Goal: Task Accomplishment & Management: Use online tool/utility

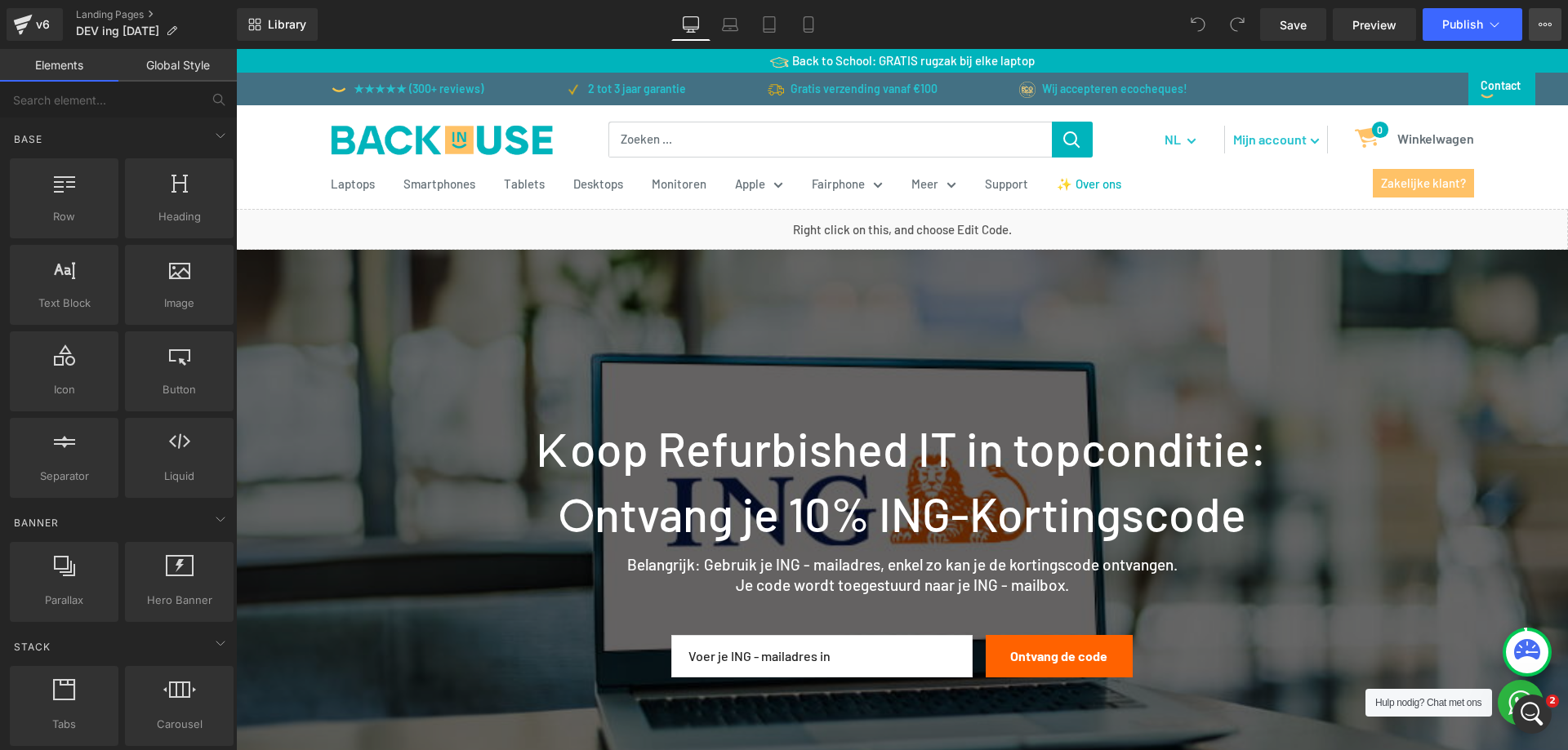
drag, startPoint x: 1550, startPoint y: 23, endPoint x: 1540, endPoint y: 34, distance: 14.9
click at [1550, 23] on icon at bounding box center [1551, 24] width 4 height 3
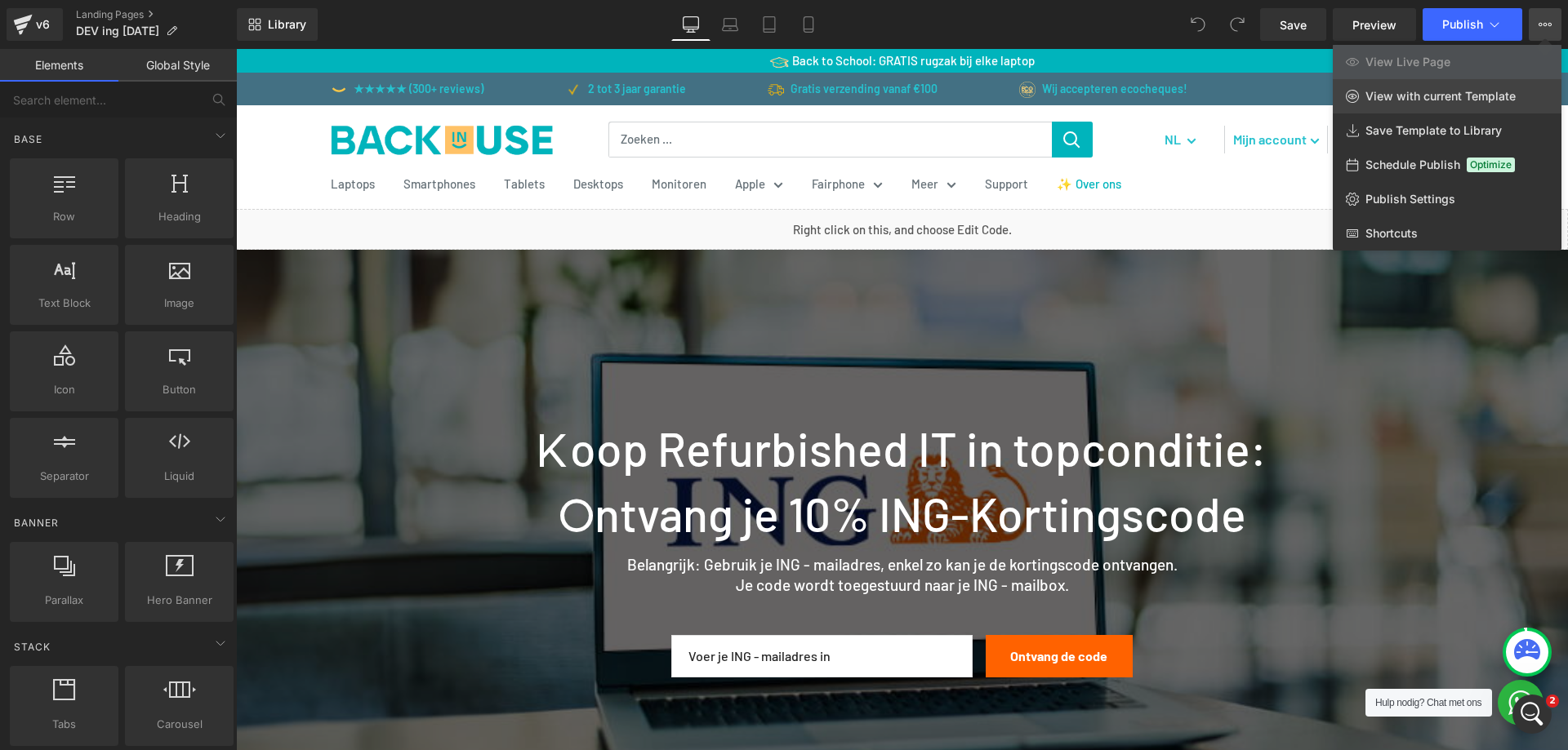
click at [1474, 99] on span "View with current Template" at bounding box center [1440, 96] width 150 height 15
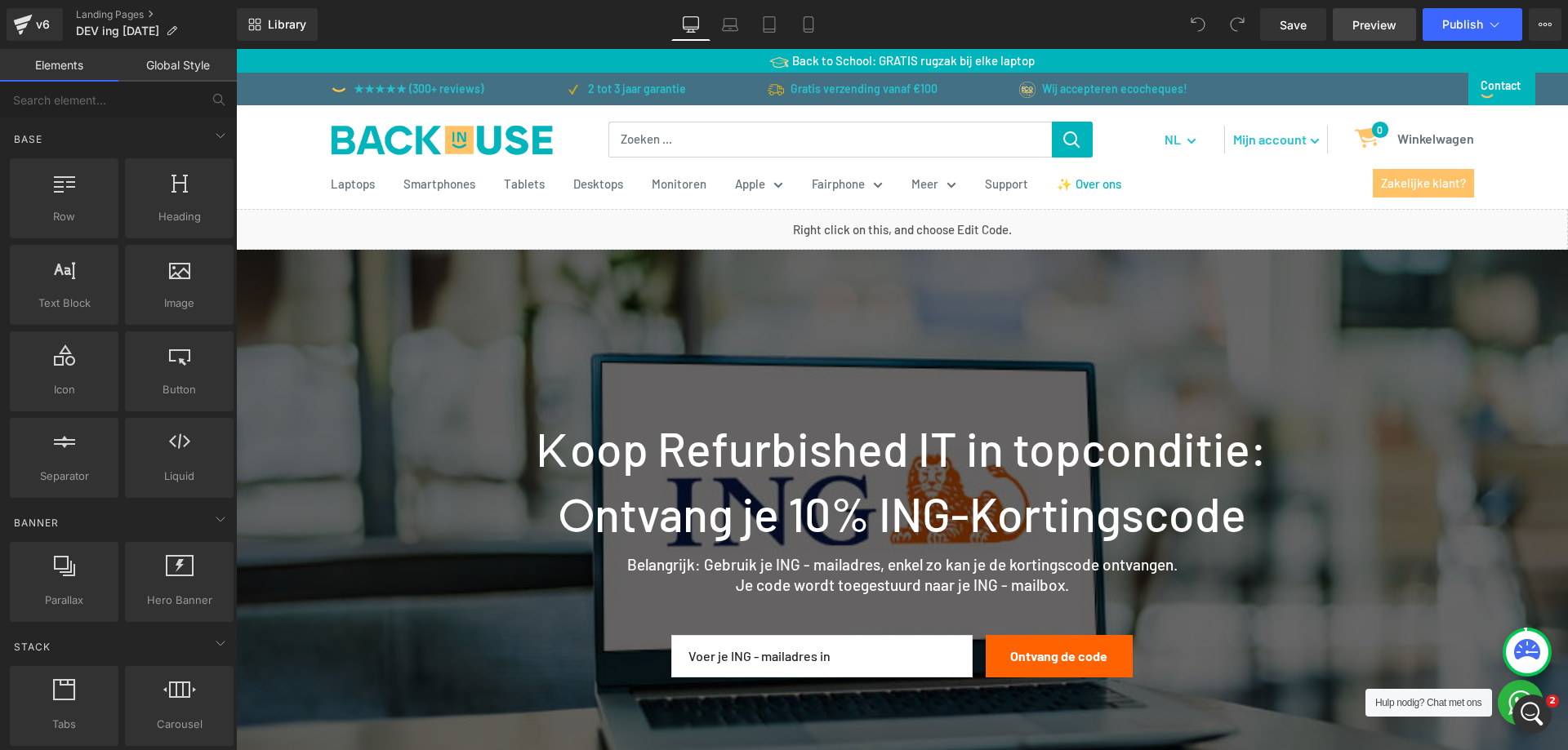
click at [1353, 16] on span "Preview" at bounding box center [1374, 25] width 44 height 17
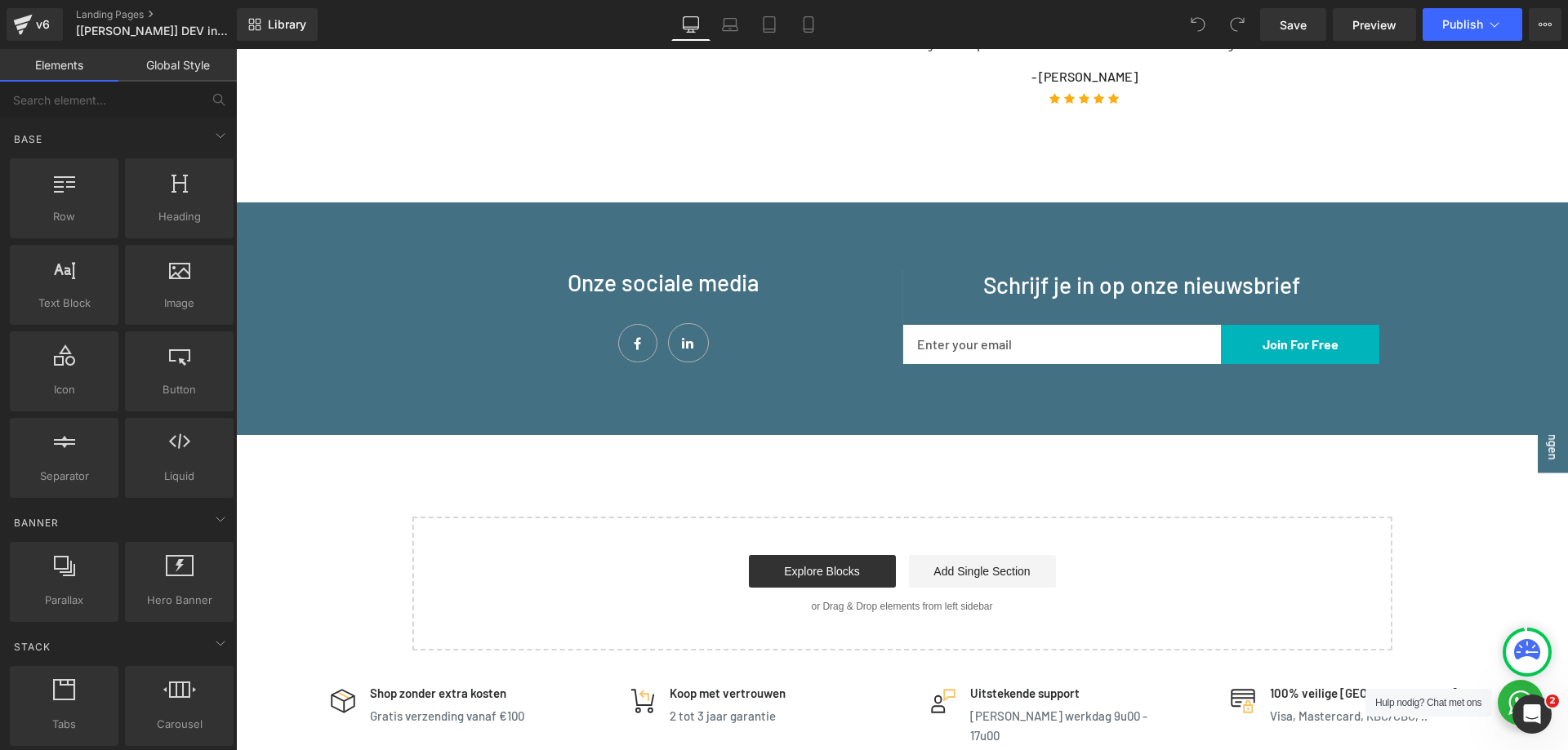
scroll to position [1624, 0]
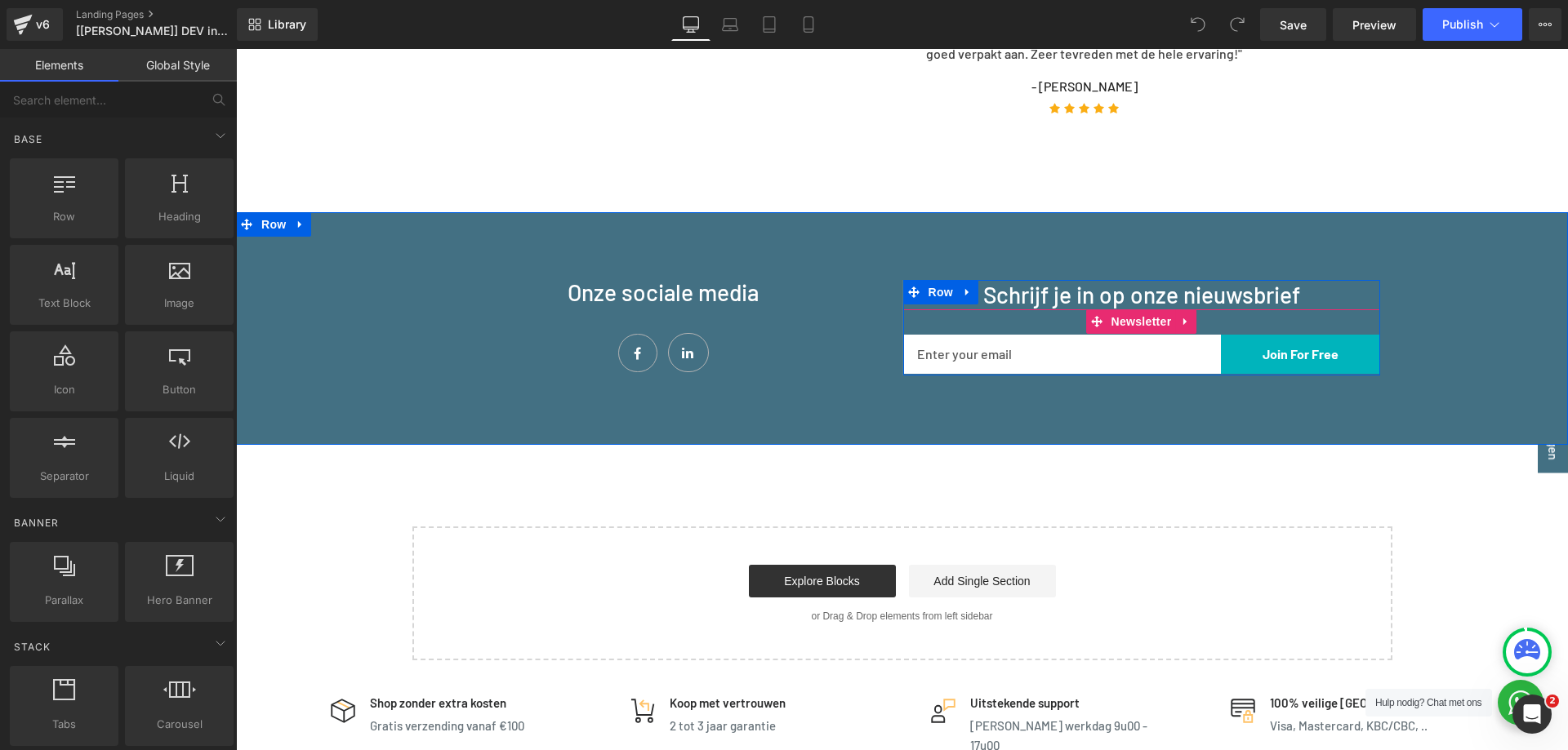
drag, startPoint x: 356, startPoint y: 250, endPoint x: 1013, endPoint y: 312, distance: 659.9
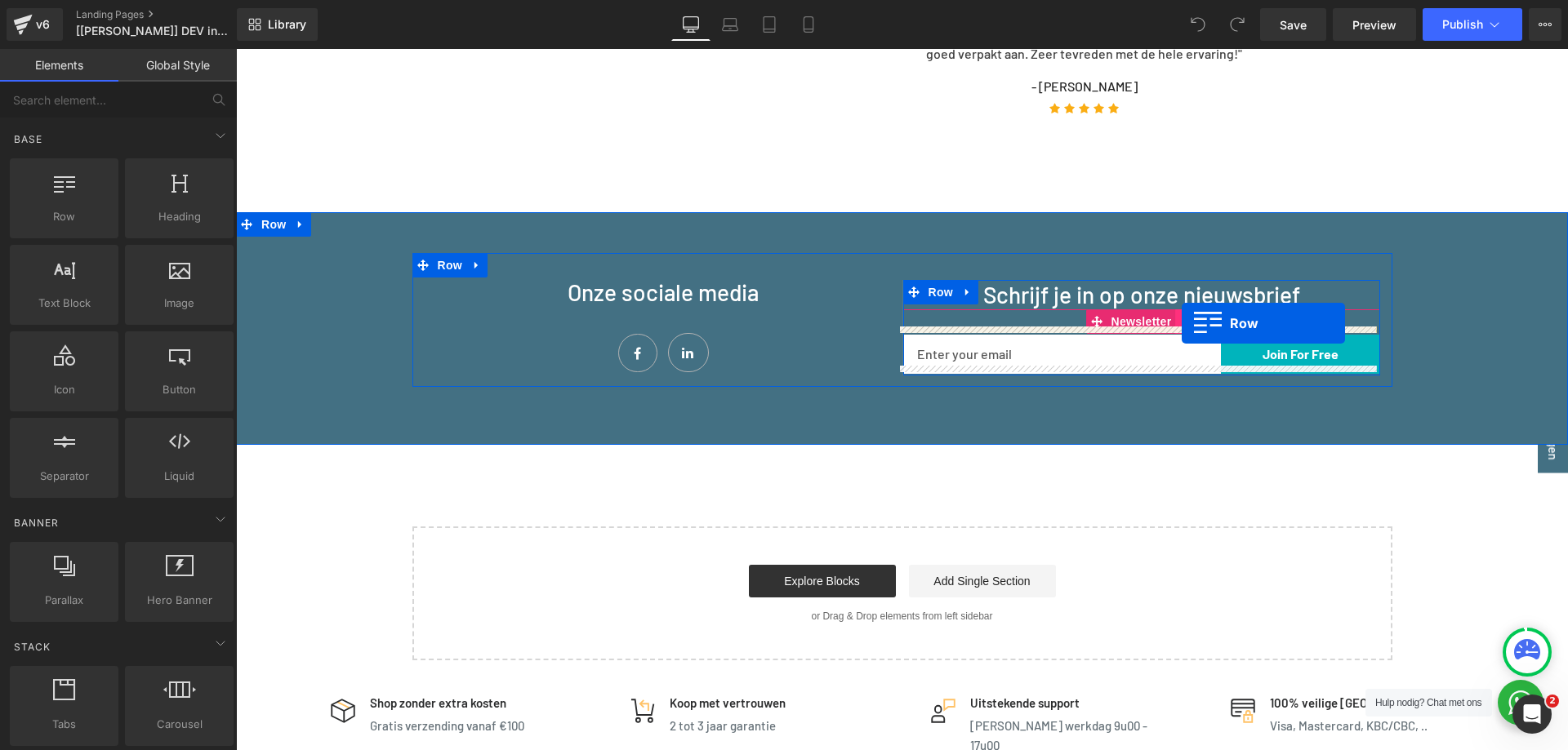
drag, startPoint x: 309, startPoint y: 267, endPoint x: 1182, endPoint y: 322, distance: 874.7
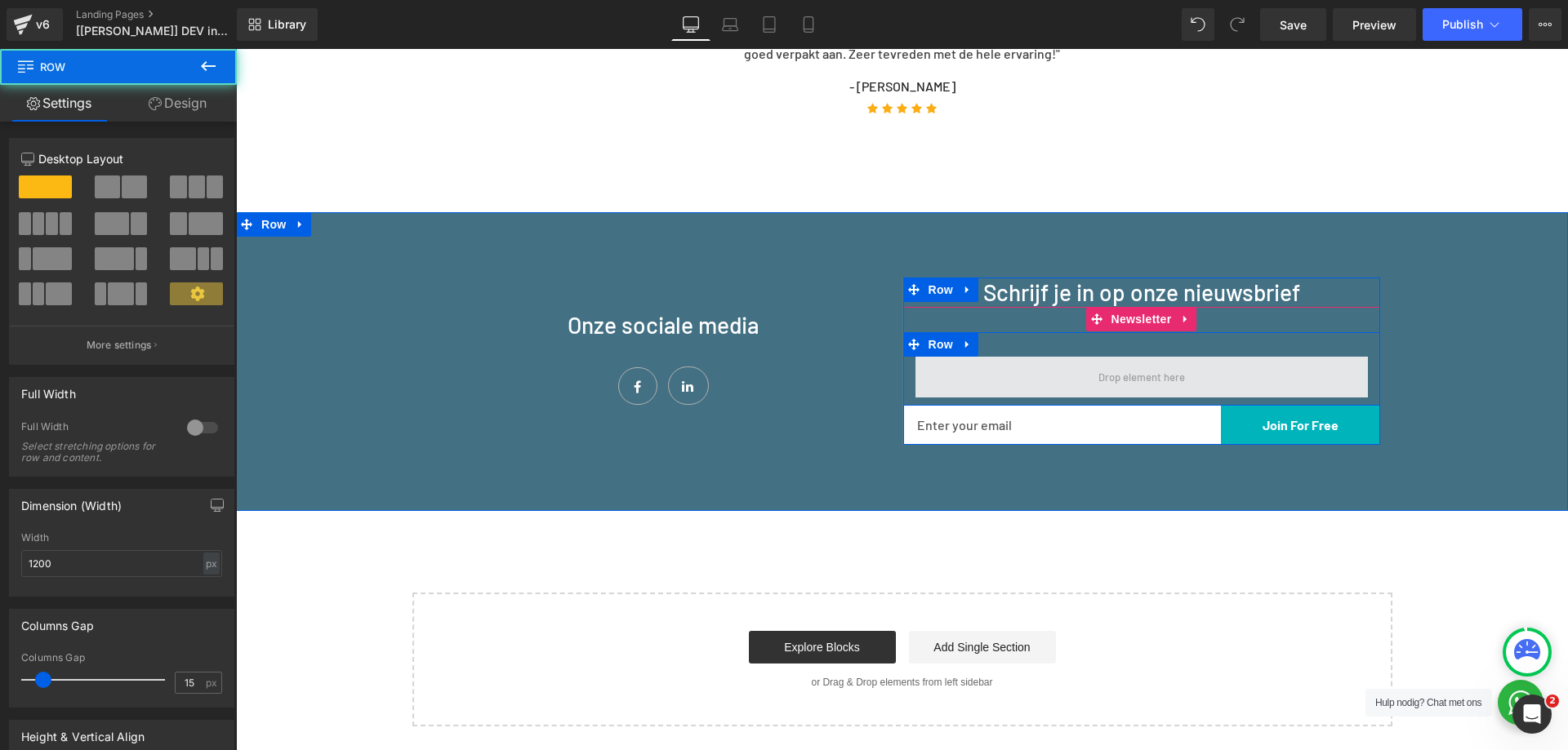
click at [1077, 369] on span at bounding box center [1142, 377] width 453 height 41
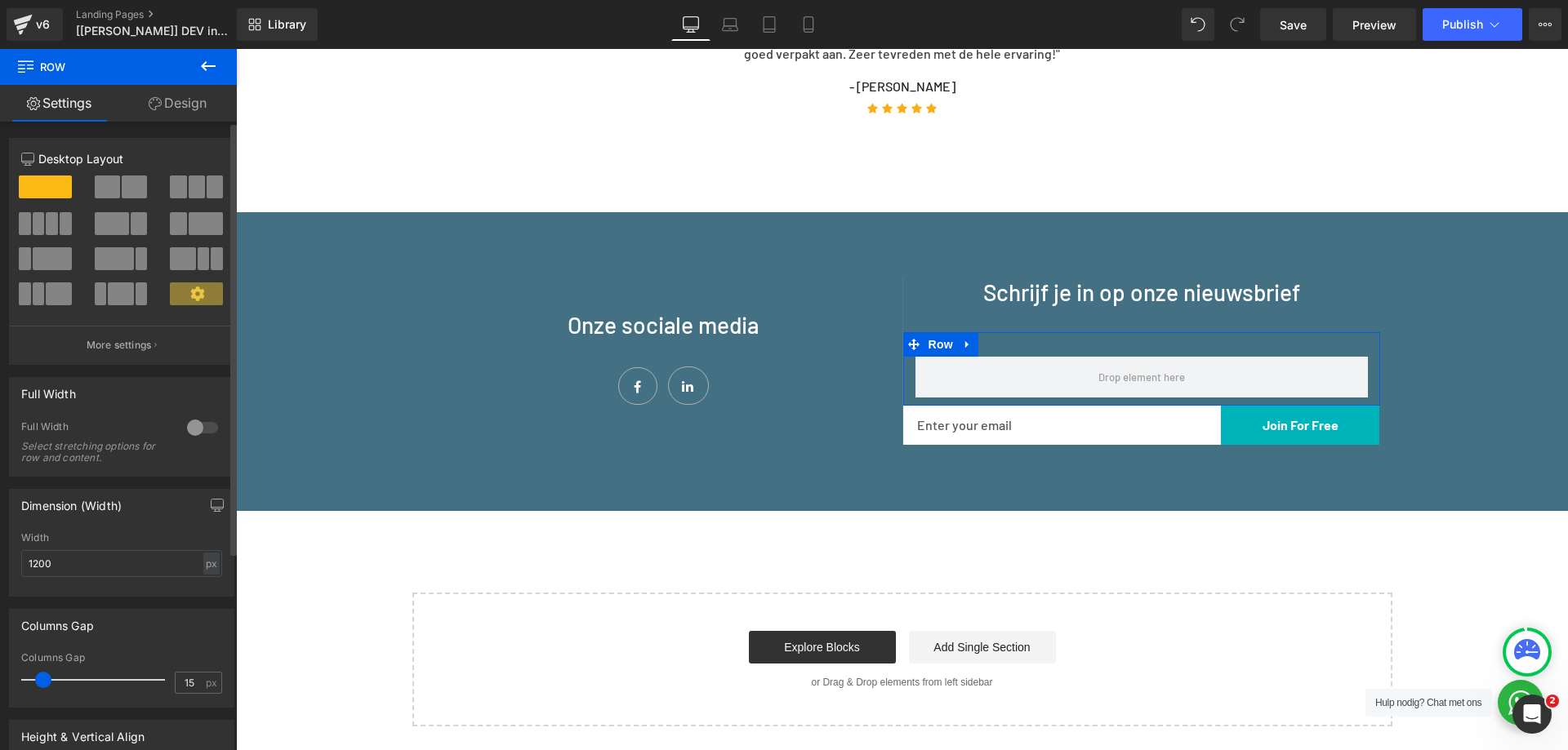
click at [109, 189] on span at bounding box center [107, 187] width 26 height 23
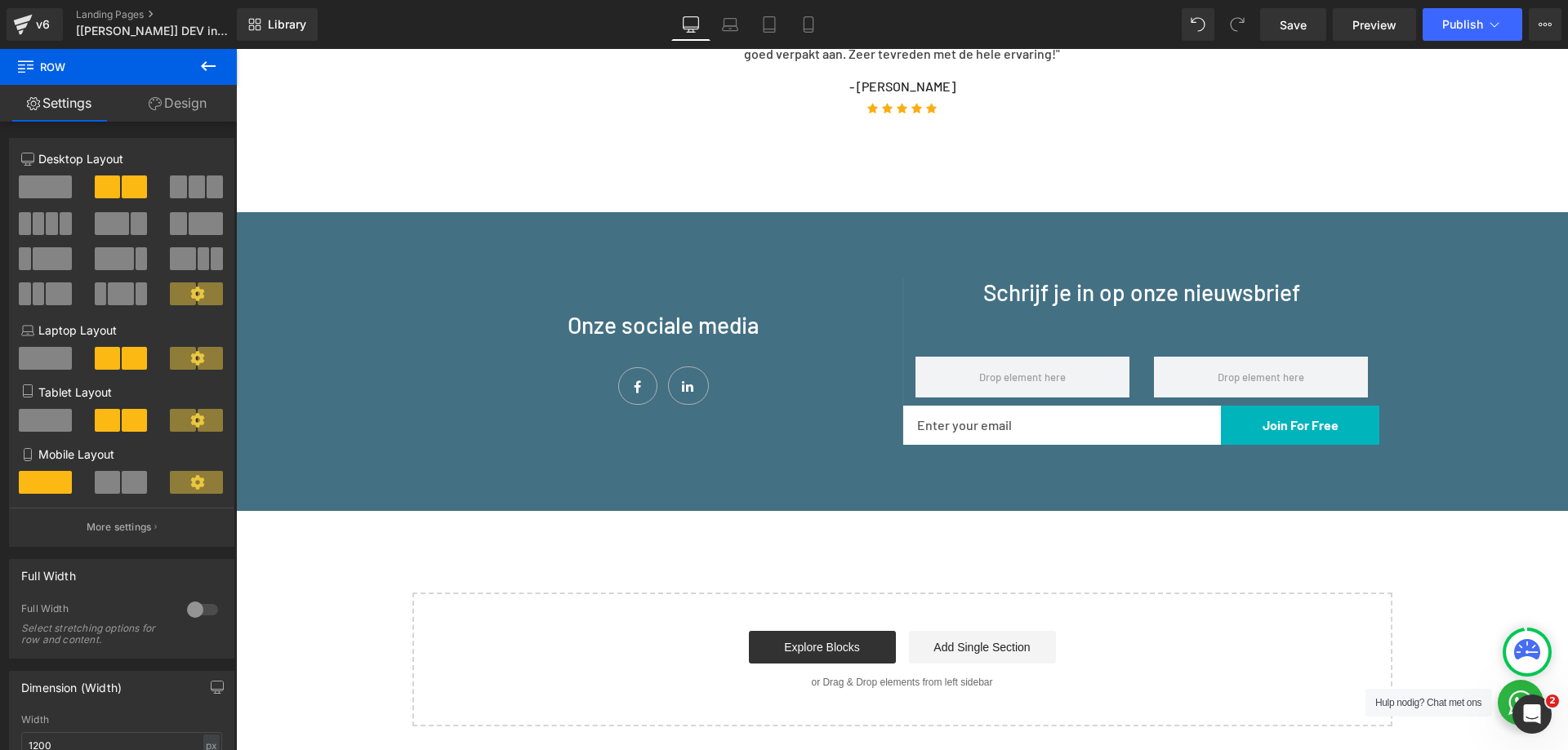
click at [215, 55] on button at bounding box center [208, 67] width 57 height 36
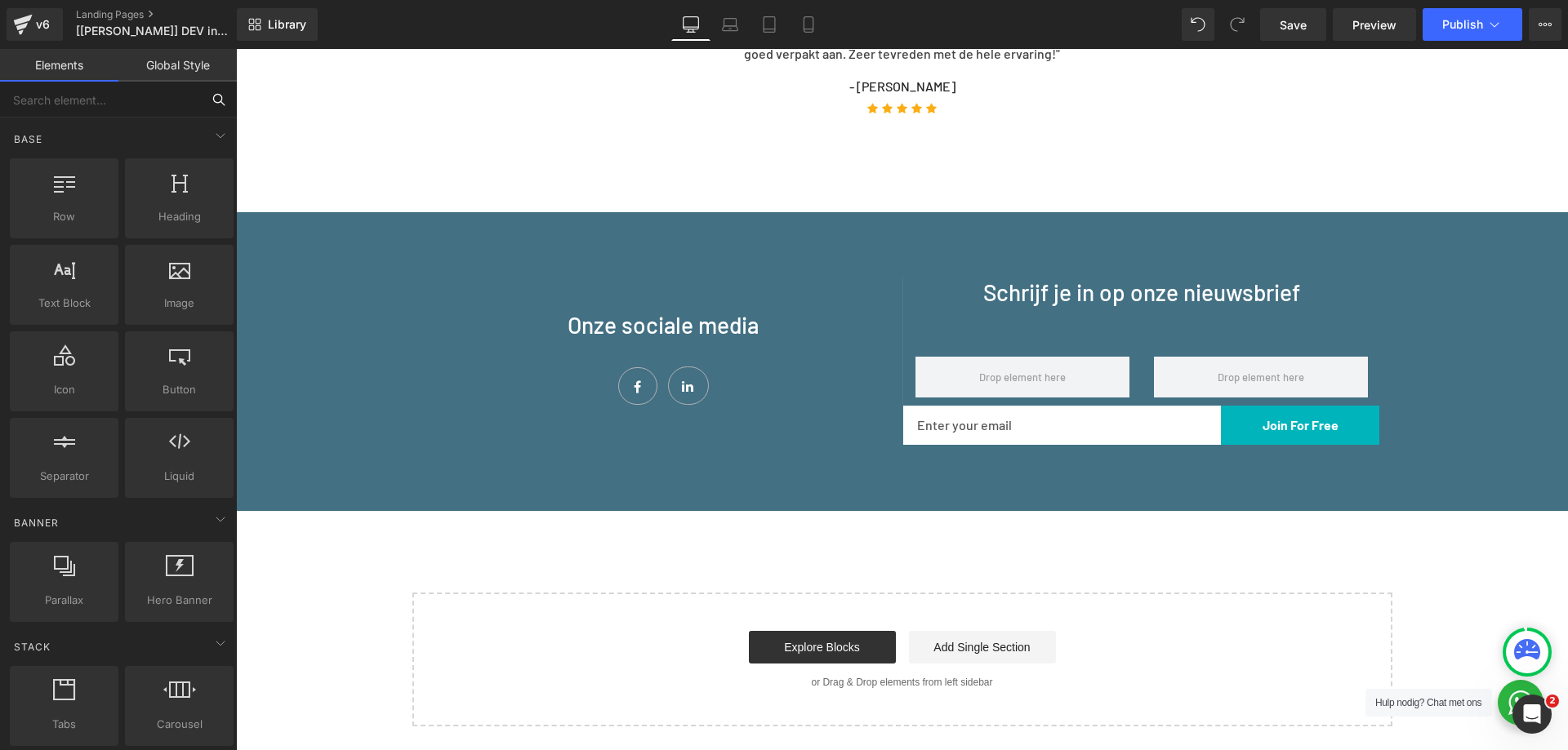
click at [106, 103] on input "text" at bounding box center [100, 99] width 201 height 36
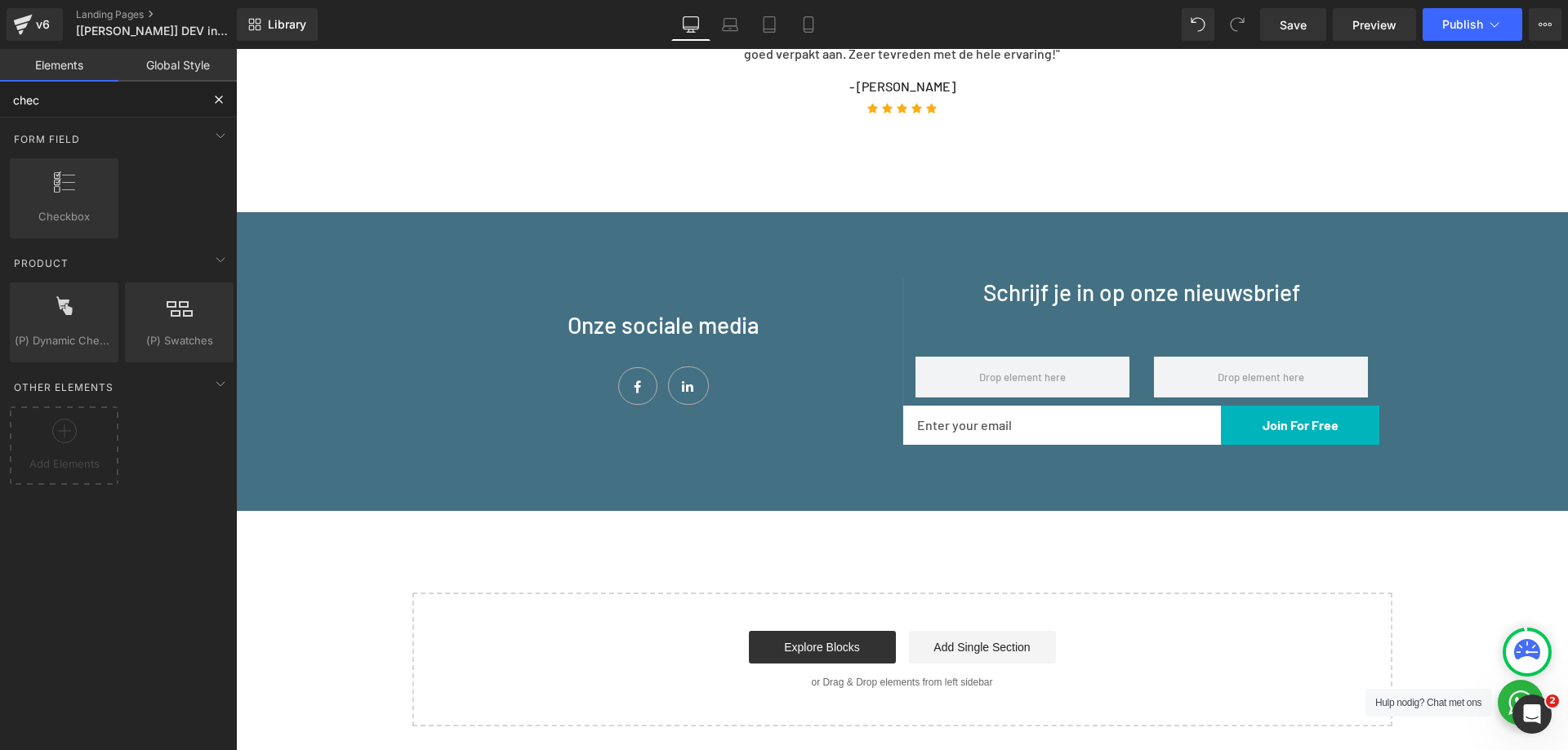
type input "check"
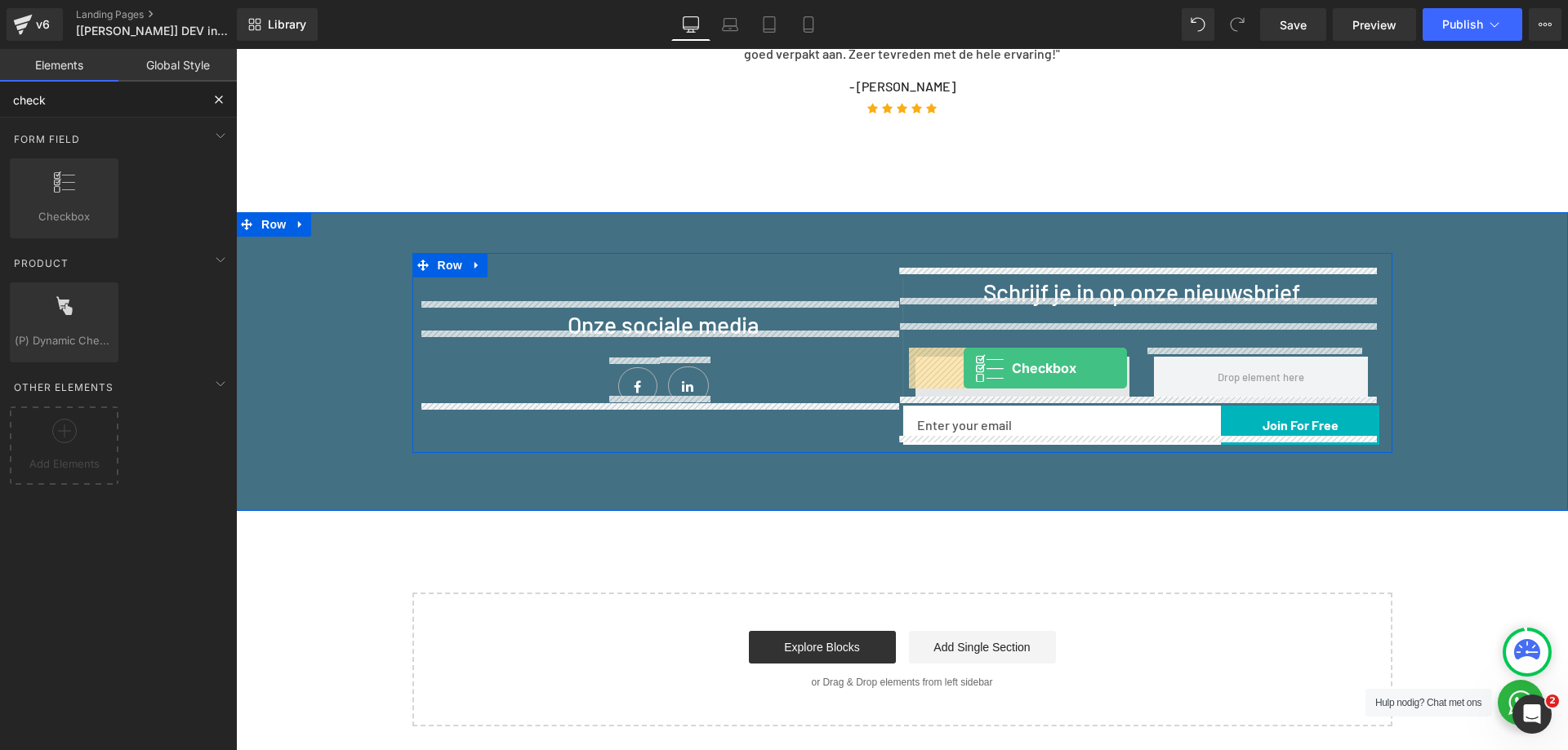
drag, startPoint x: 339, startPoint y: 274, endPoint x: 964, endPoint y: 368, distance: 632.0
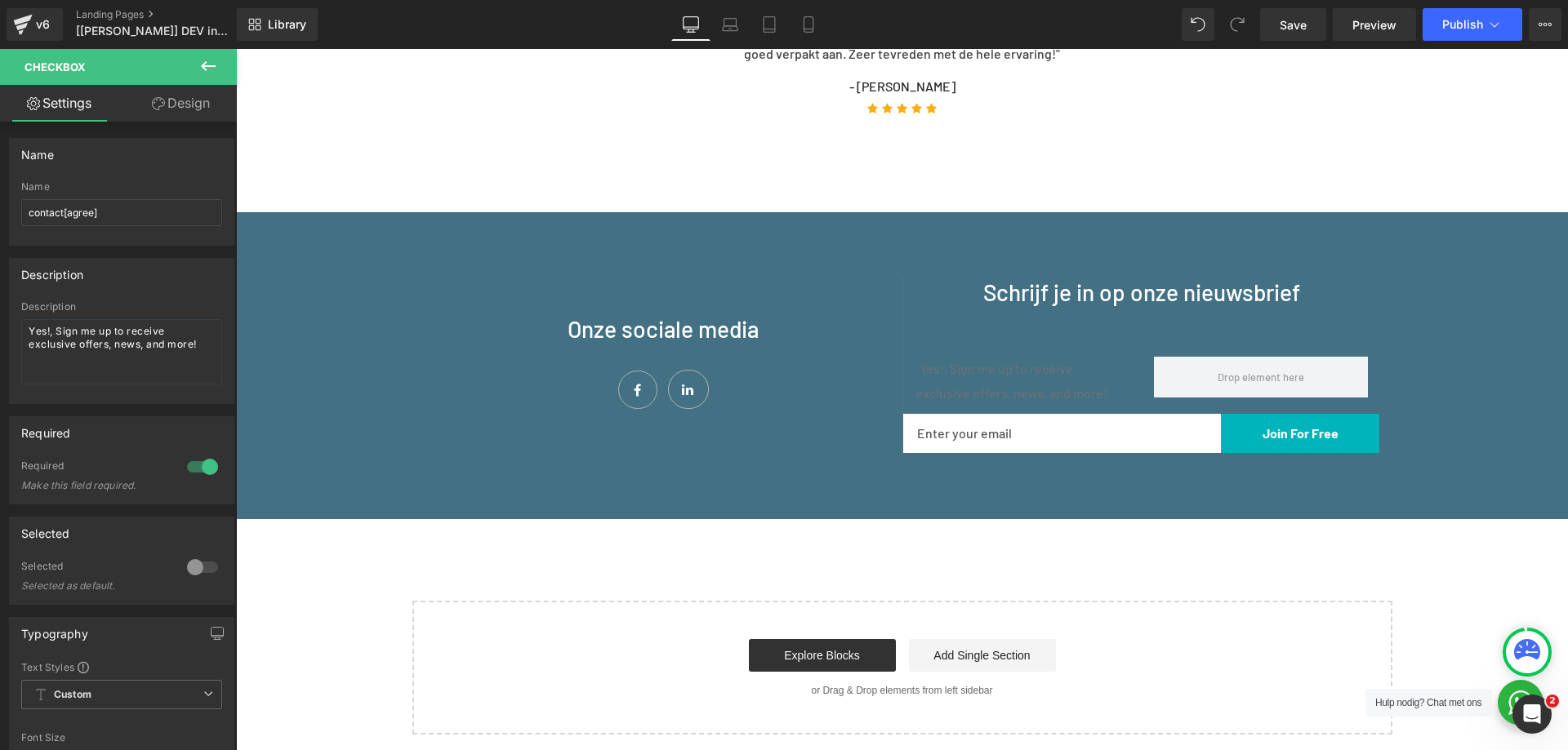
click at [210, 57] on icon at bounding box center [208, 66] width 20 height 20
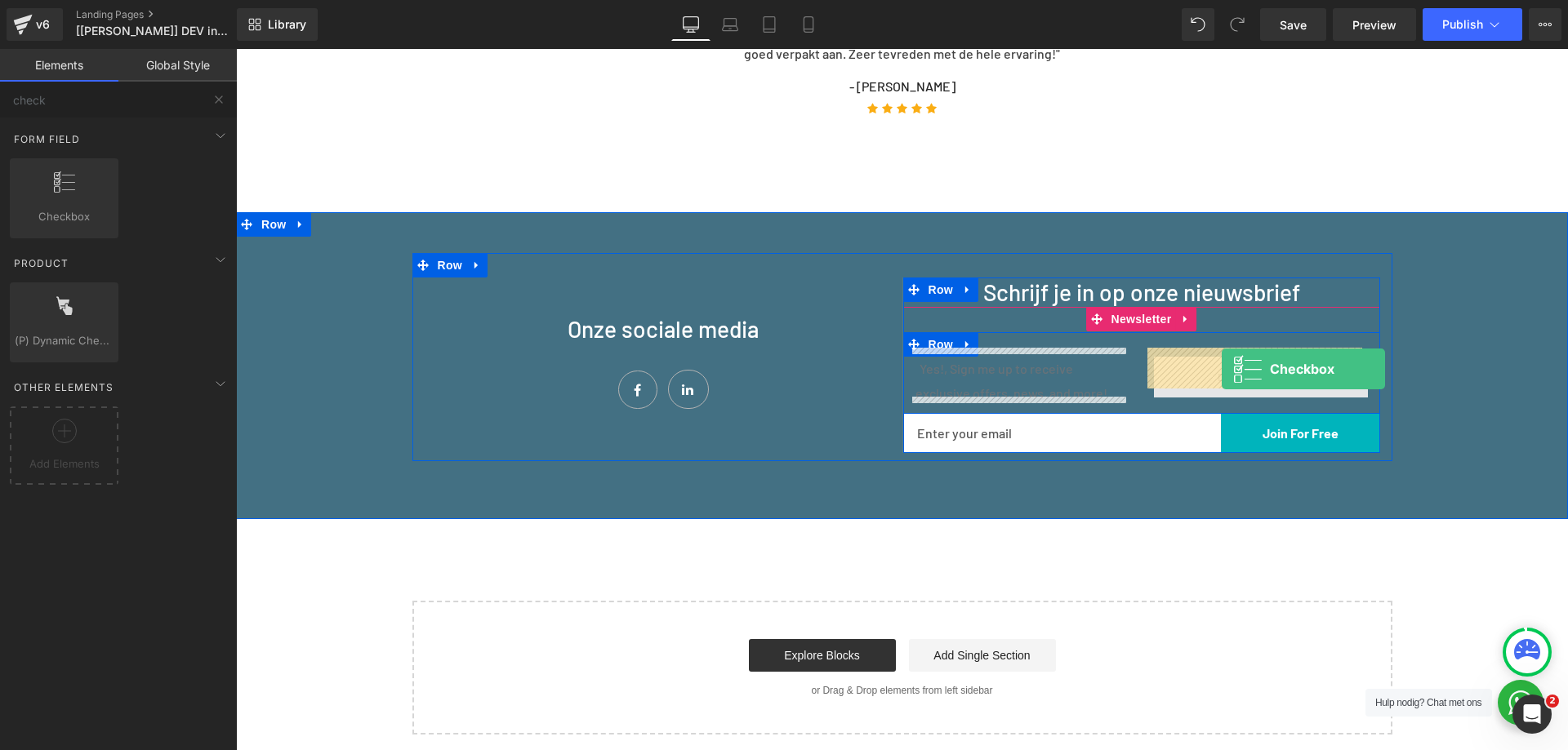
drag, startPoint x: 325, startPoint y: 262, endPoint x: 1222, endPoint y: 369, distance: 903.4
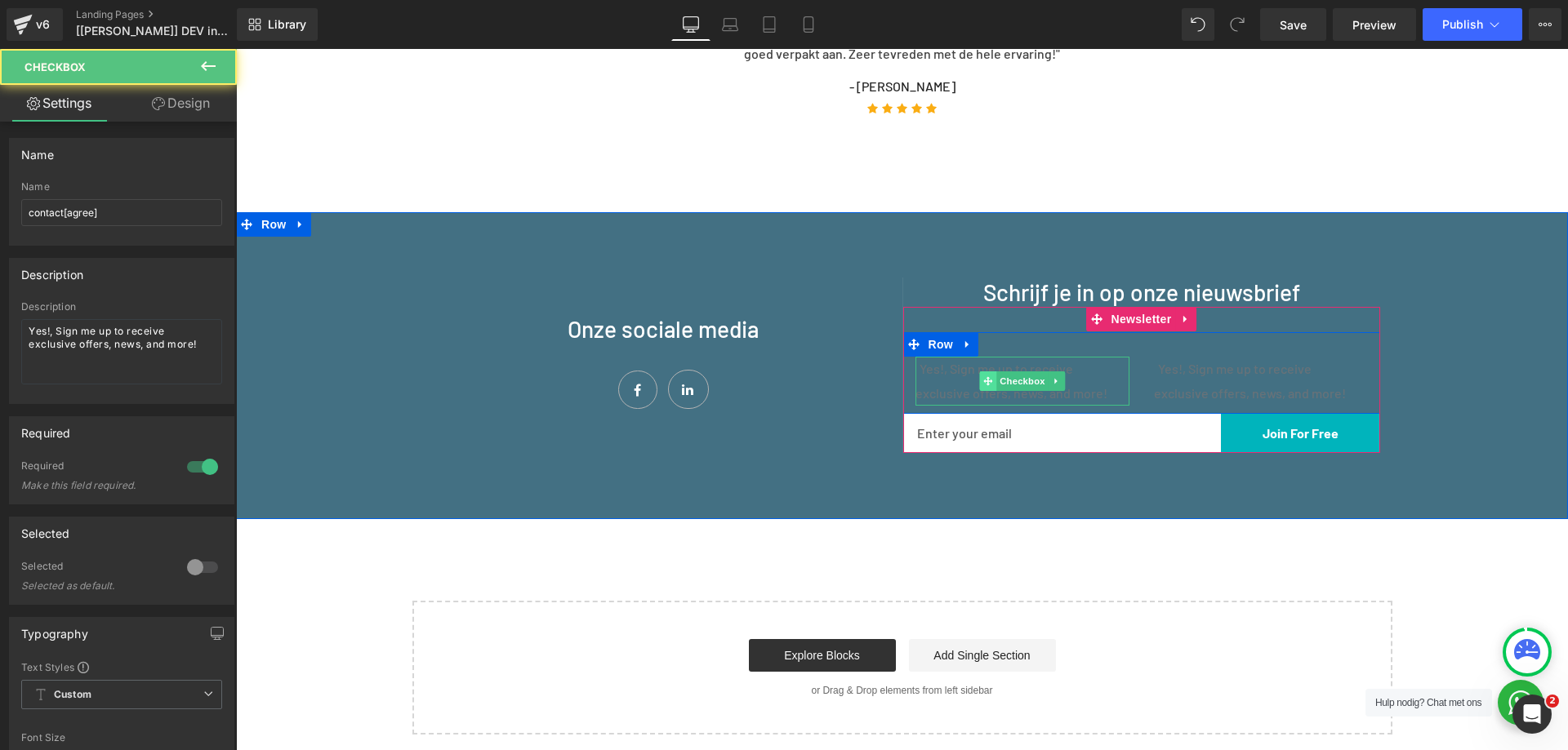
click at [984, 376] on icon at bounding box center [989, 381] width 9 height 9
click at [952, 367] on div "Yes!, Sign me up to receive exclusive offers, news, and more!" at bounding box center [1023, 382] width 214 height 49
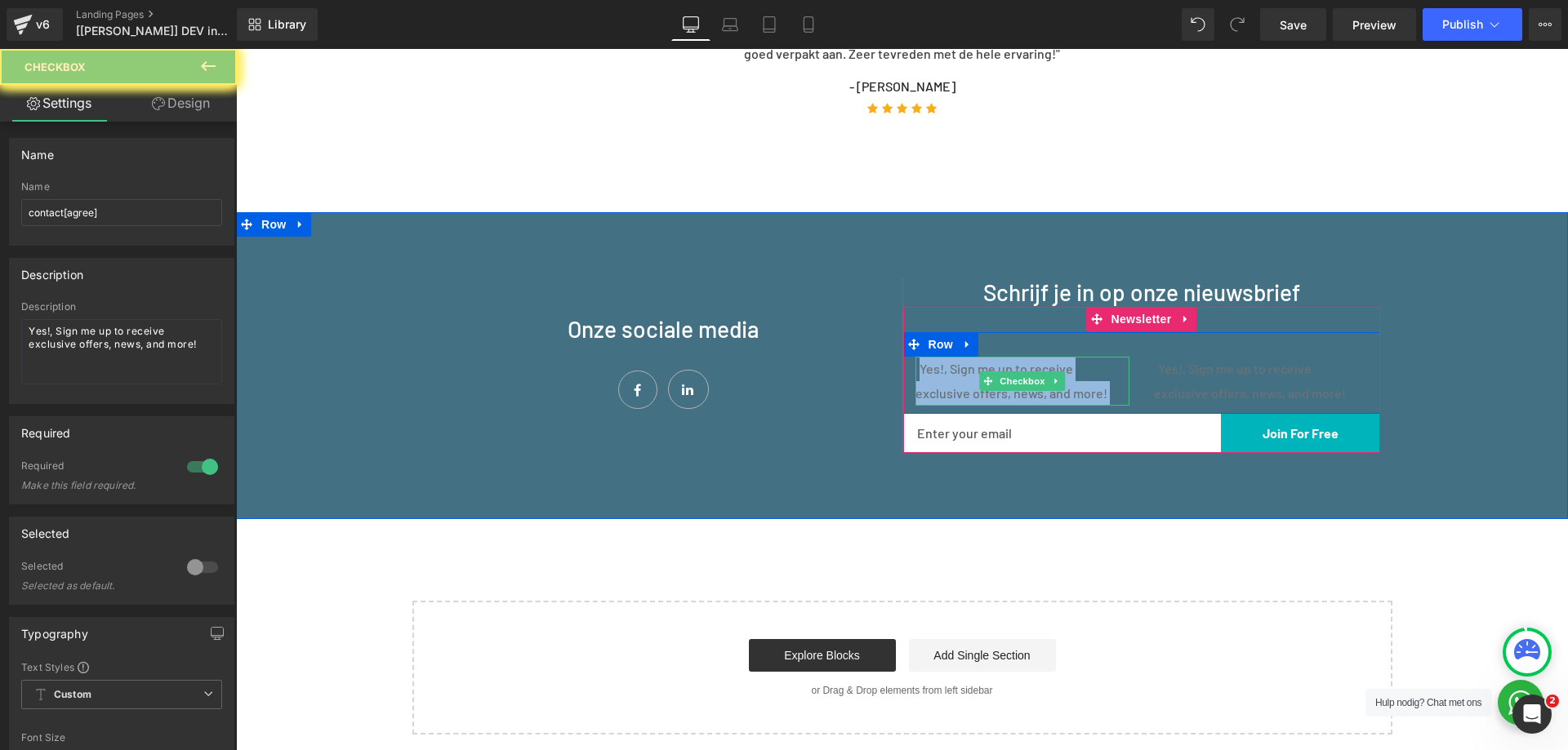
click at [952, 367] on div "Yes!, Sign me up to receive exclusive offers, news, and more!" at bounding box center [1023, 382] width 214 height 49
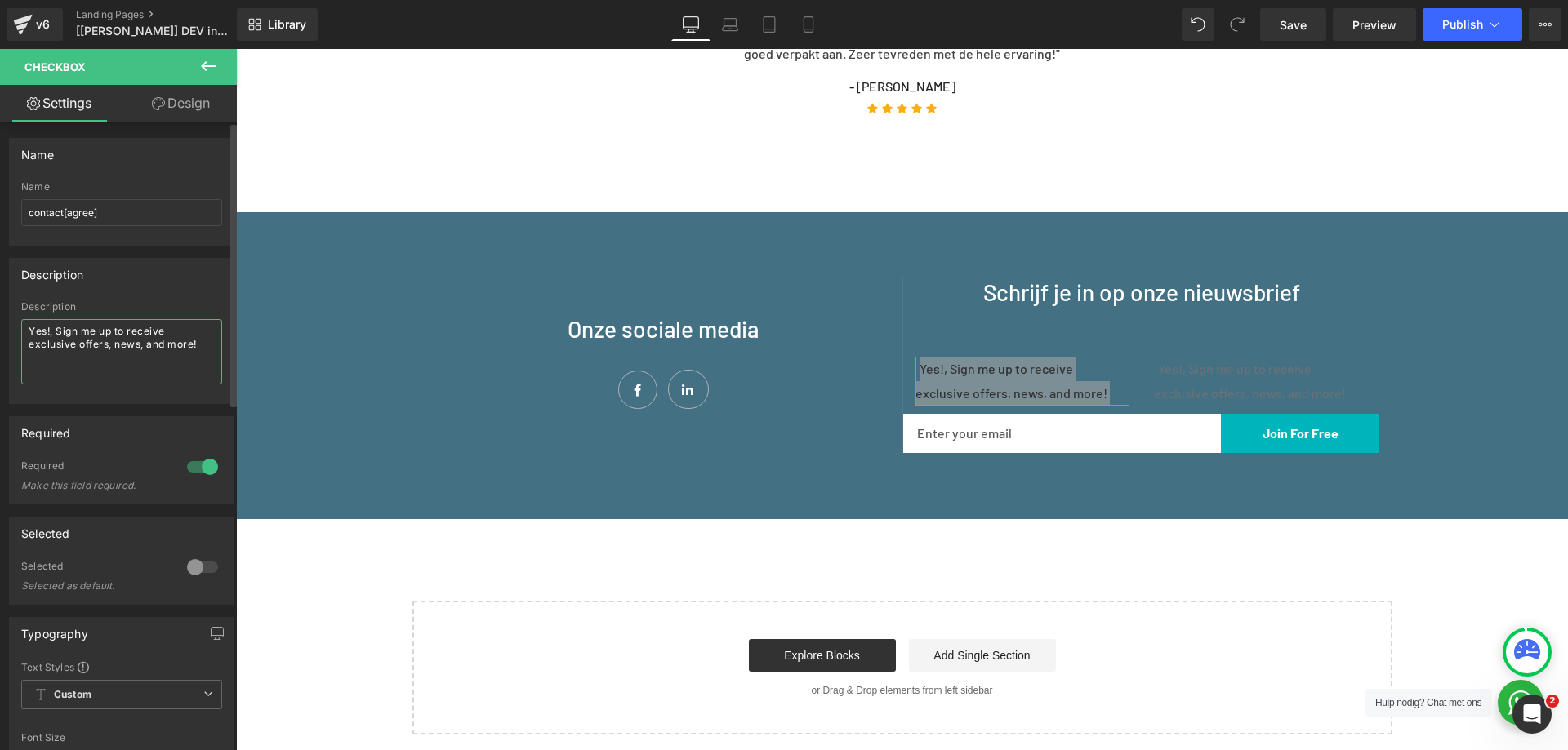
click at [68, 325] on textarea "Yes!, Sign me up to receive exclusive offers, news, and more!" at bounding box center [121, 351] width 201 height 65
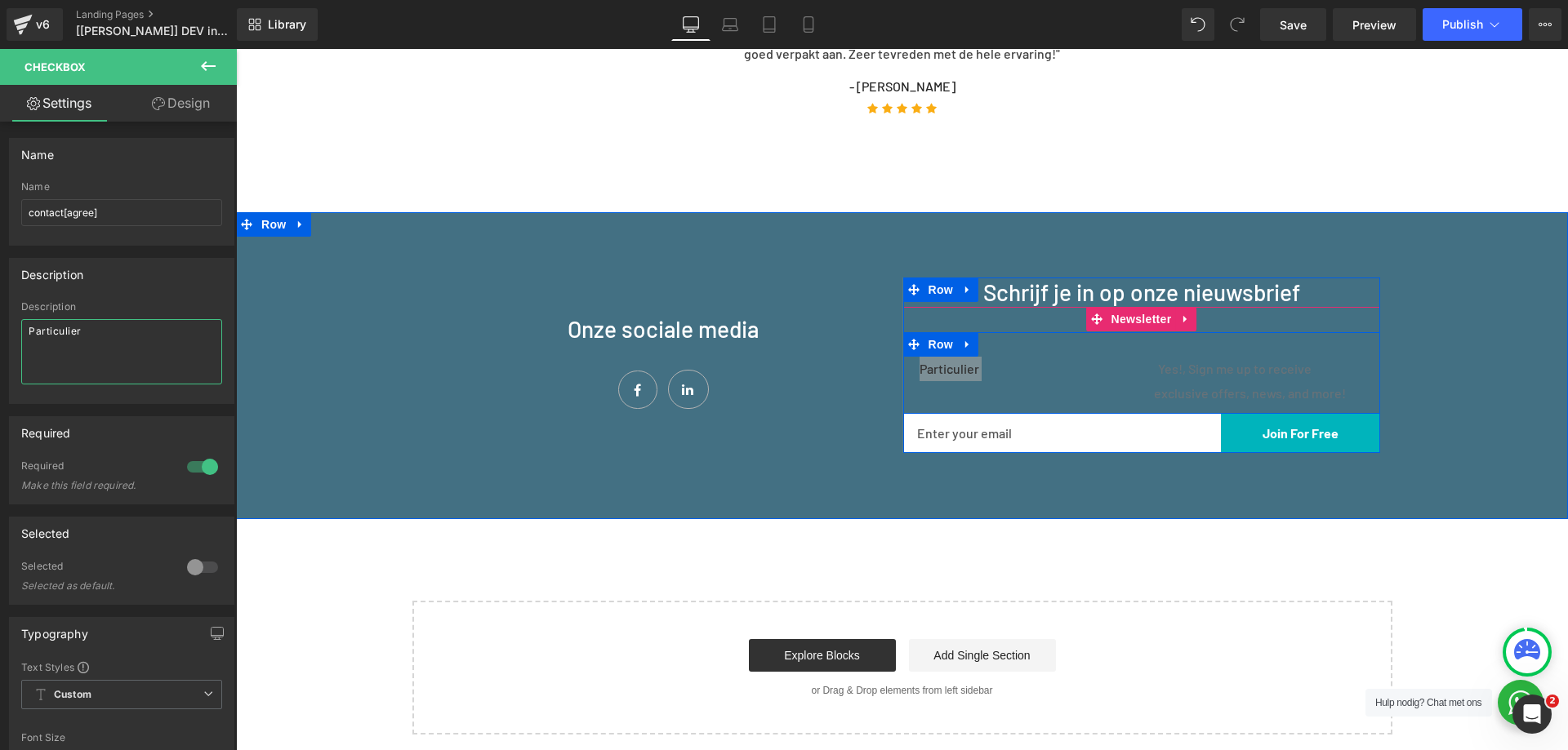
type textarea "Particulier"
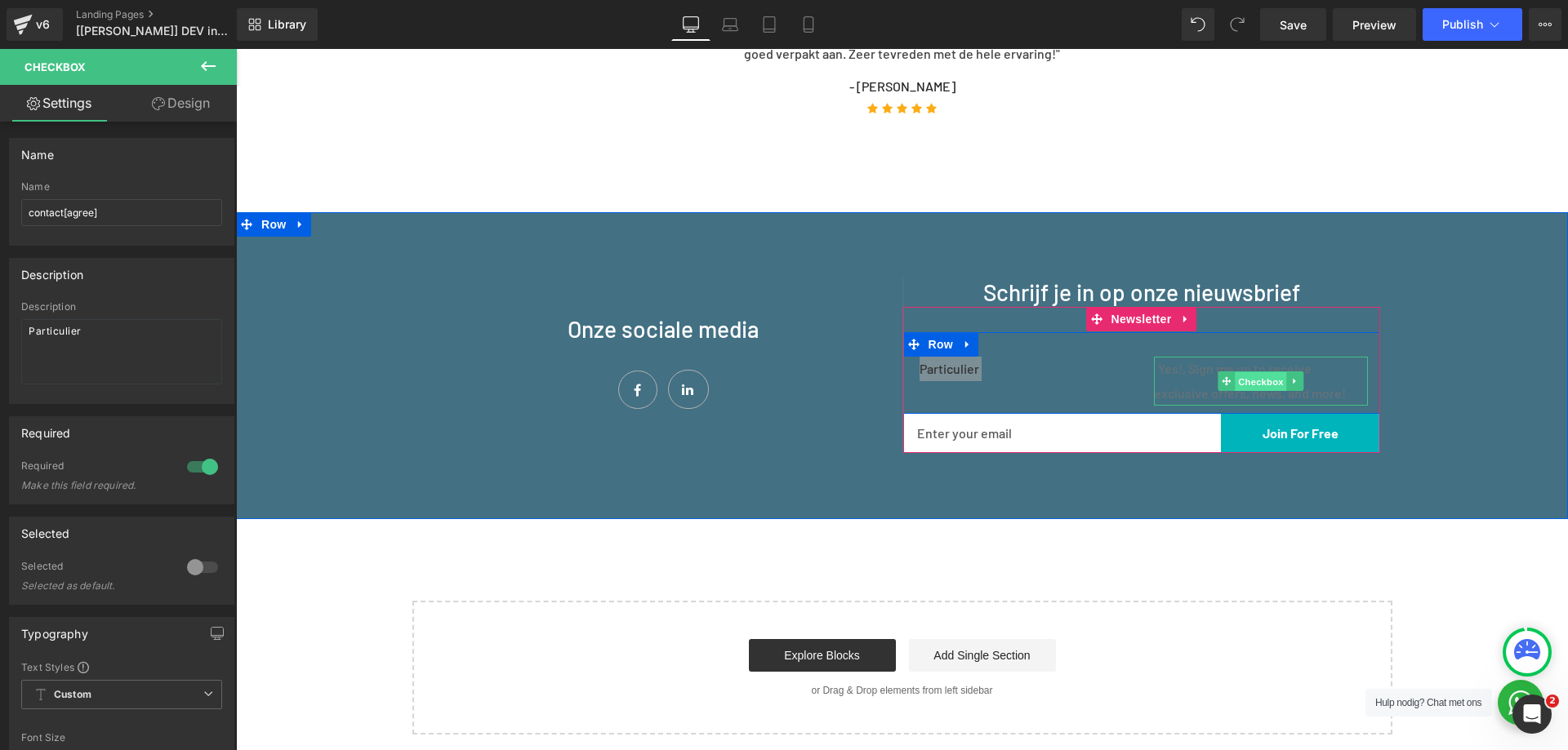
click at [1247, 372] on span "Checkbox" at bounding box center [1261, 382] width 51 height 20
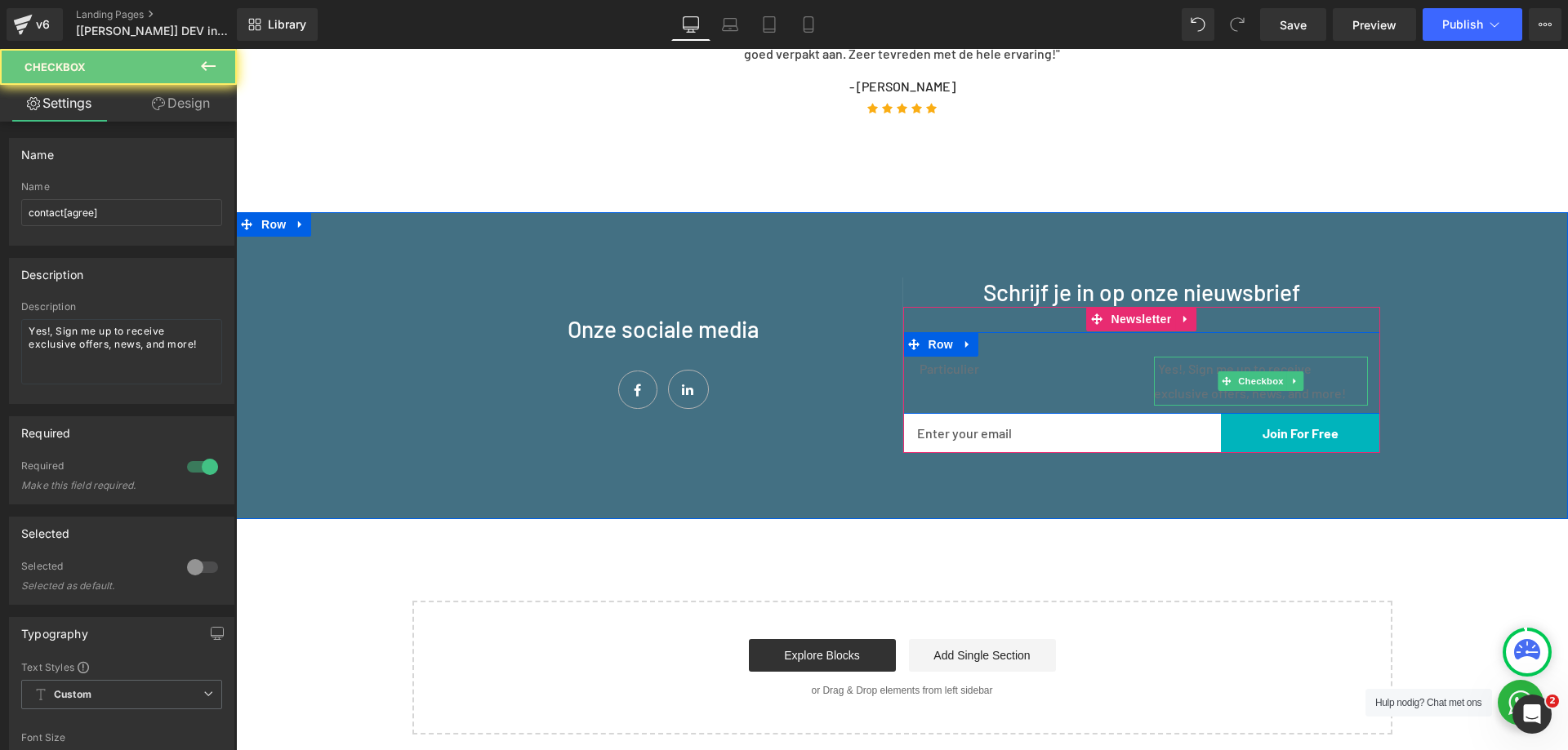
click at [1180, 371] on div "Yes!, Sign me up to receive exclusive offers, news, and more!" at bounding box center [1261, 382] width 214 height 49
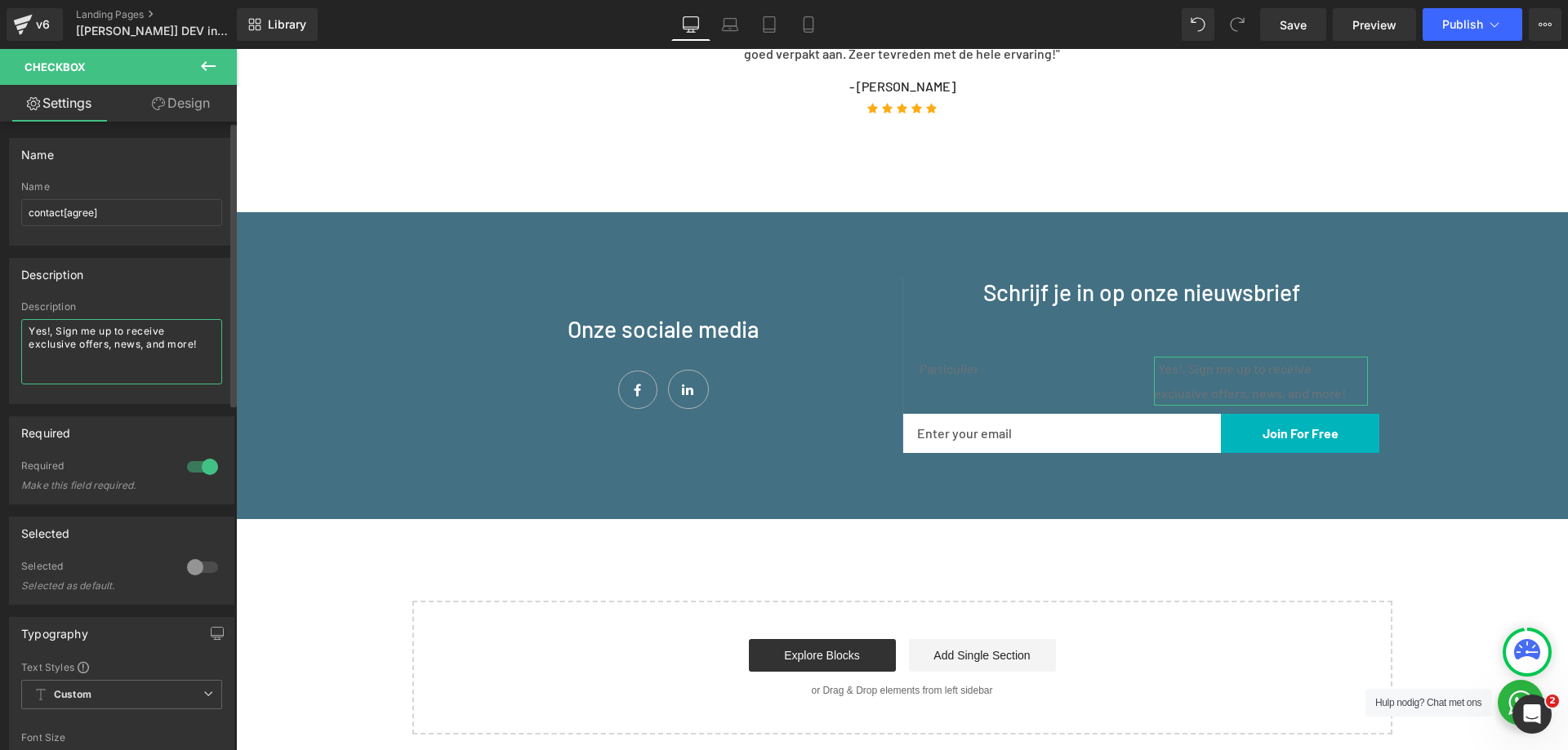
click at [138, 328] on textarea "Yes!, Sign me up to receive exclusive offers, news, and more!" at bounding box center [121, 351] width 201 height 65
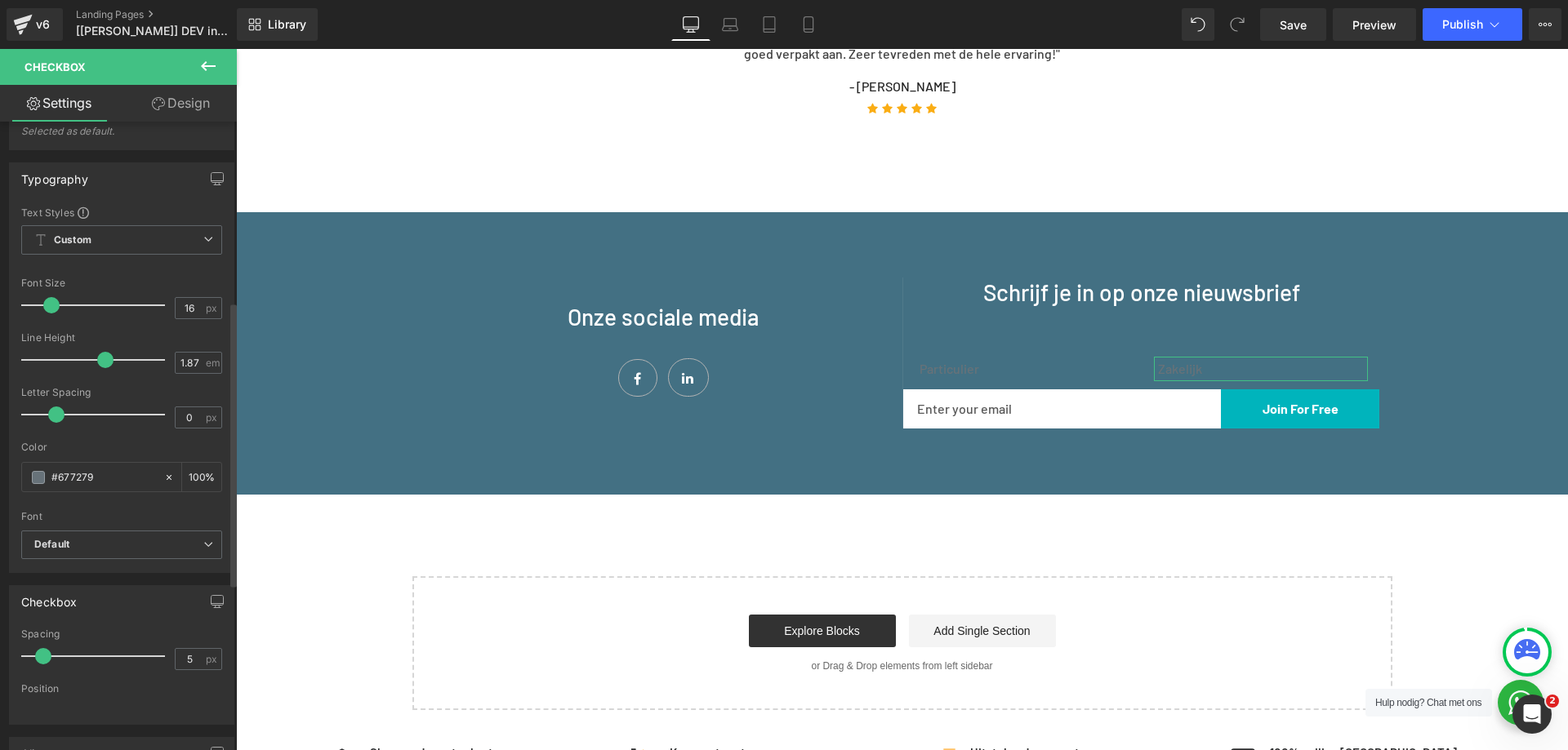
scroll to position [490, 0]
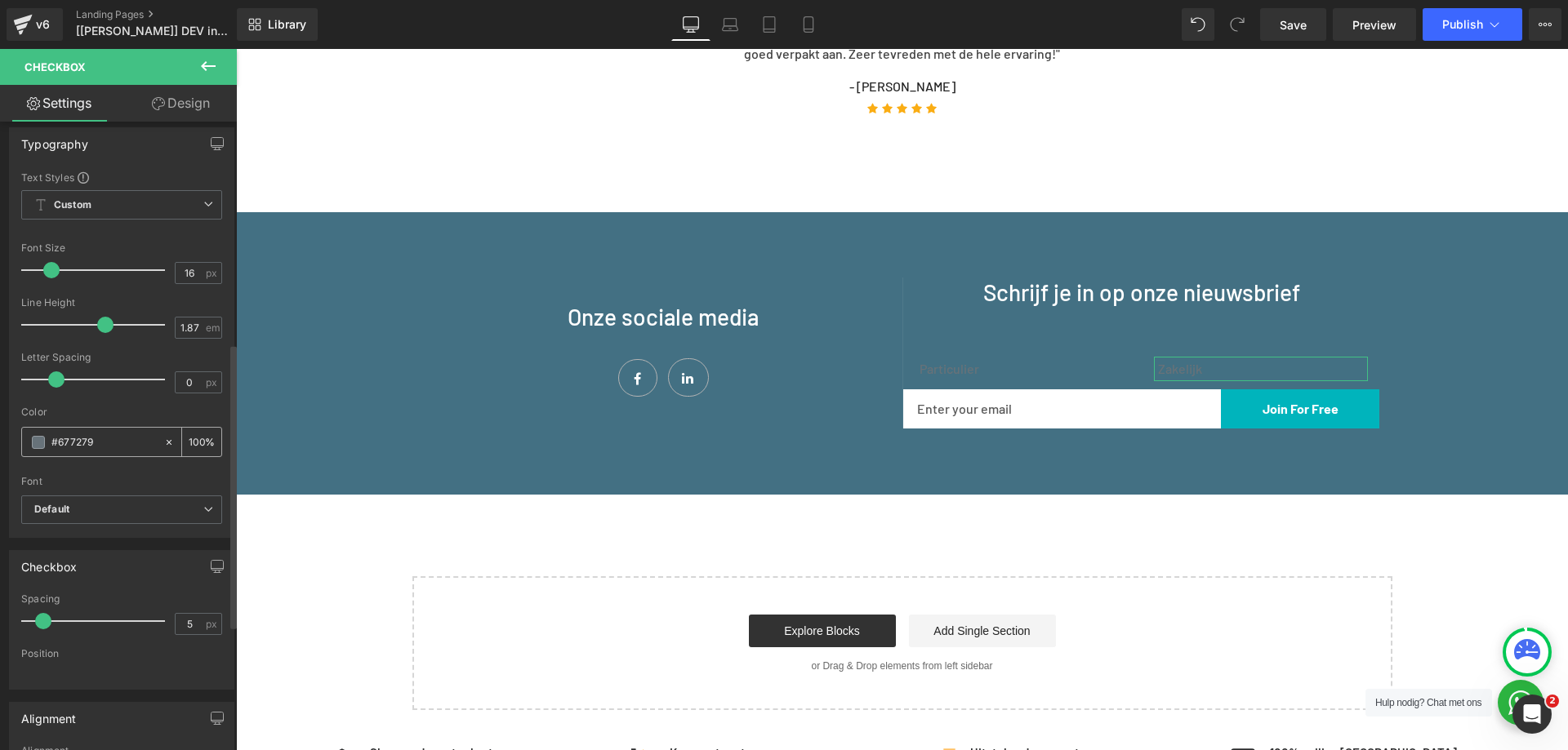
type textarea "Zakelijk"
click at [33, 448] on span at bounding box center [39, 442] width 13 height 13
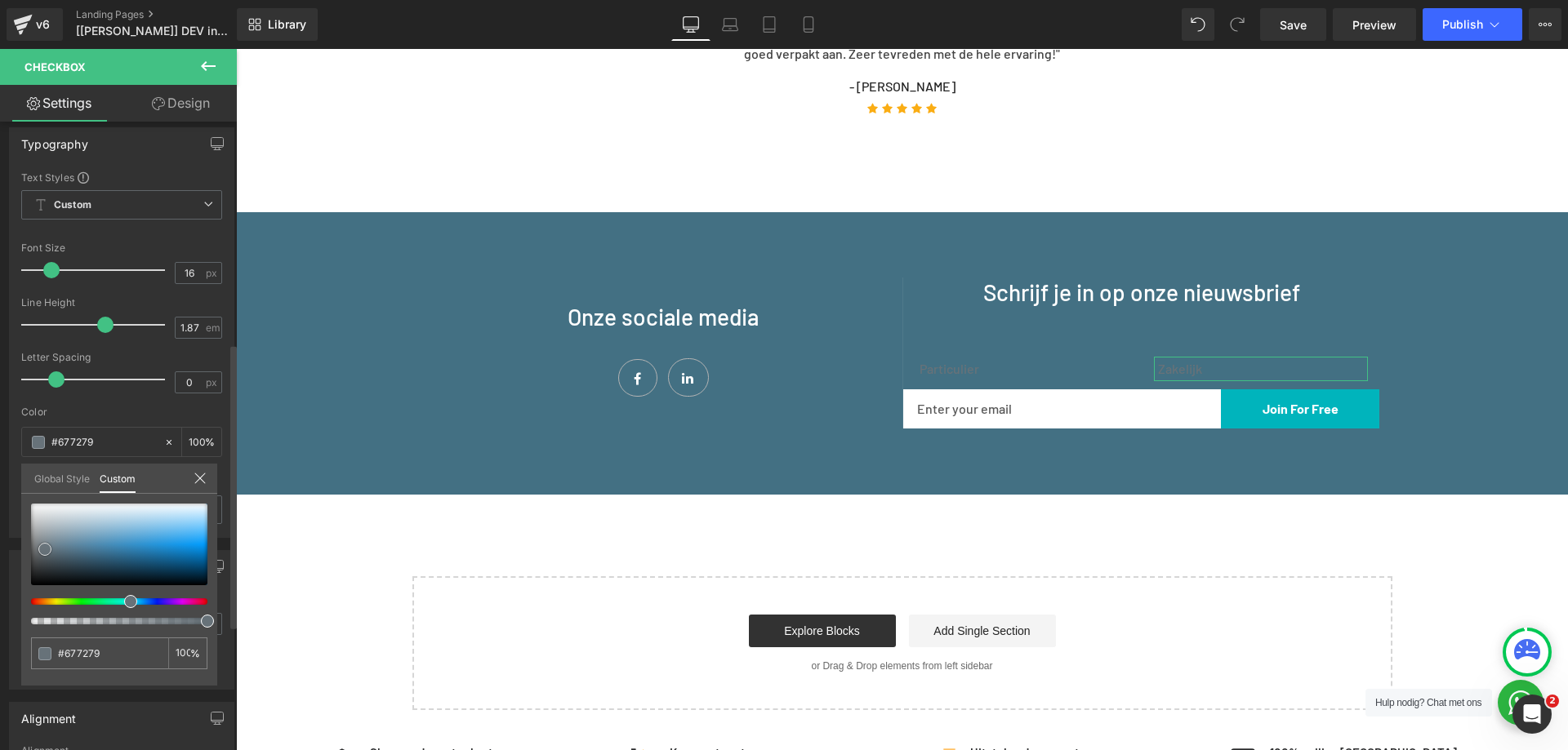
type input "#535a5e"
type input "#565d61"
type input "#262626"
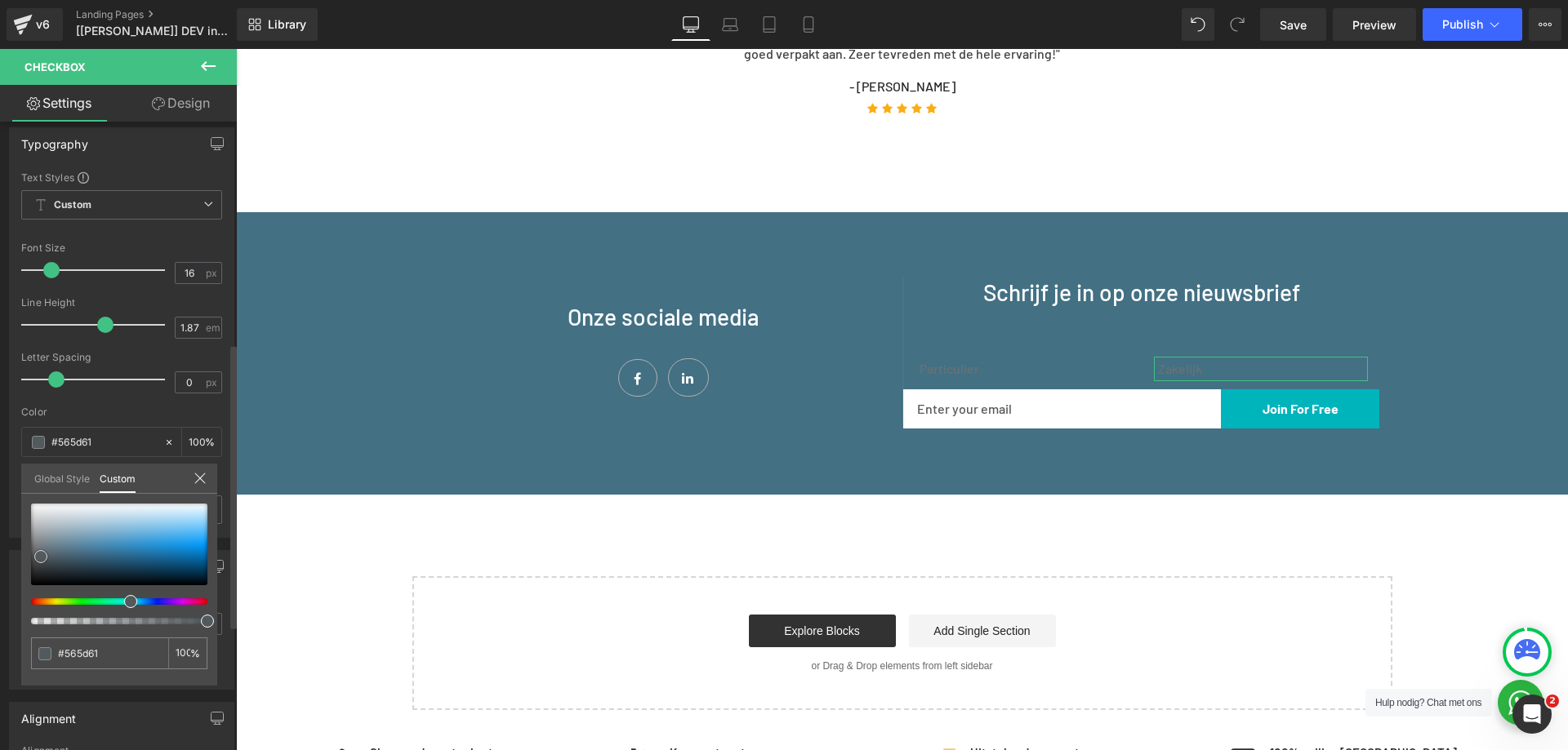
type input "#262626"
type input "#0a0a0a"
type input "#000000"
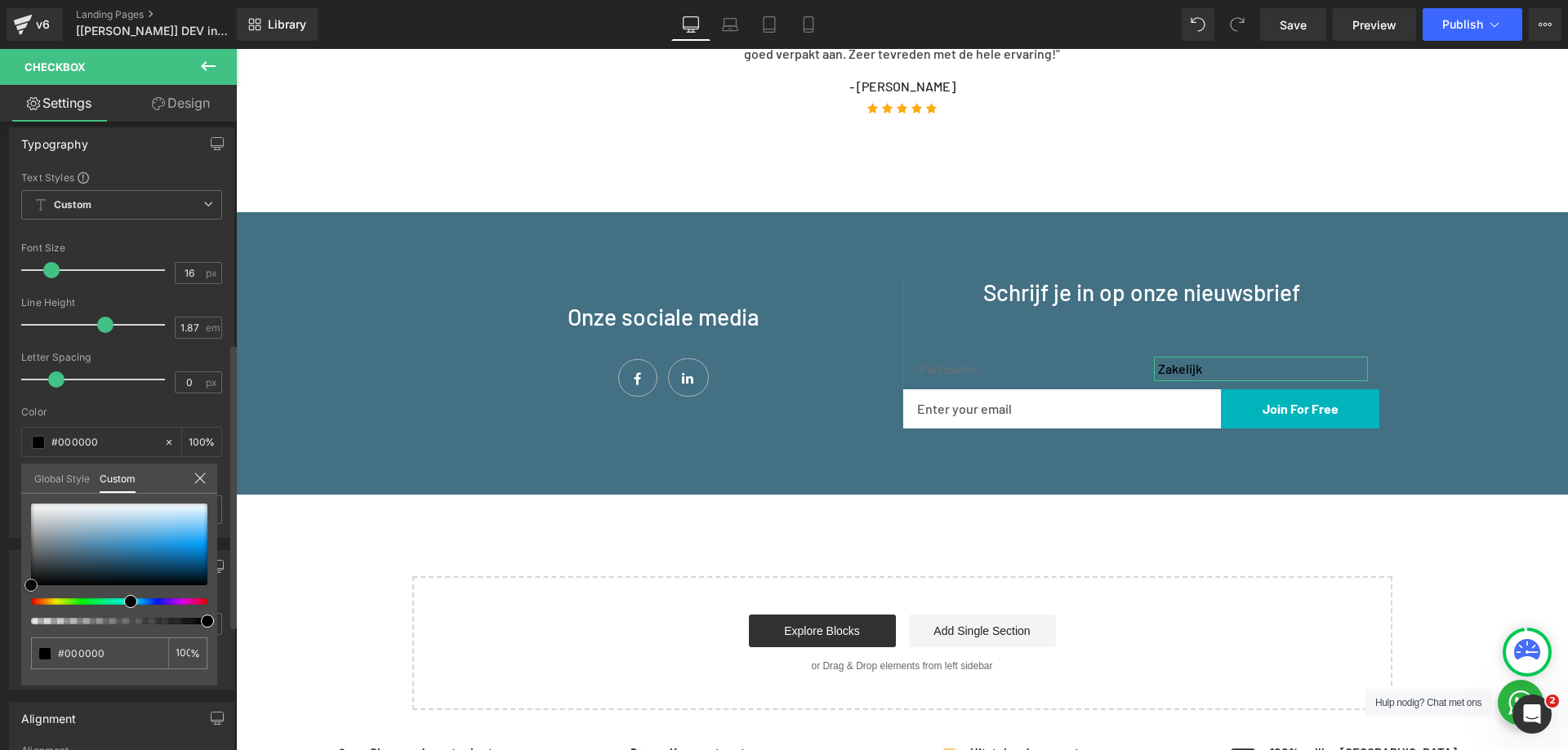
drag, startPoint x: 43, startPoint y: 556, endPoint x: 21, endPoint y: 591, distance: 41.3
click at [21, 538] on div "Typography Text Styles Custom Custom Setup Global Style Custom Setup Global Sty…" at bounding box center [122, 327] width 244 height 423
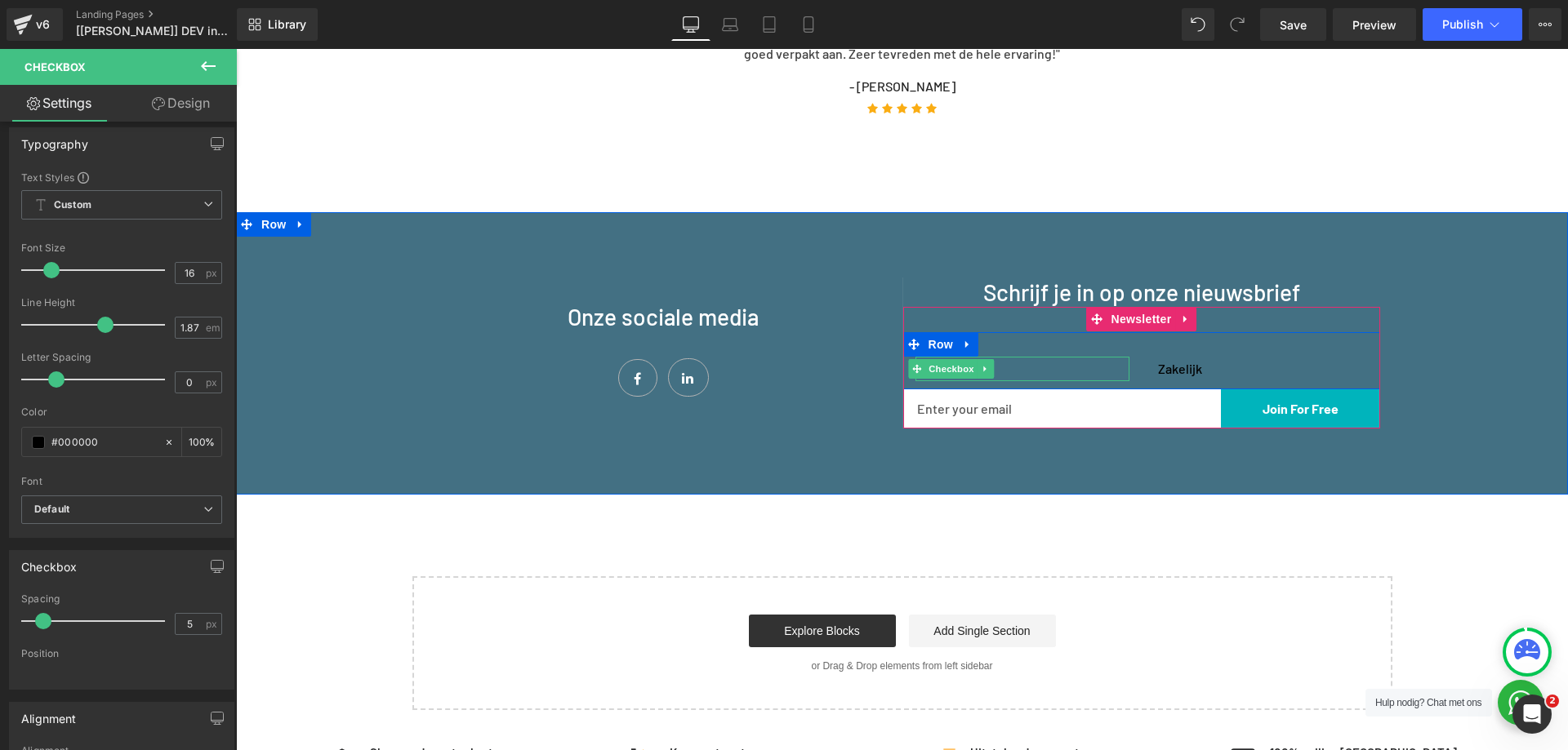
click at [1052, 358] on div "Particulier" at bounding box center [1023, 369] width 214 height 25
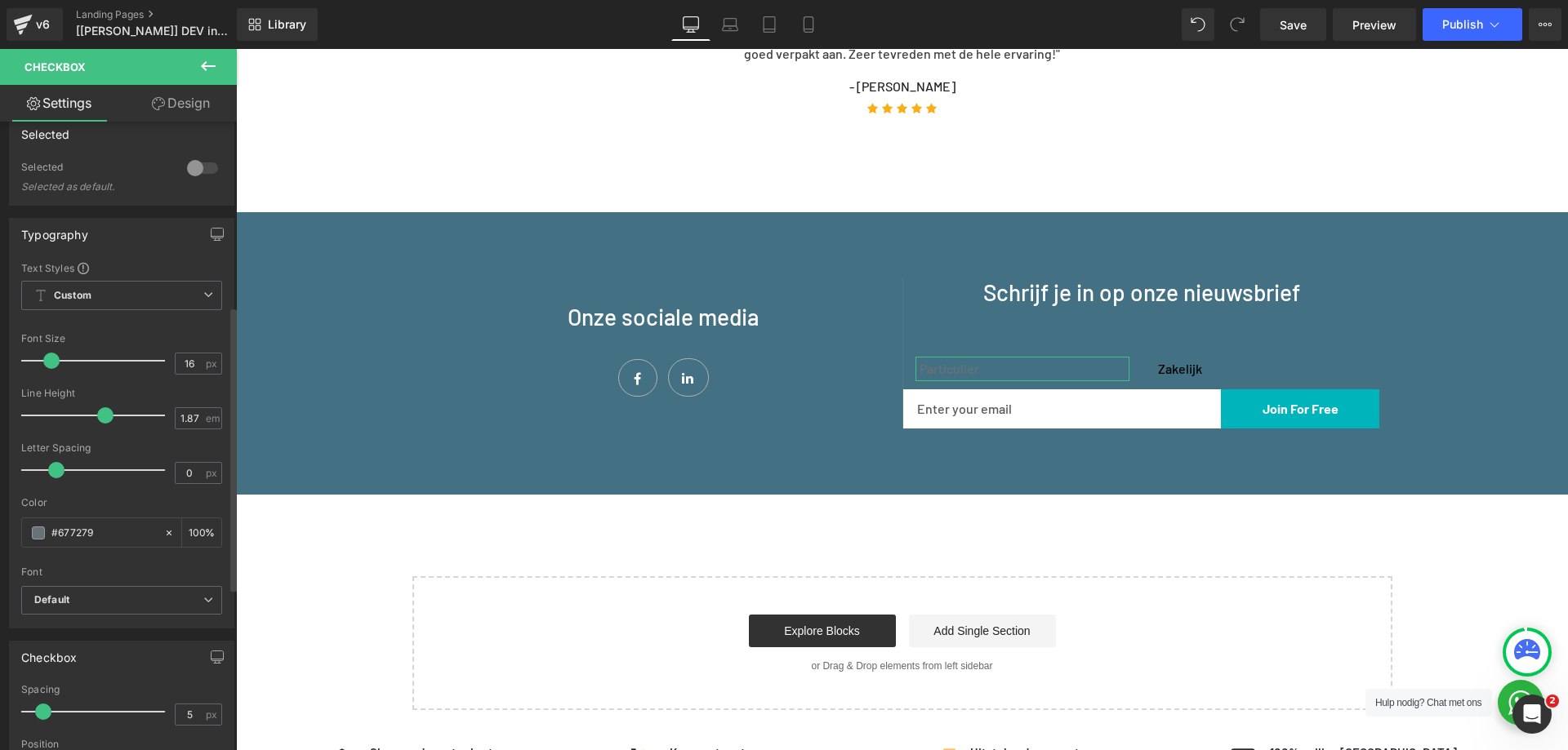
scroll to position [408, 0]
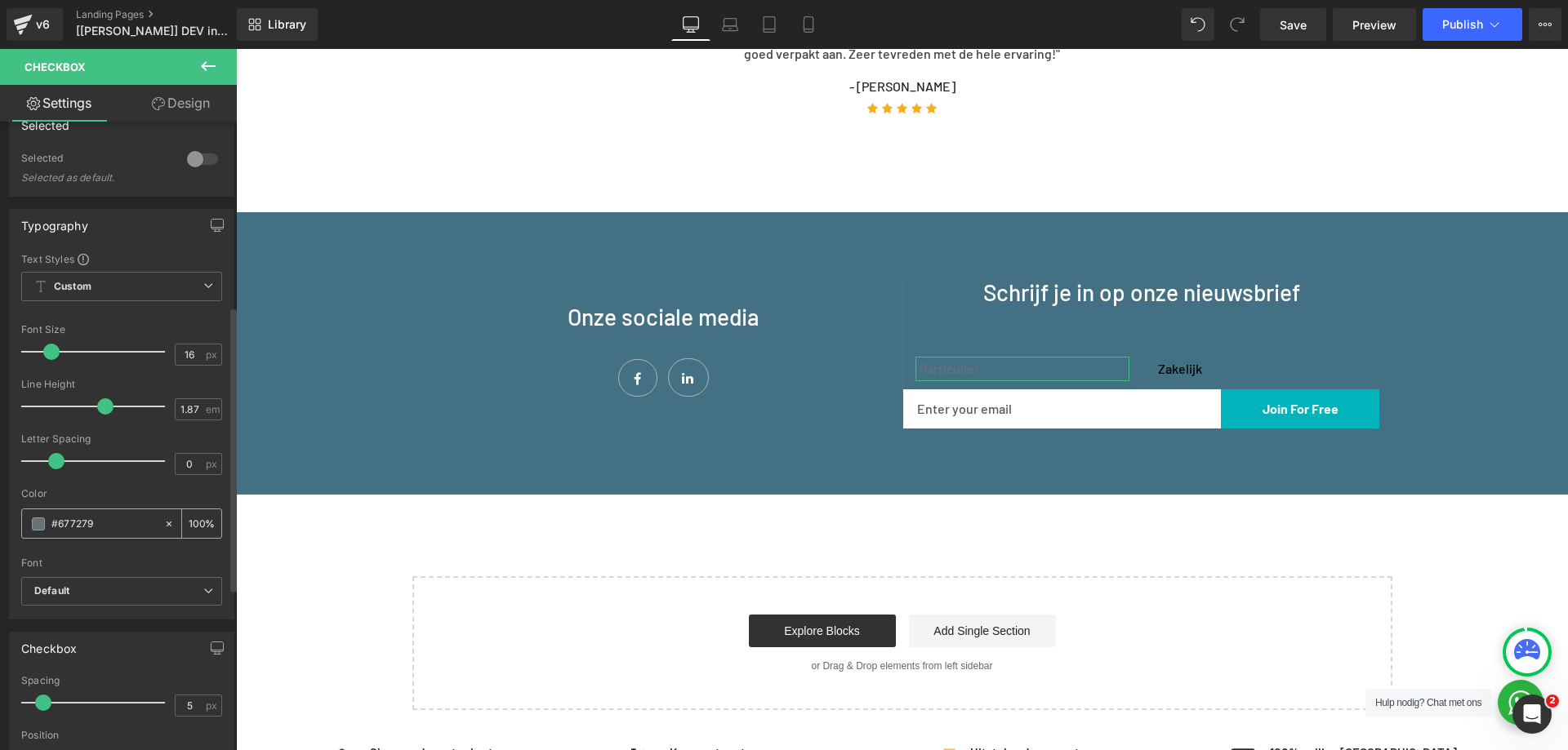
click at [99, 526] on input "#677279" at bounding box center [103, 523] width 105 height 18
click at [38, 526] on span at bounding box center [39, 524] width 13 height 13
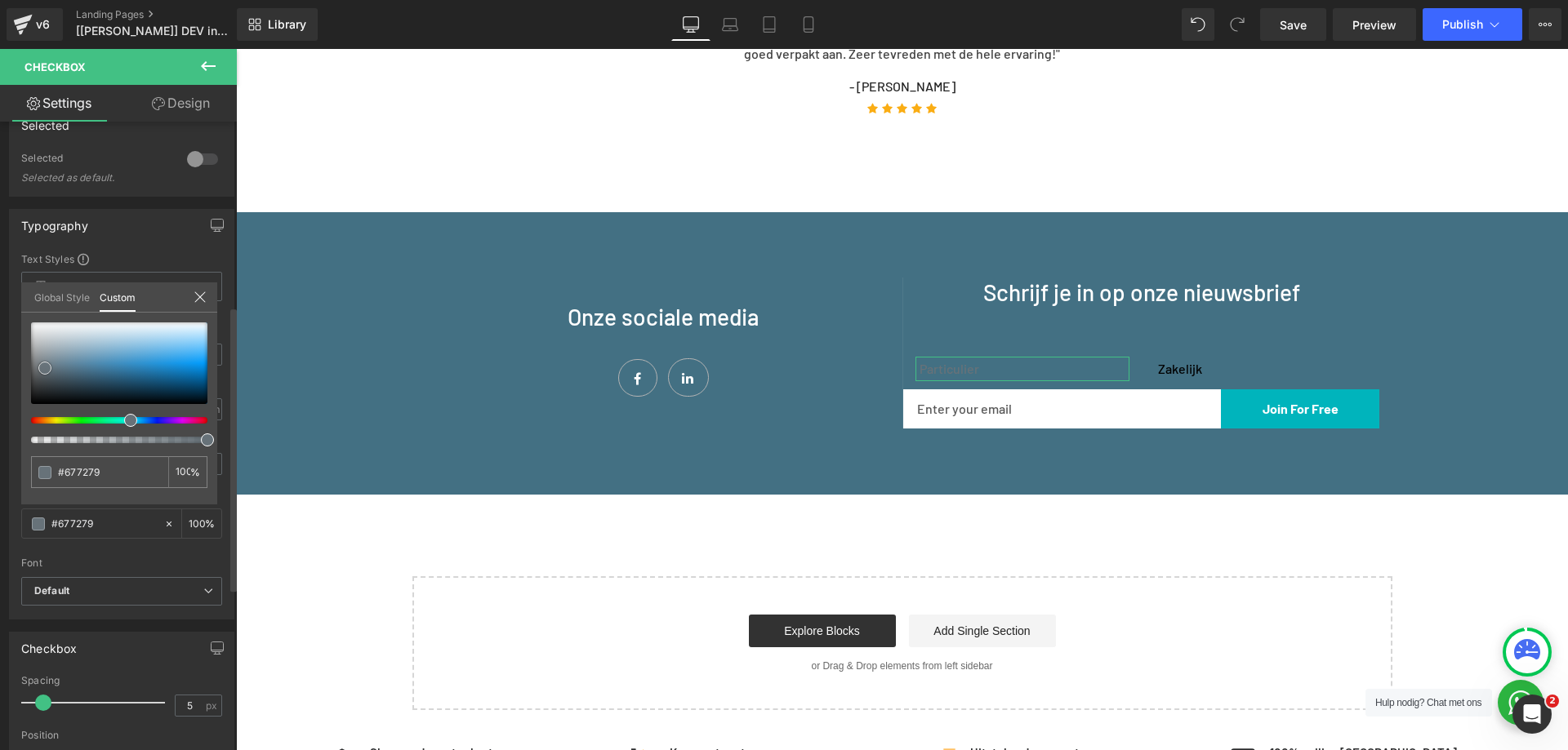
type input "#646f76"
type input "#4f5559"
type input "#292b2d"
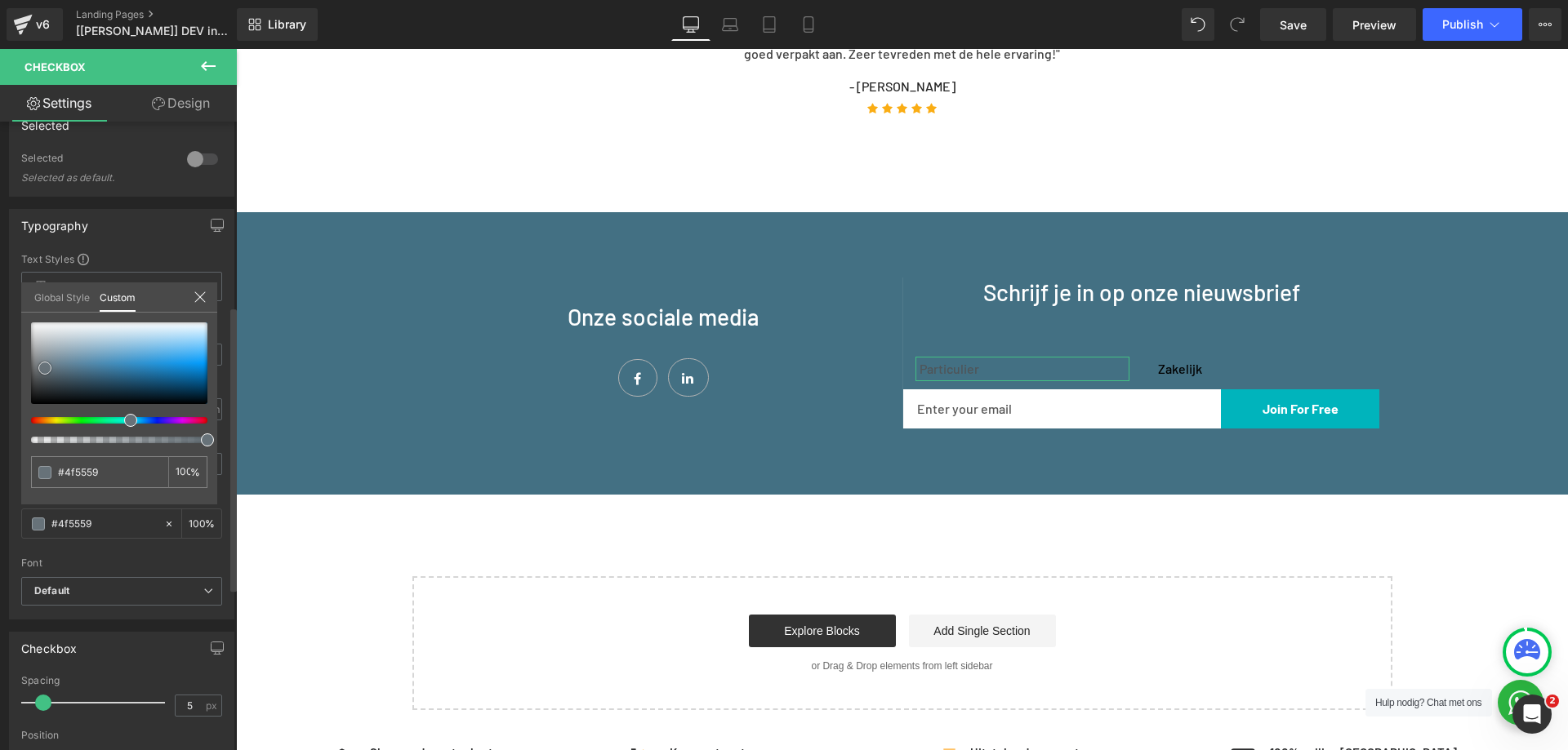
type input "#292b2d"
type input "#000000"
drag, startPoint x: 38, startPoint y: 379, endPoint x: 22, endPoint y: 429, distance: 52.5
click at [22, 429] on div "#000000 100 %" at bounding box center [118, 413] width 196 height 182
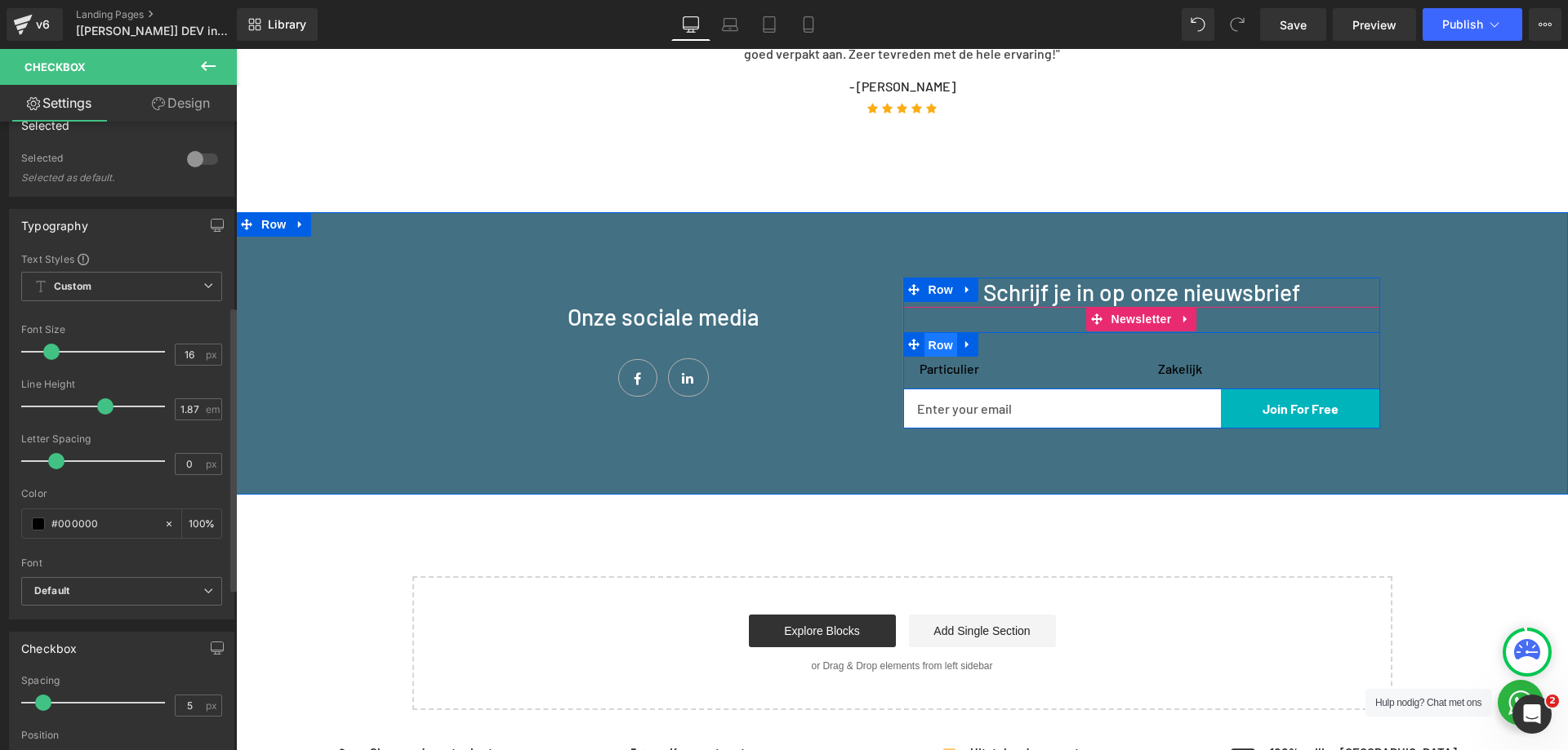
click at [945, 340] on span "Row" at bounding box center [940, 346] width 33 height 25
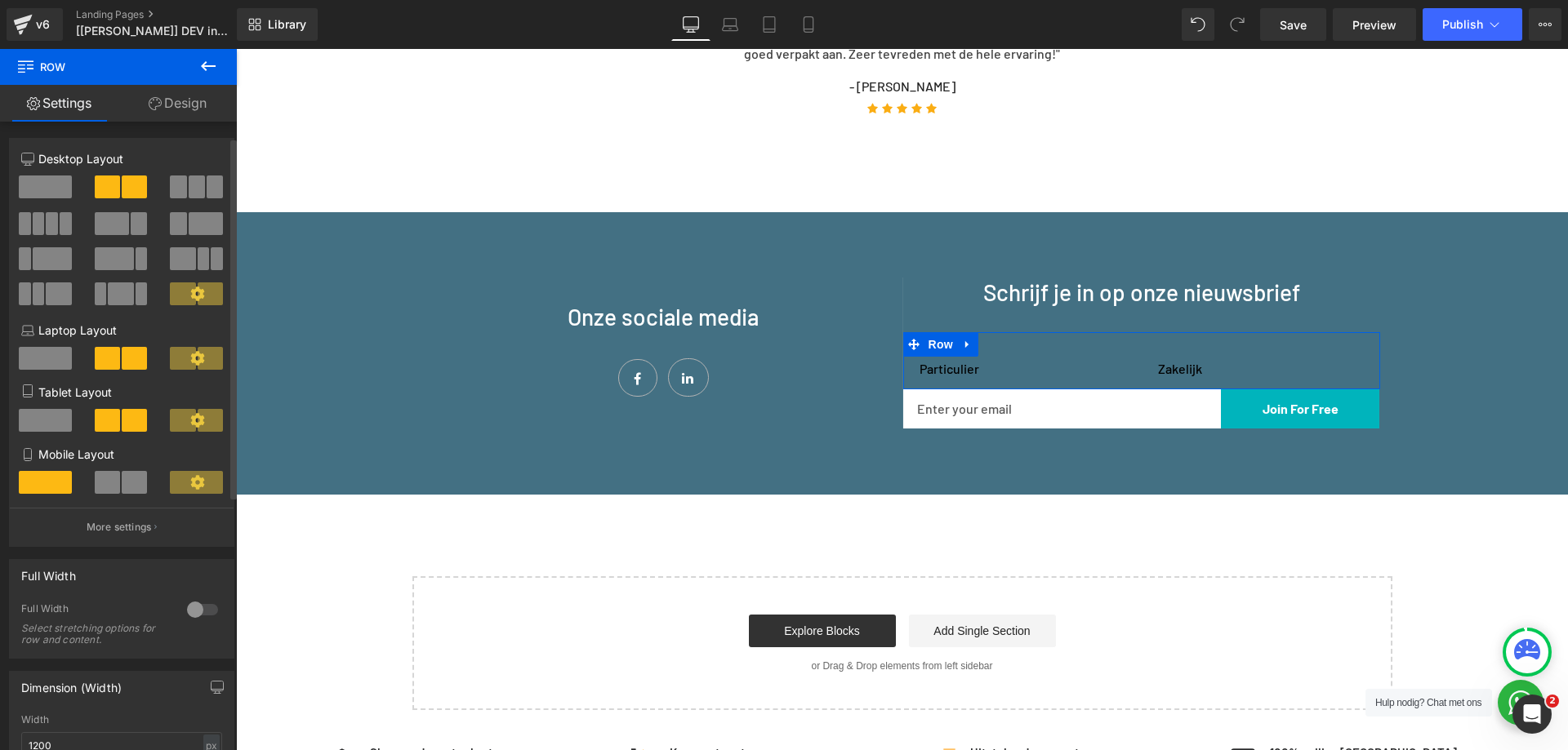
scroll to position [245, 0]
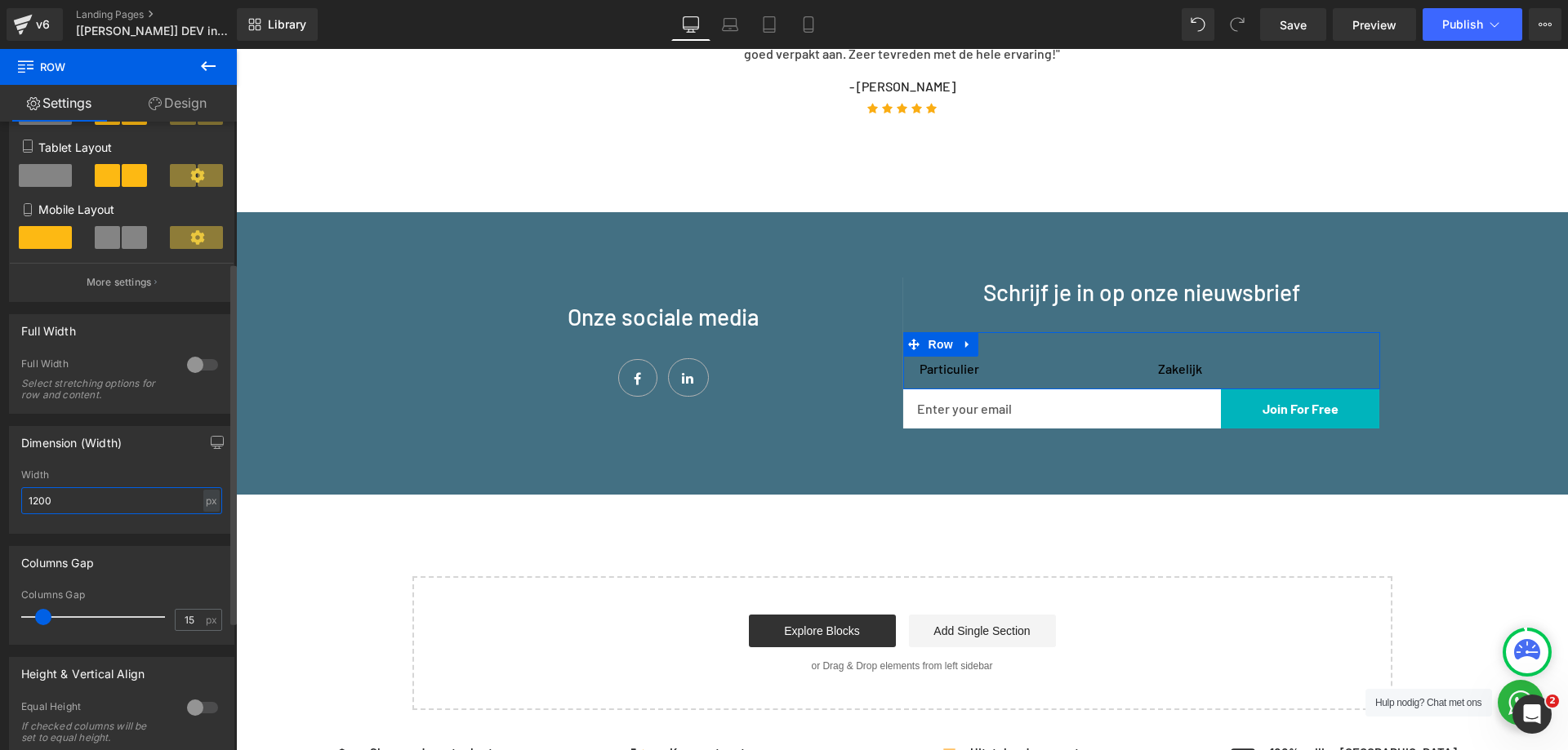
click at [121, 507] on input "1200" at bounding box center [121, 501] width 201 height 27
type input "500"
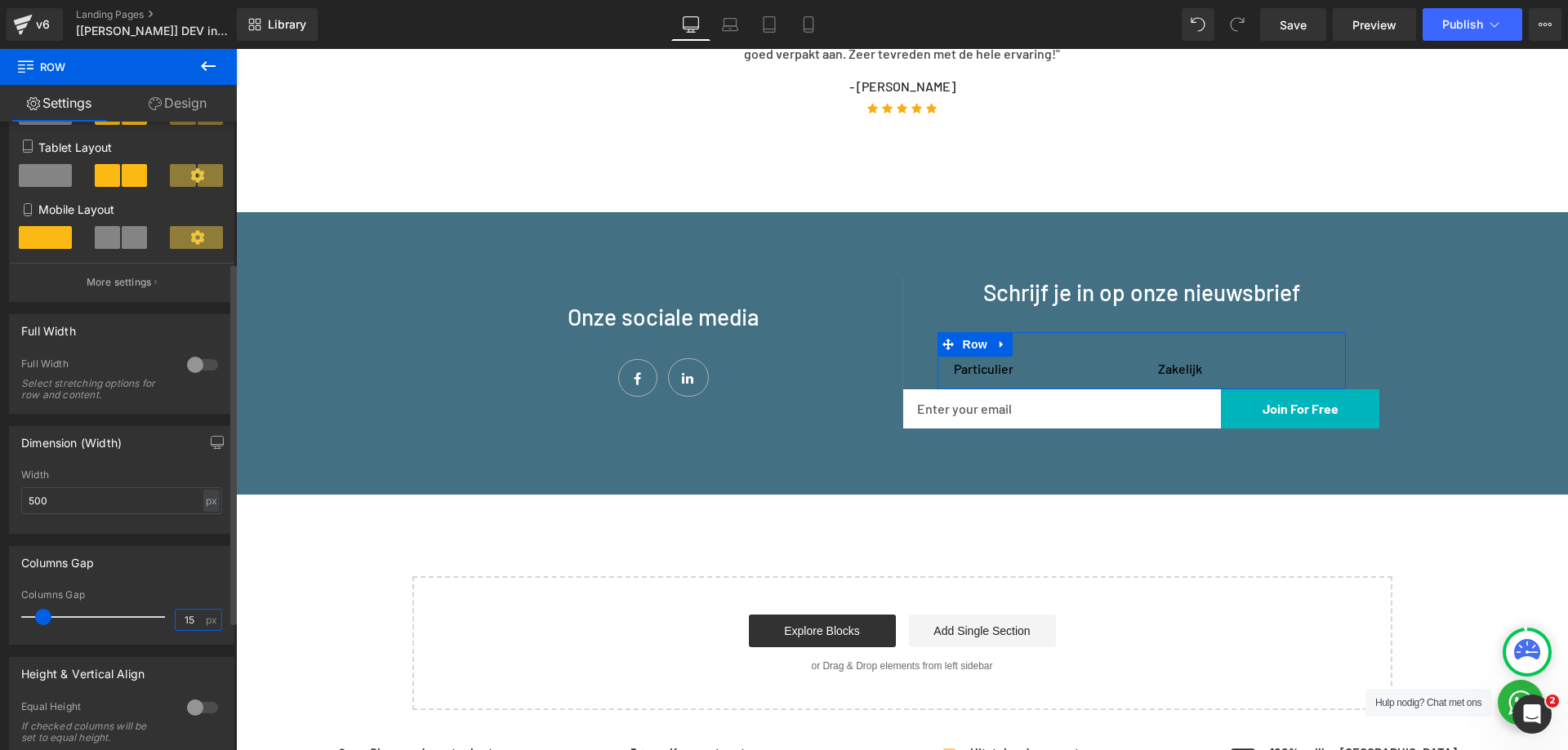
click at [183, 614] on input "15" at bounding box center [190, 621] width 28 height 21
click at [189, 616] on input "15" at bounding box center [190, 621] width 28 height 21
click at [194, 619] on input "15" at bounding box center [190, 621] width 28 height 21
drag, startPoint x: 194, startPoint y: 619, endPoint x: 158, endPoint y: 619, distance: 36.0
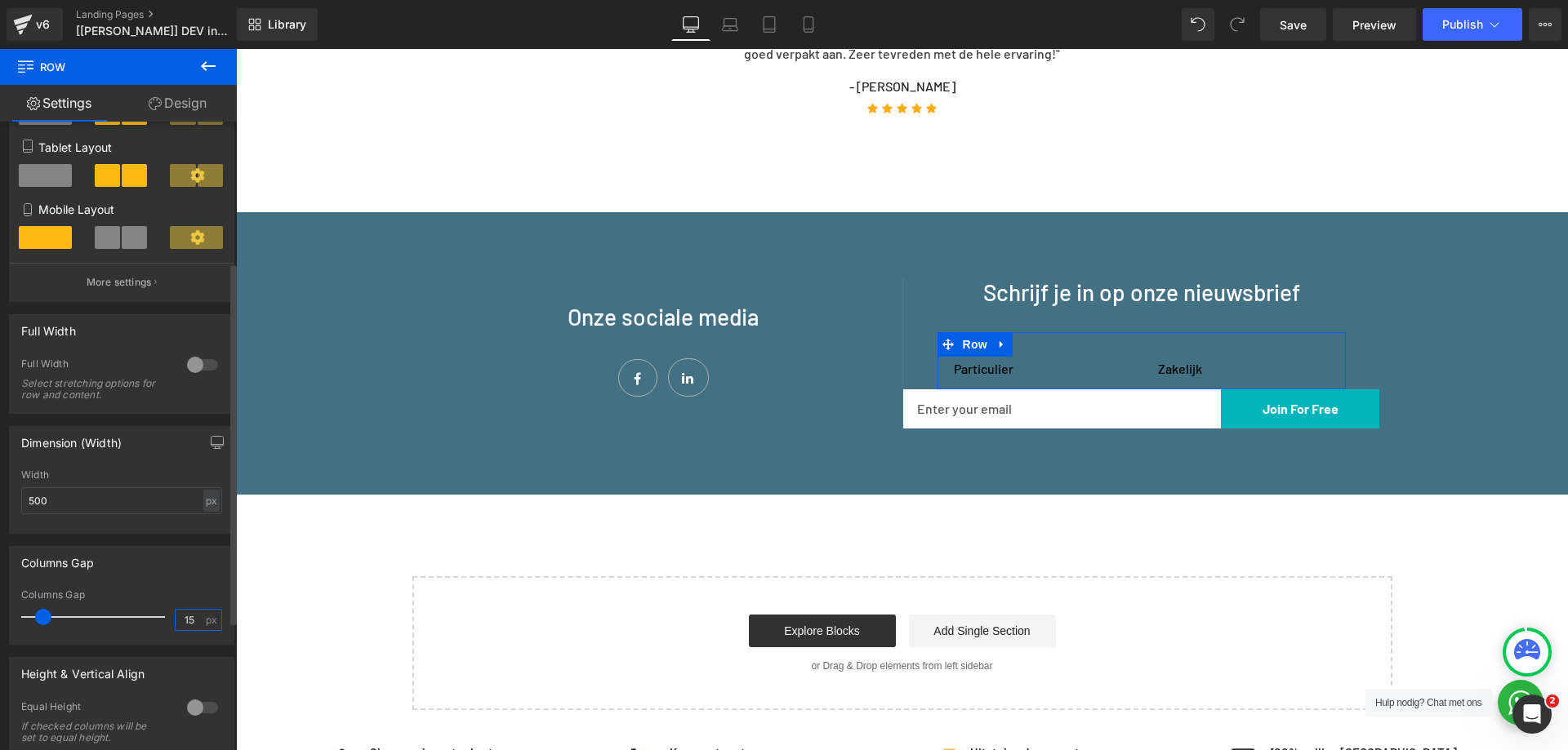
click at [158, 619] on div "Columns Gap 15 px" at bounding box center [121, 617] width 201 height 55
type input "0"
click at [102, 515] on div "Width 500 px % px" at bounding box center [121, 501] width 201 height 63
click at [104, 499] on input "500" at bounding box center [121, 501] width 201 height 27
type input "200"
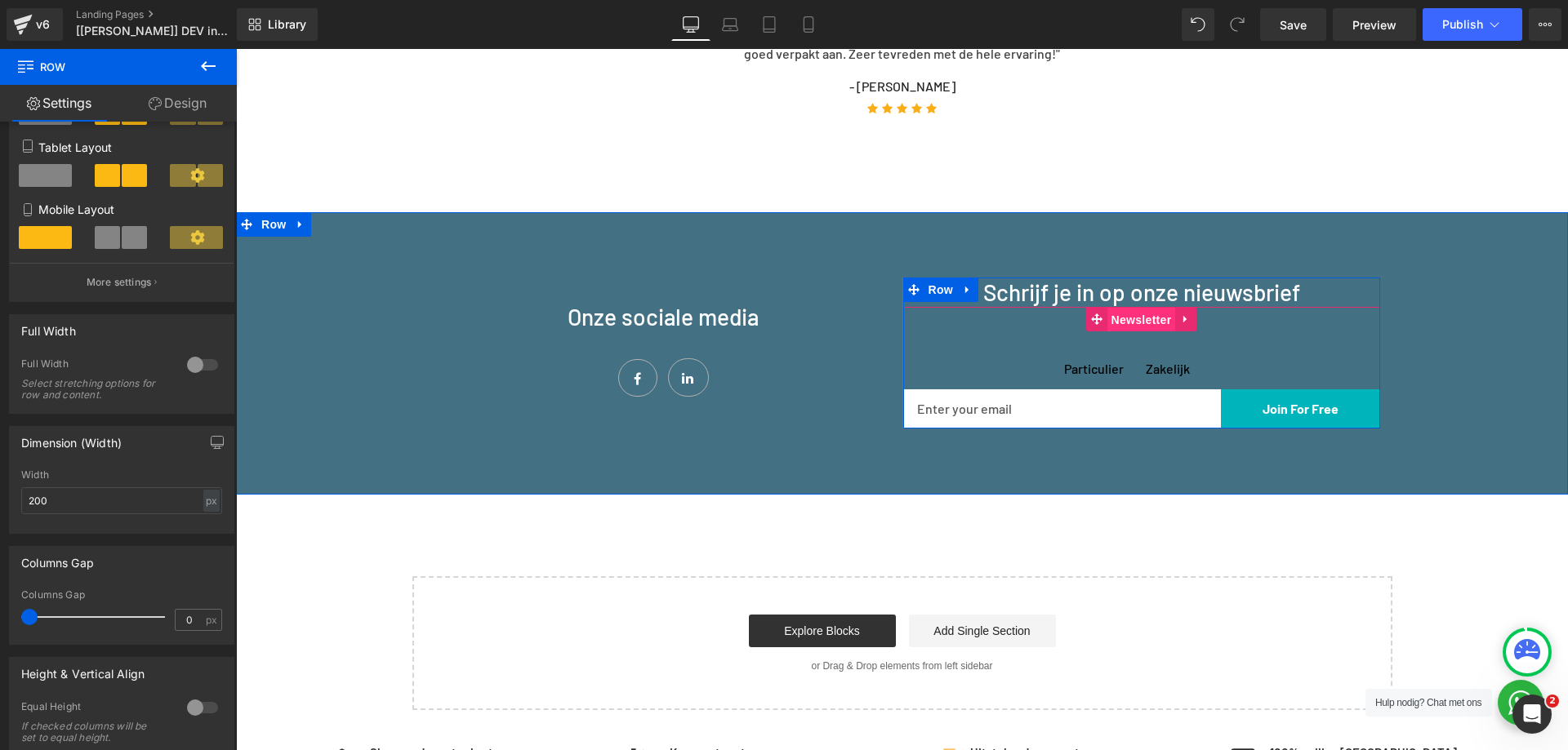
click at [1111, 315] on span "Newsletter" at bounding box center [1142, 320] width 69 height 25
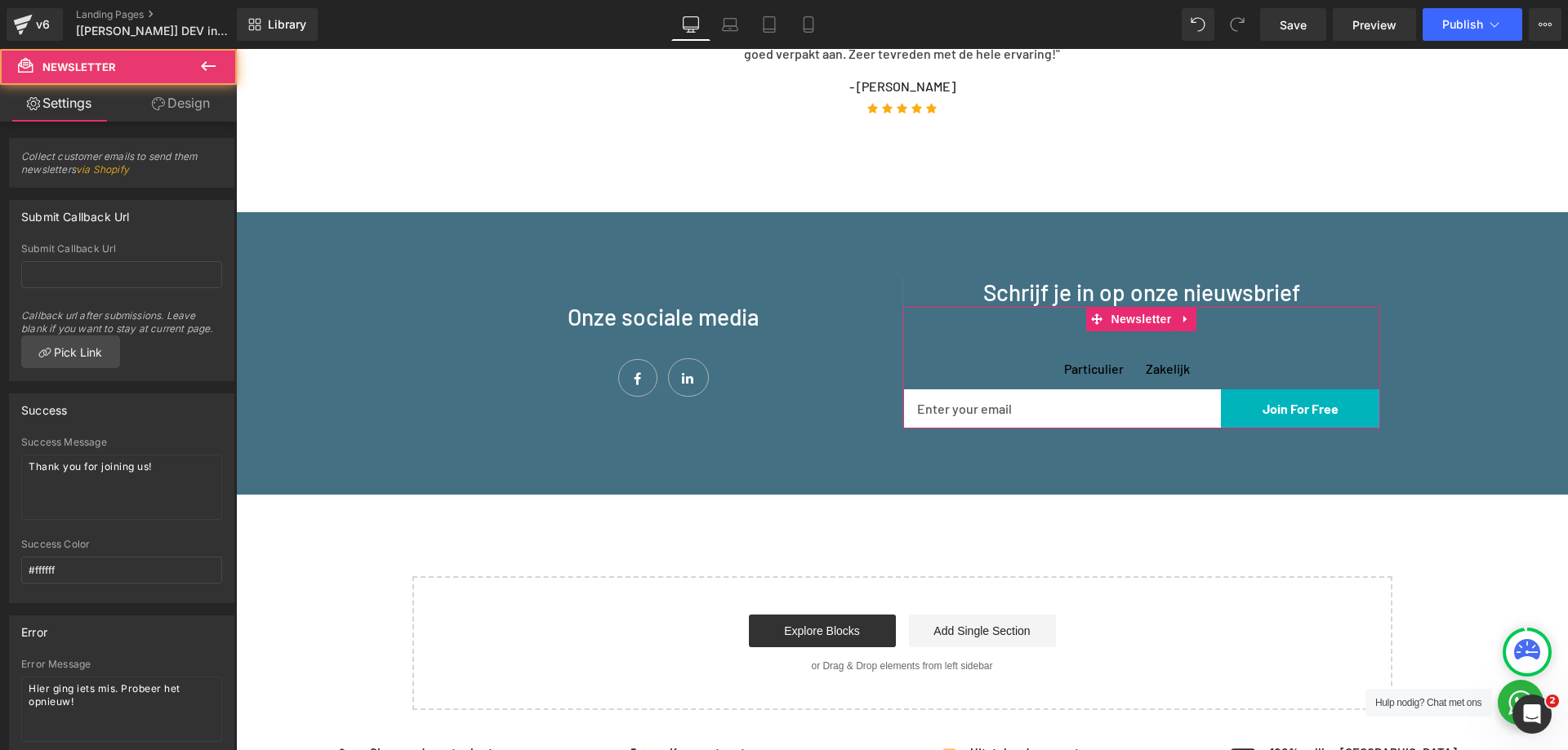
click at [179, 107] on link "Design" at bounding box center [181, 103] width 118 height 37
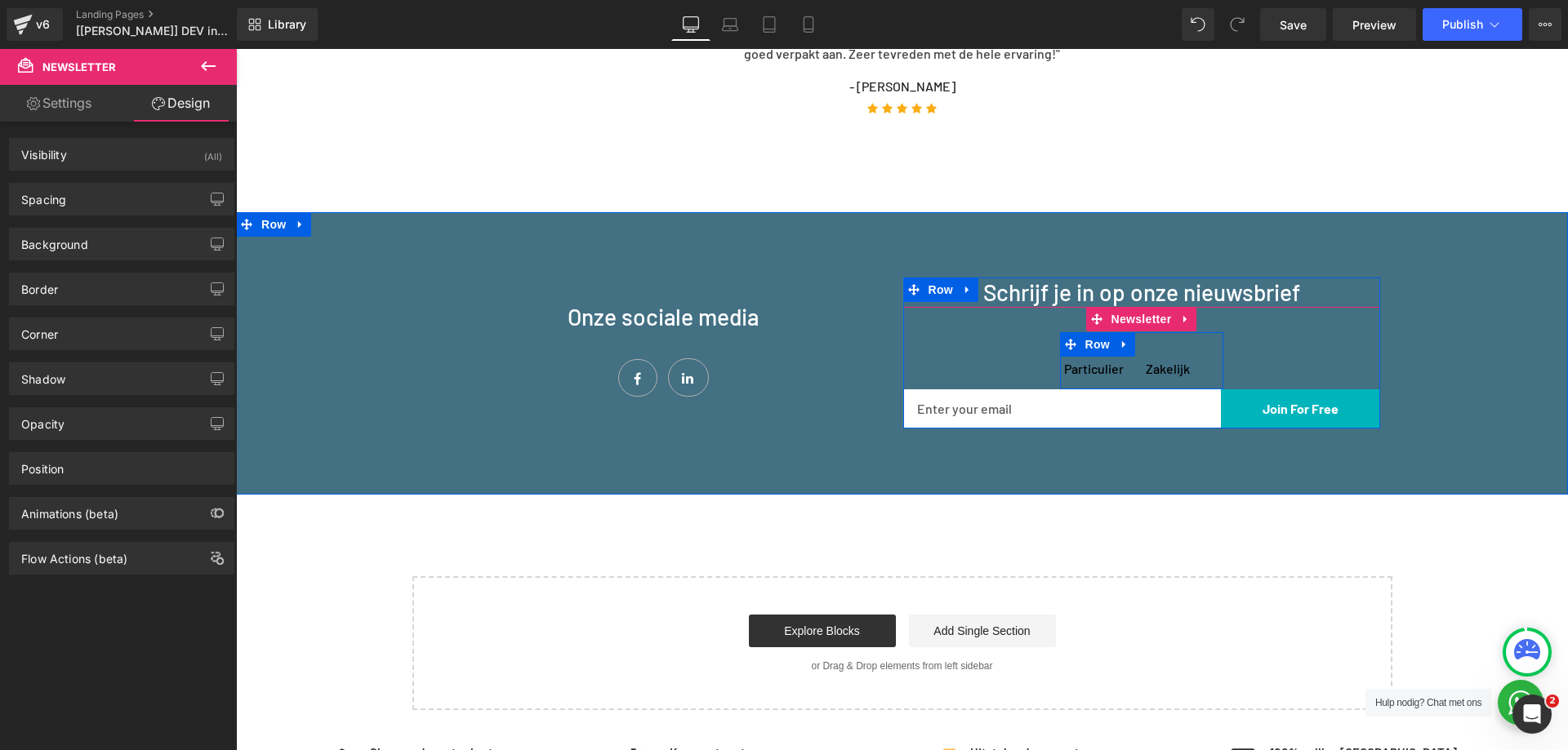
click at [1095, 333] on span "Row" at bounding box center [1097, 345] width 33 height 25
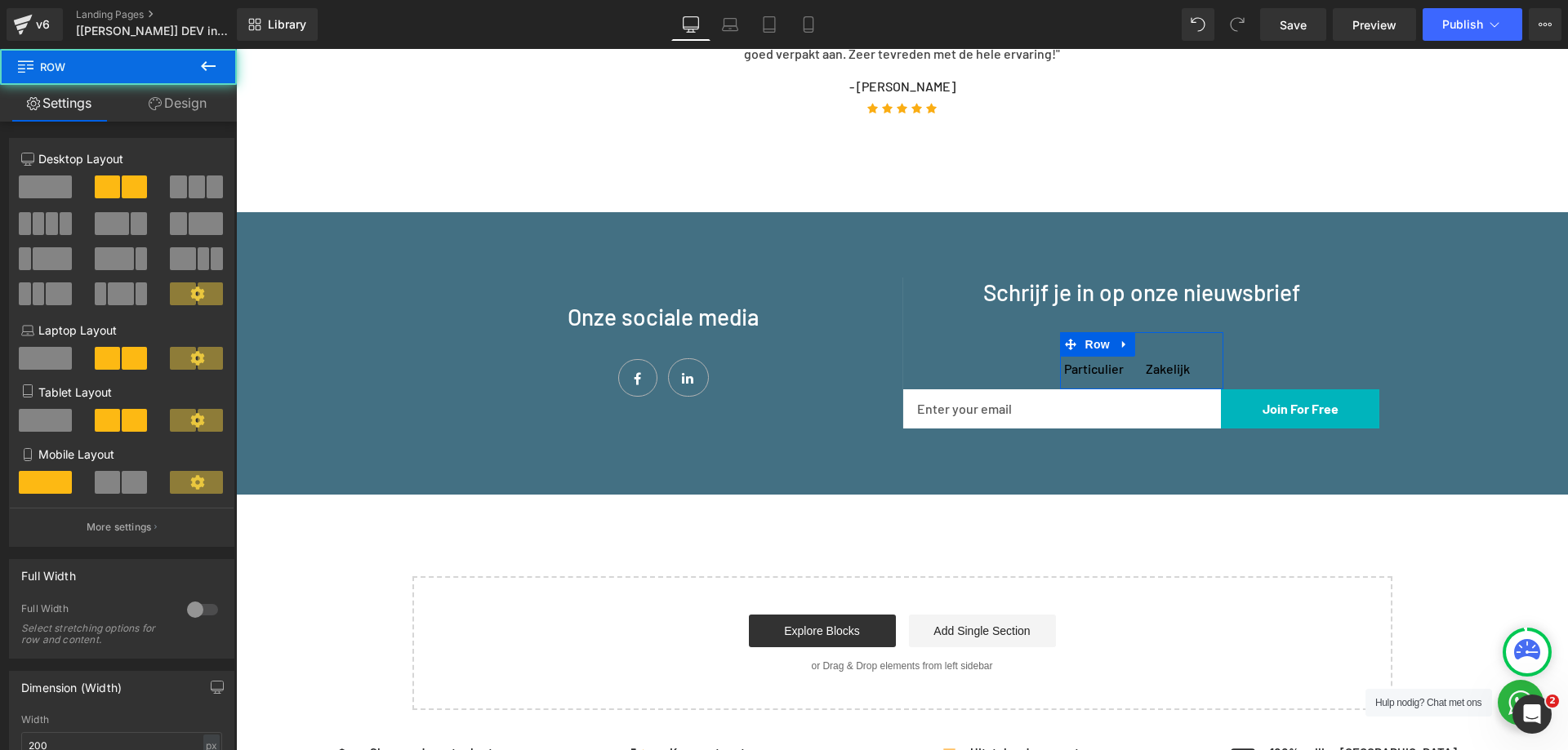
click at [174, 109] on link "Design" at bounding box center [177, 103] width 118 height 37
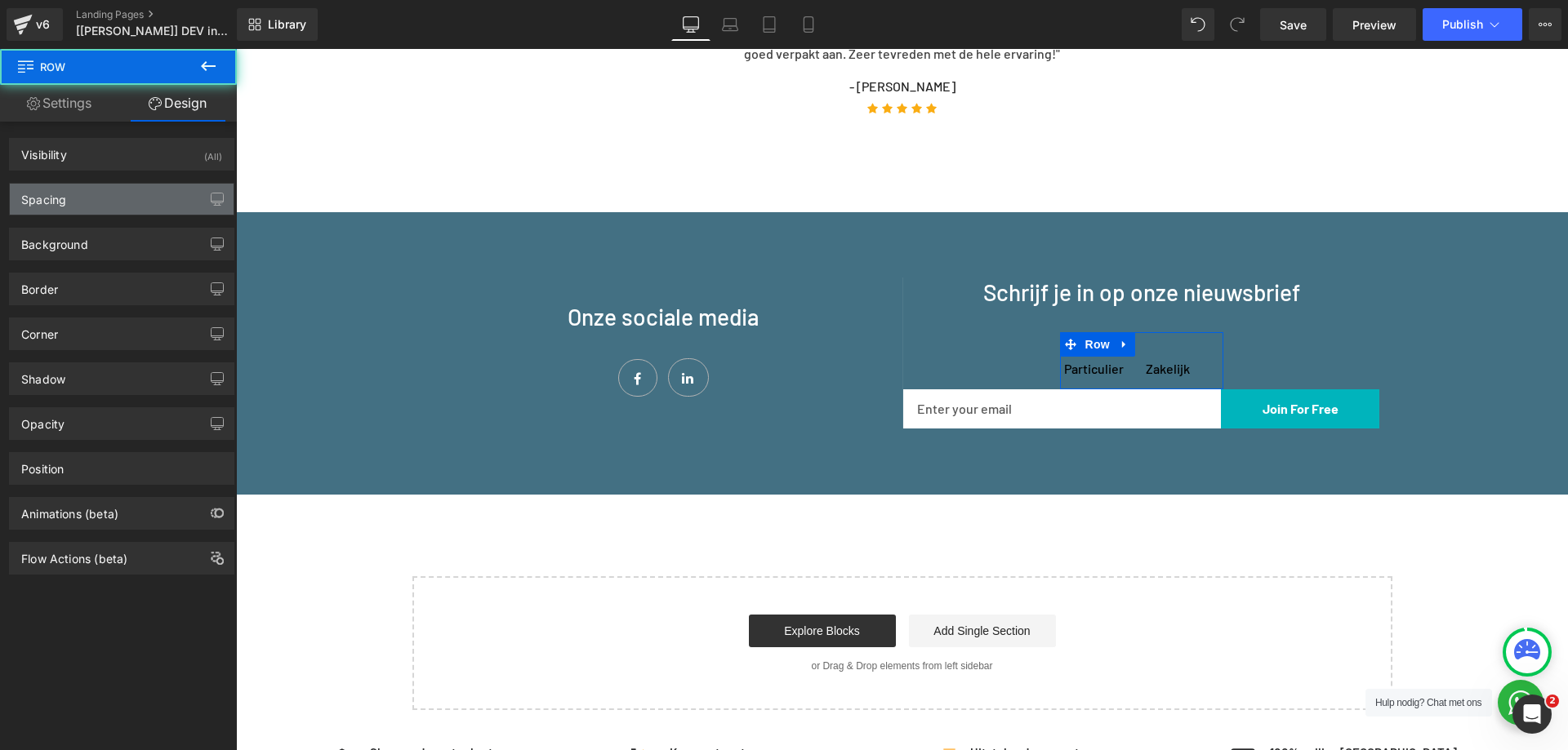
type input "0"
type input "30"
type input "0"
type input "10"
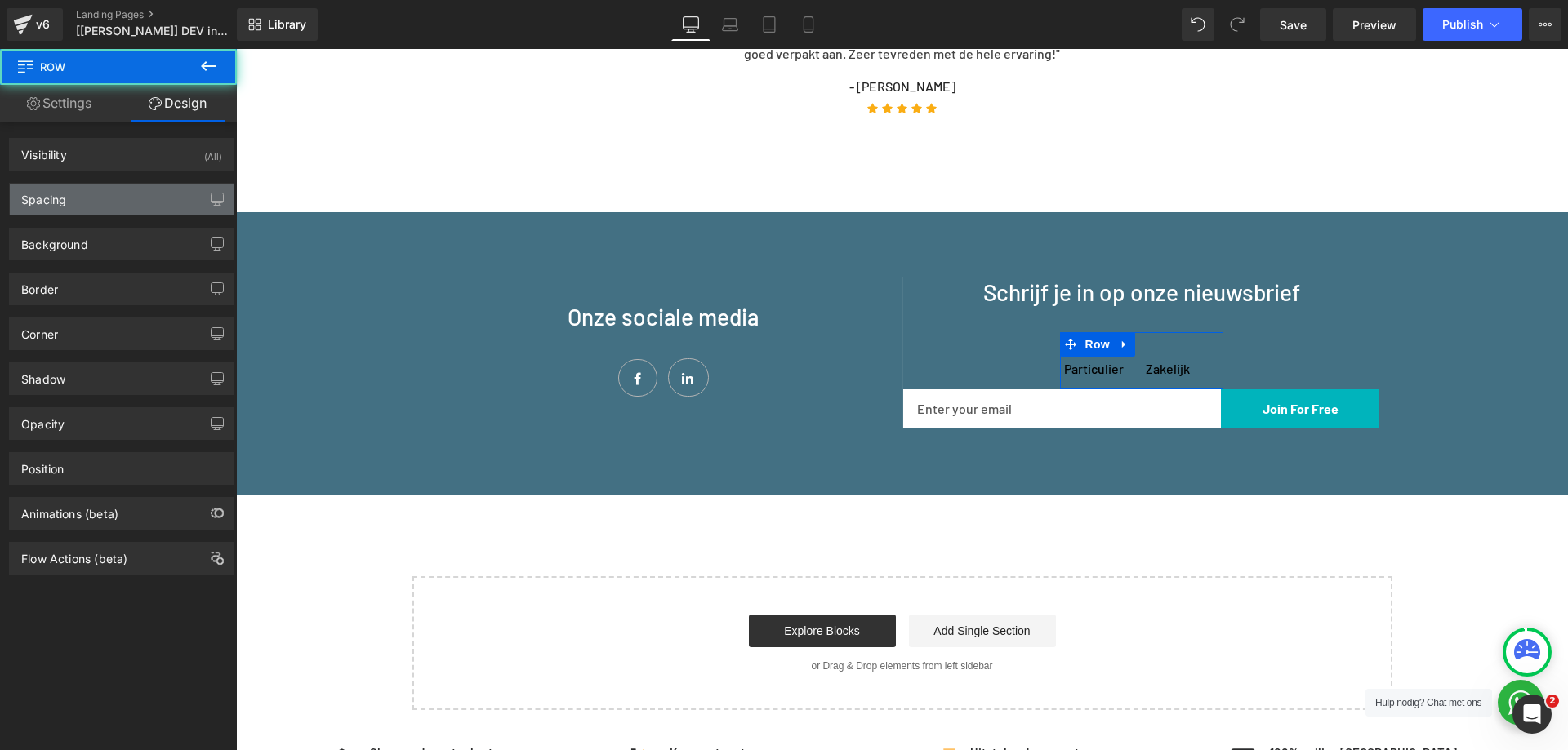
type input "0"
click at [128, 201] on div "Spacing" at bounding box center [121, 198] width 224 height 31
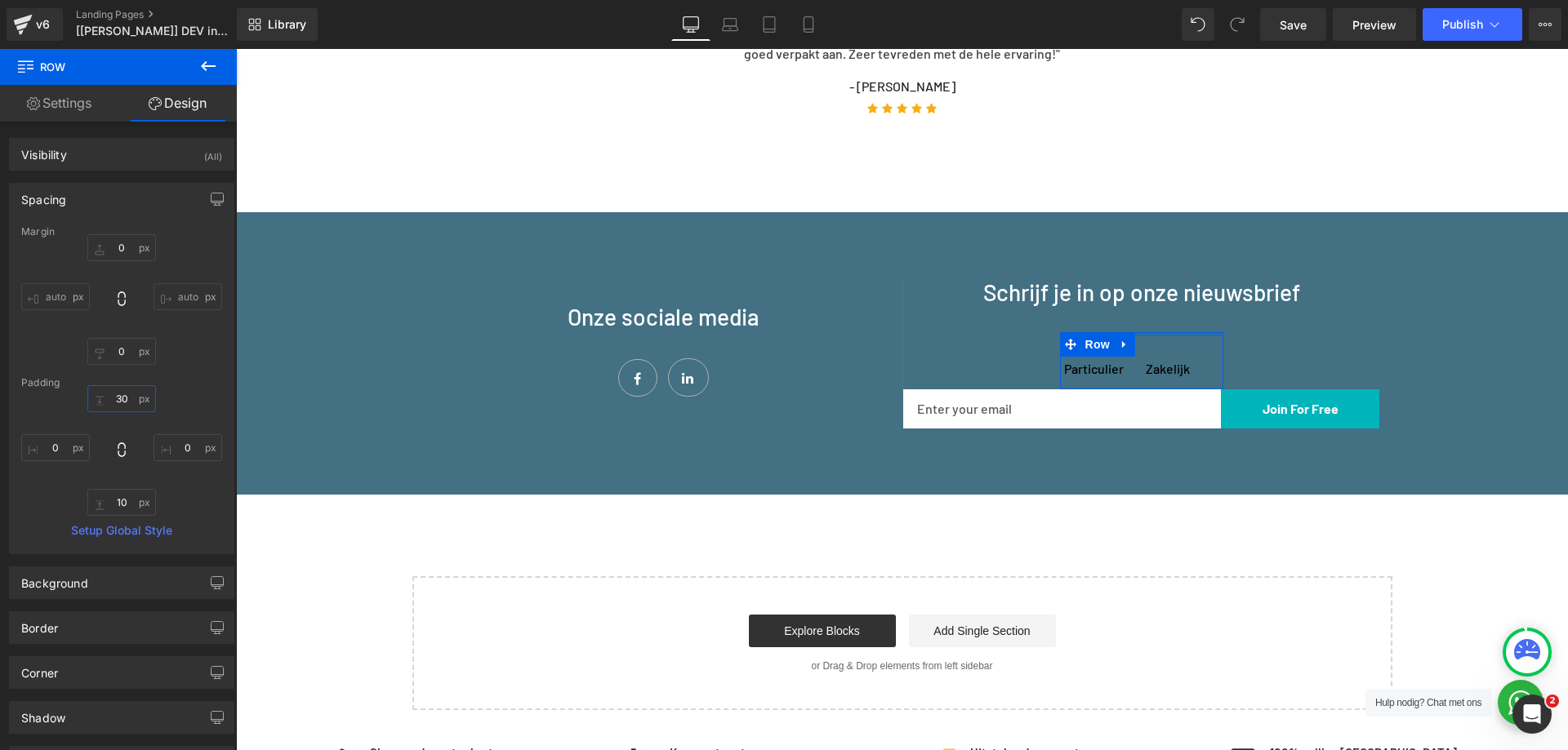
click at [123, 397] on input "30" at bounding box center [121, 399] width 69 height 27
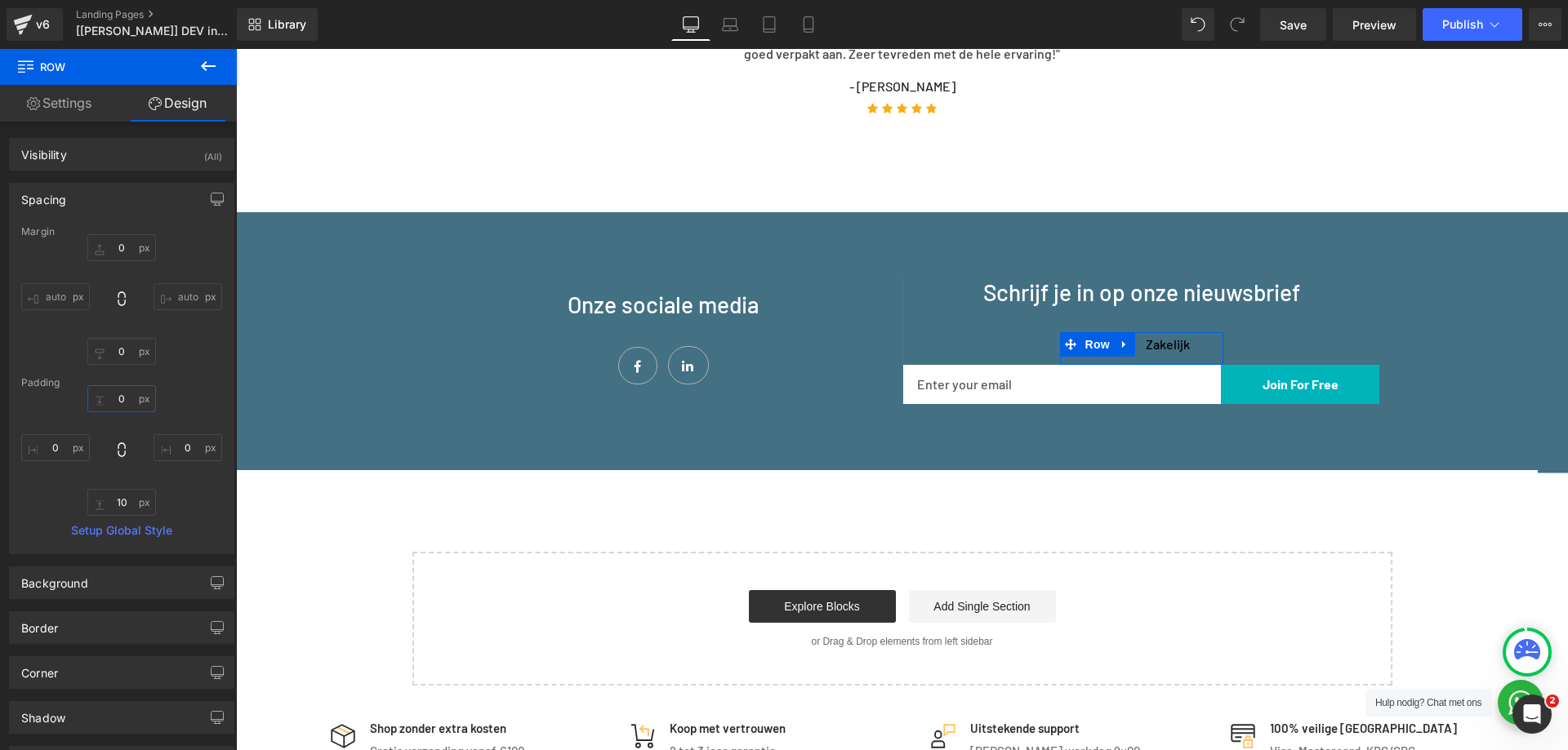
type input "0"
click at [65, 100] on link "Settings" at bounding box center [59, 103] width 118 height 37
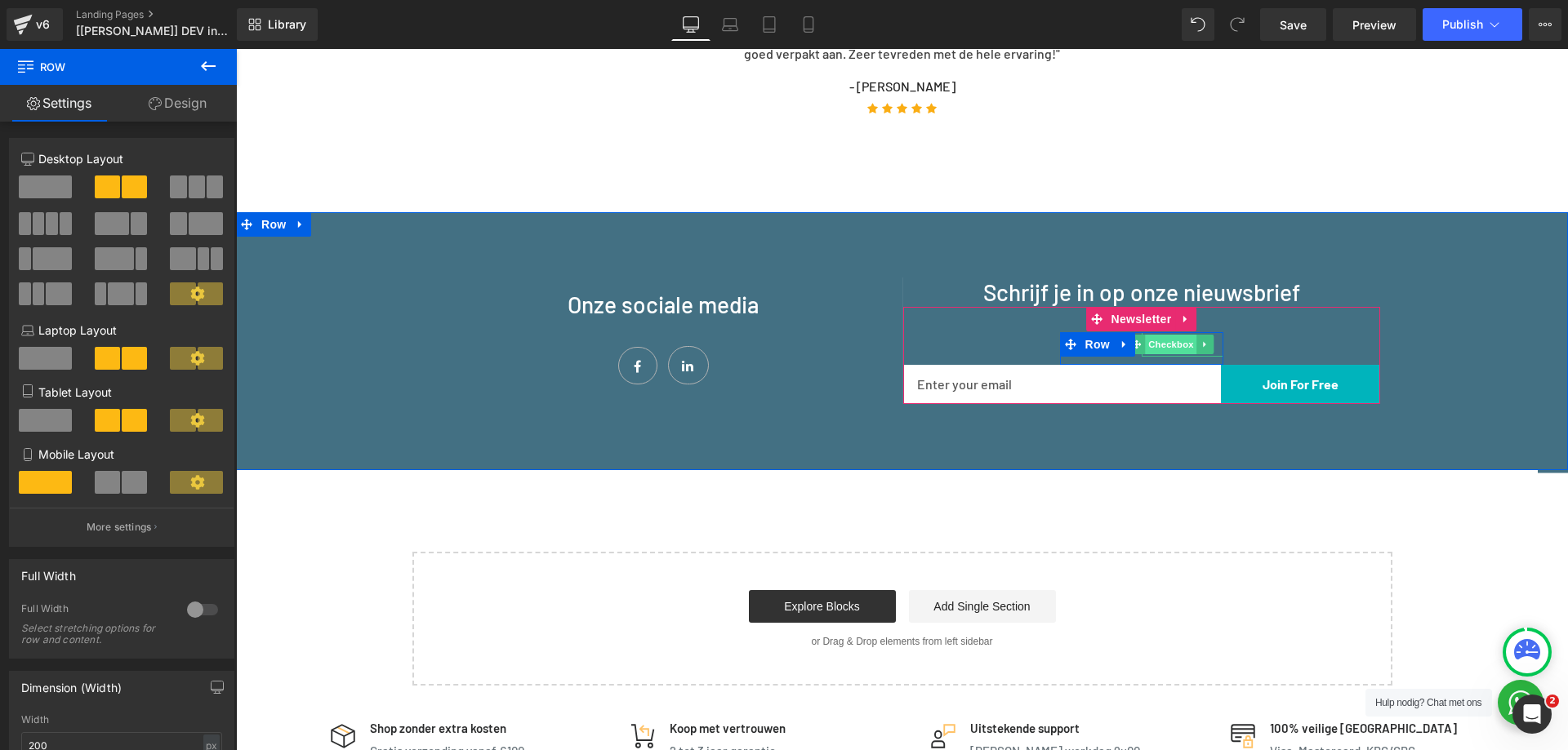
click at [1156, 341] on span "Checkbox" at bounding box center [1171, 344] width 51 height 20
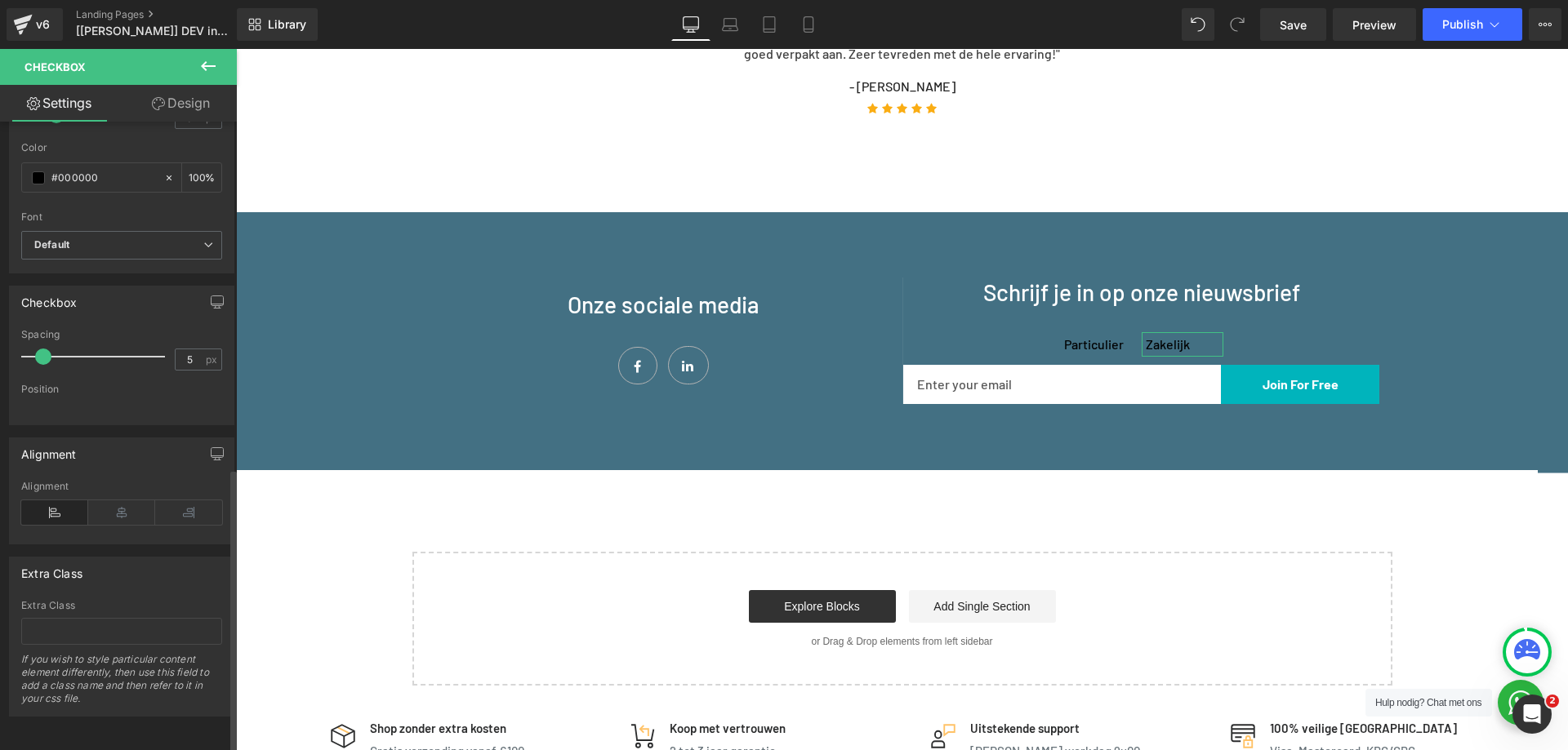
scroll to position [766, 0]
click at [165, 109] on link "Design" at bounding box center [181, 103] width 118 height 37
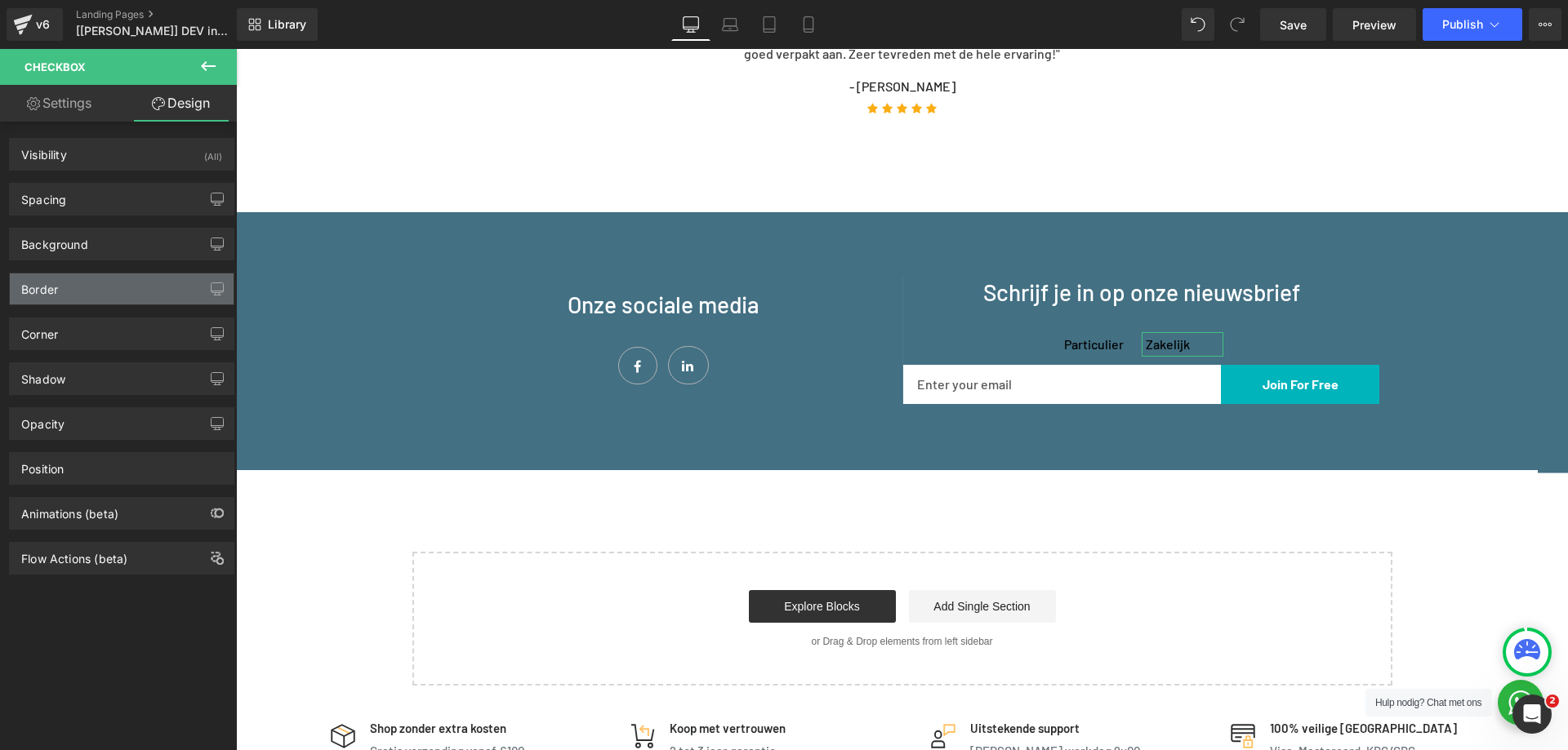
click at [103, 294] on div "Border" at bounding box center [121, 289] width 224 height 31
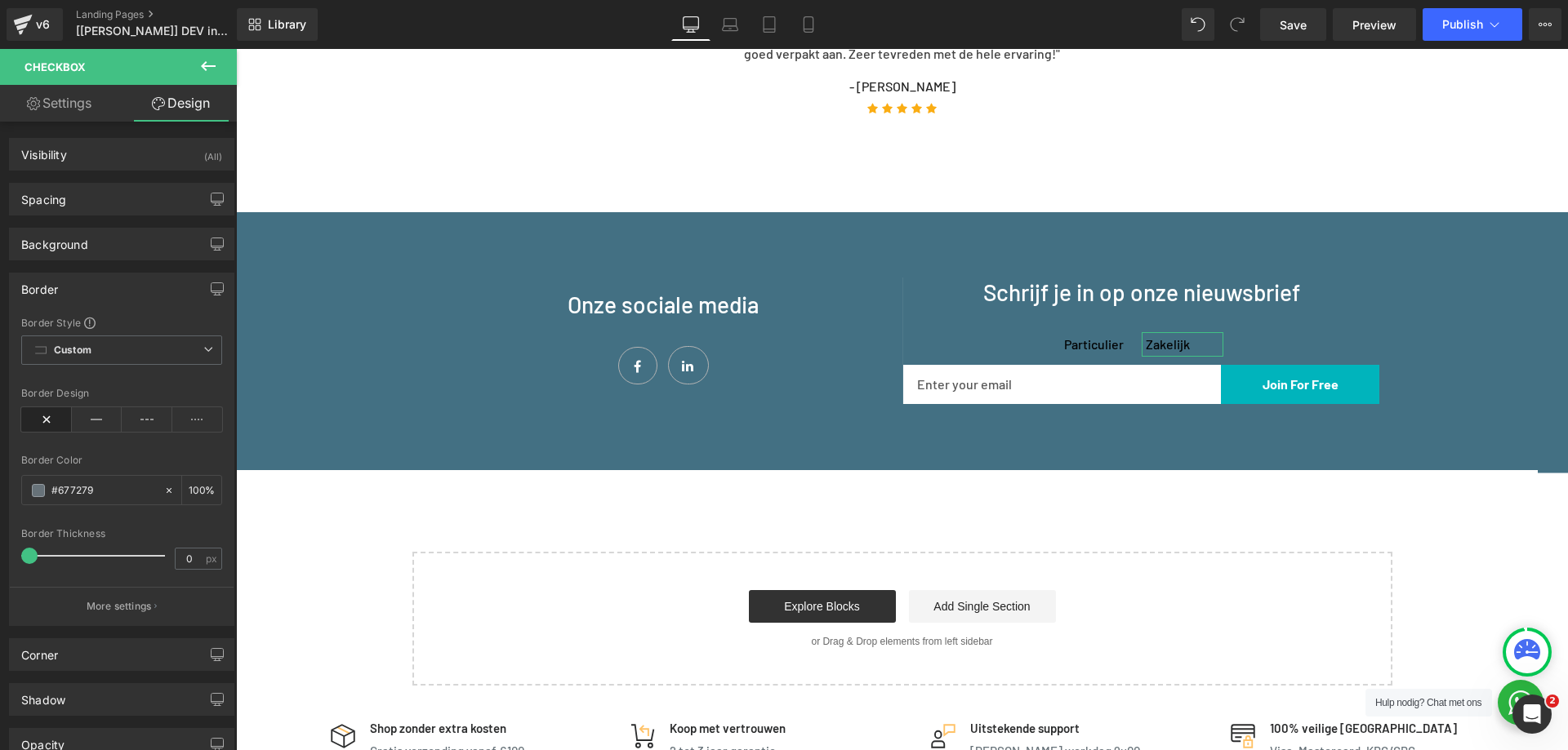
click at [90, 292] on div "Border" at bounding box center [121, 289] width 224 height 31
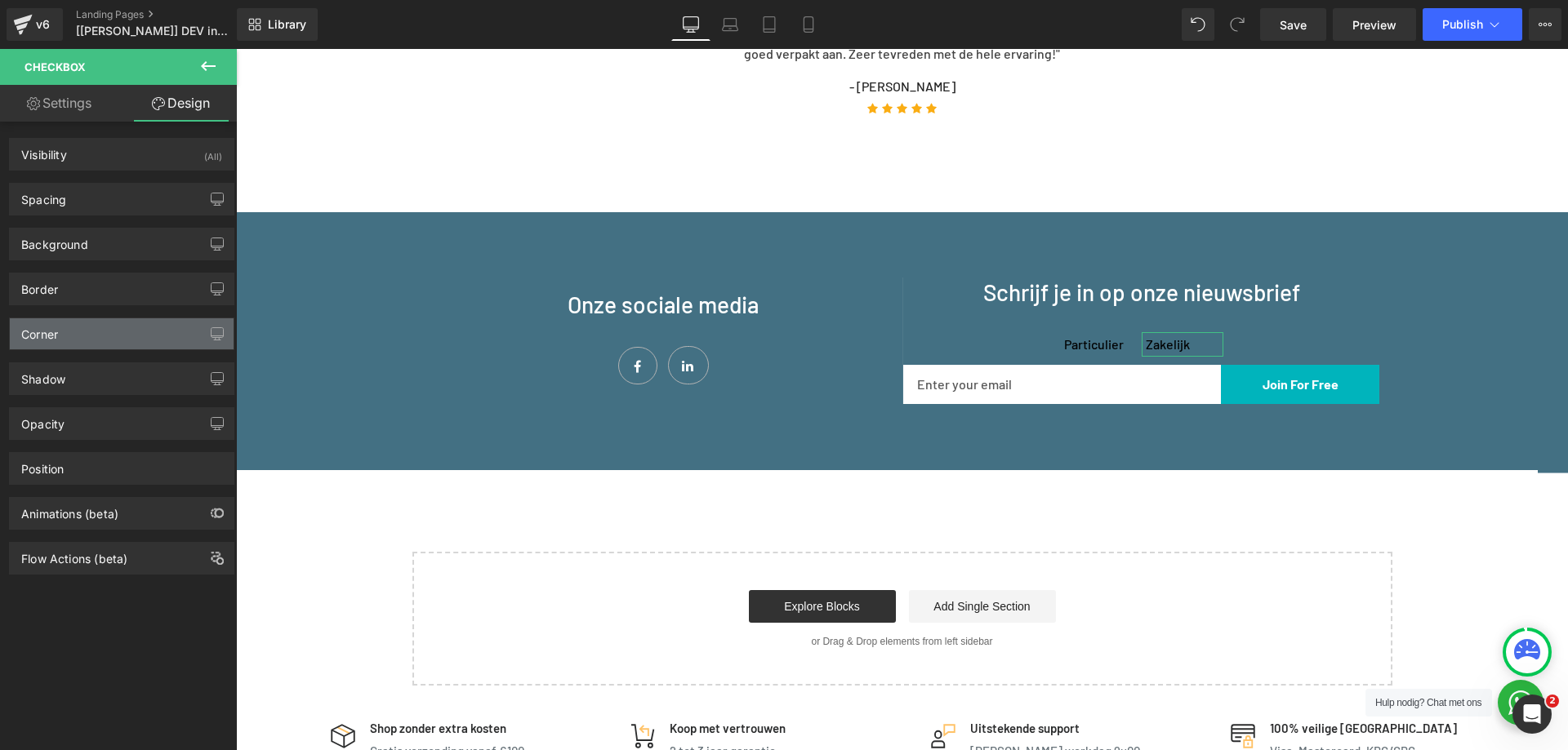
click at [105, 342] on div "Corner" at bounding box center [121, 333] width 224 height 31
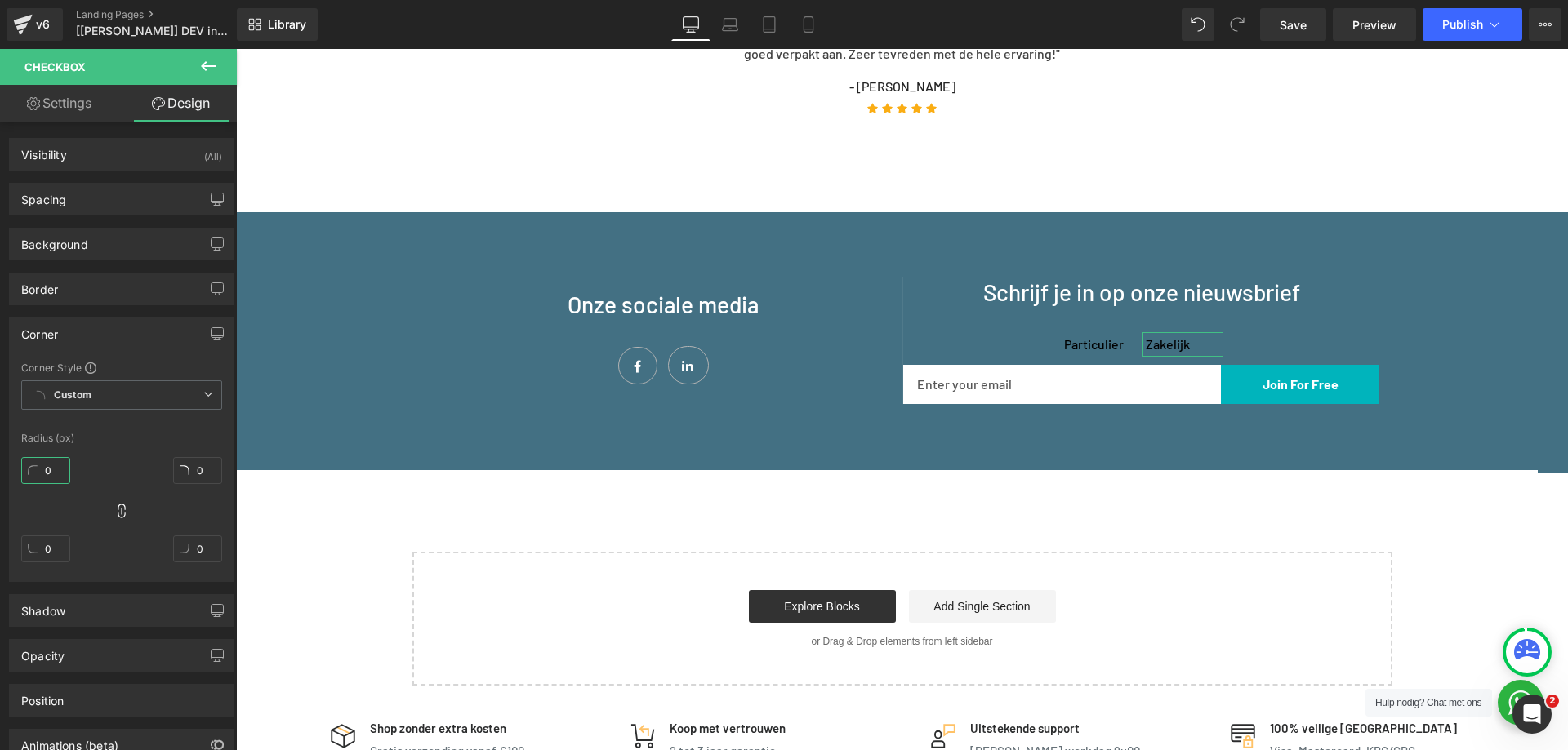
click at [59, 466] on input "0" at bounding box center [45, 470] width 49 height 27
type input "1"
type input "0"
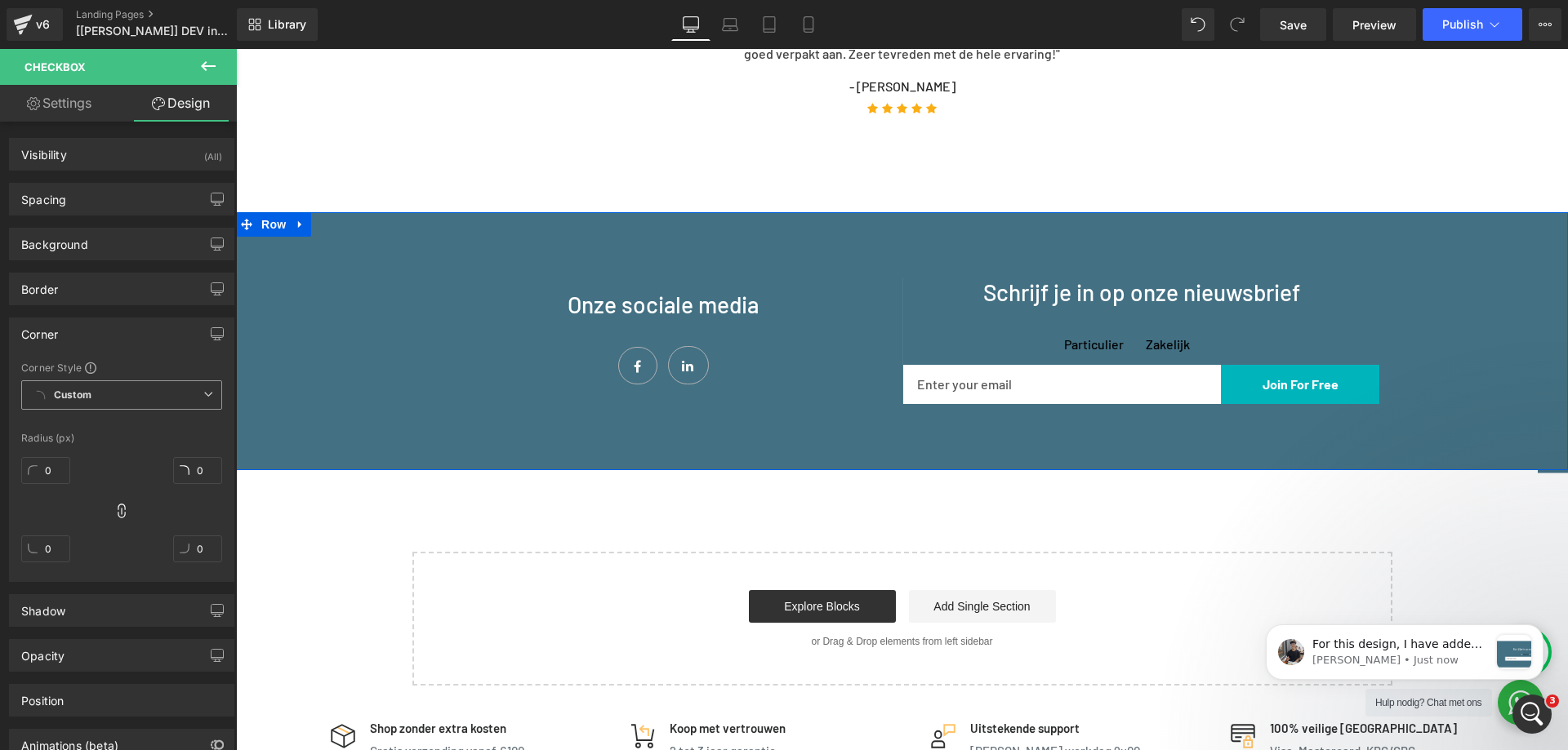
scroll to position [0, 0]
click at [87, 86] on link "Settings" at bounding box center [59, 103] width 118 height 37
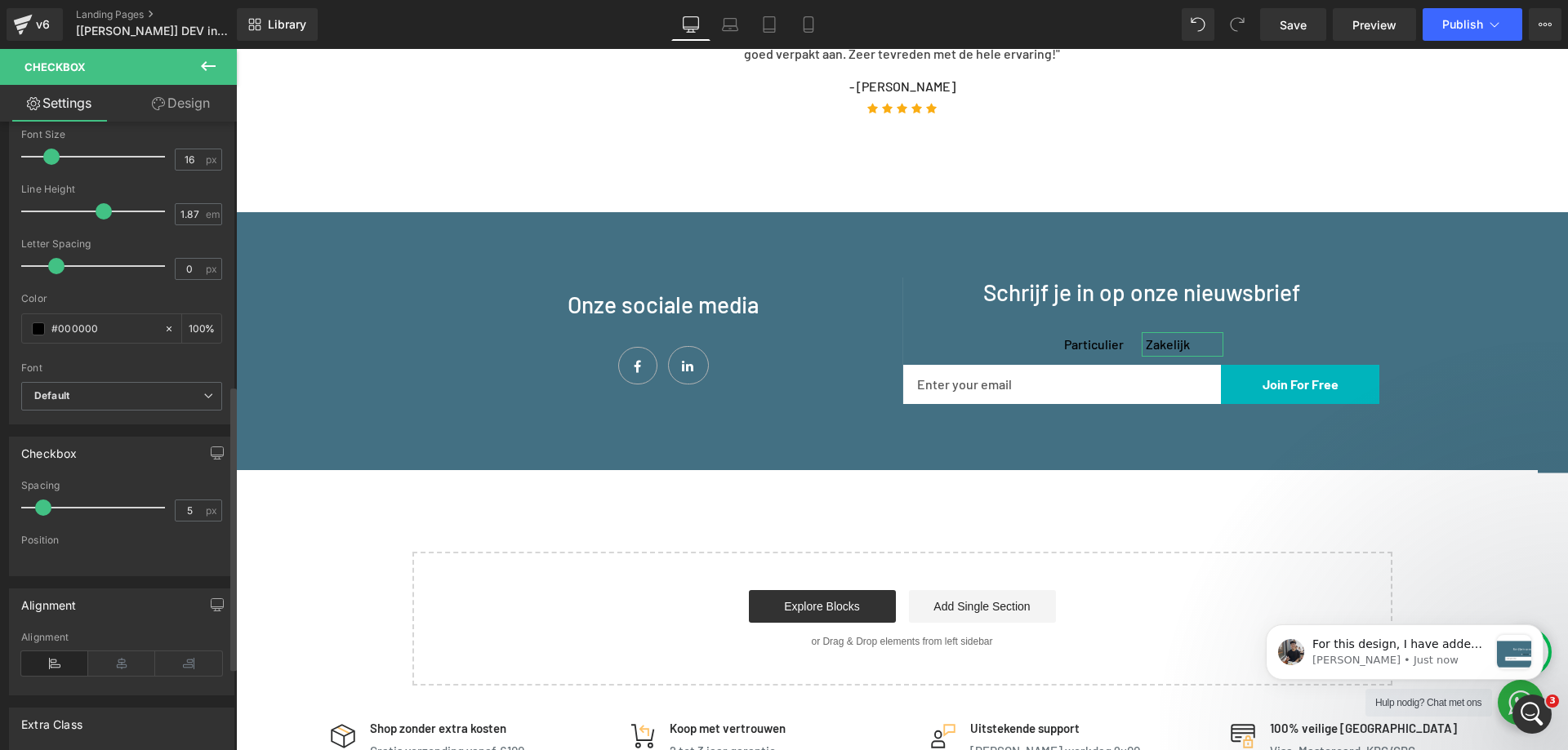
scroll to position [521, 0]
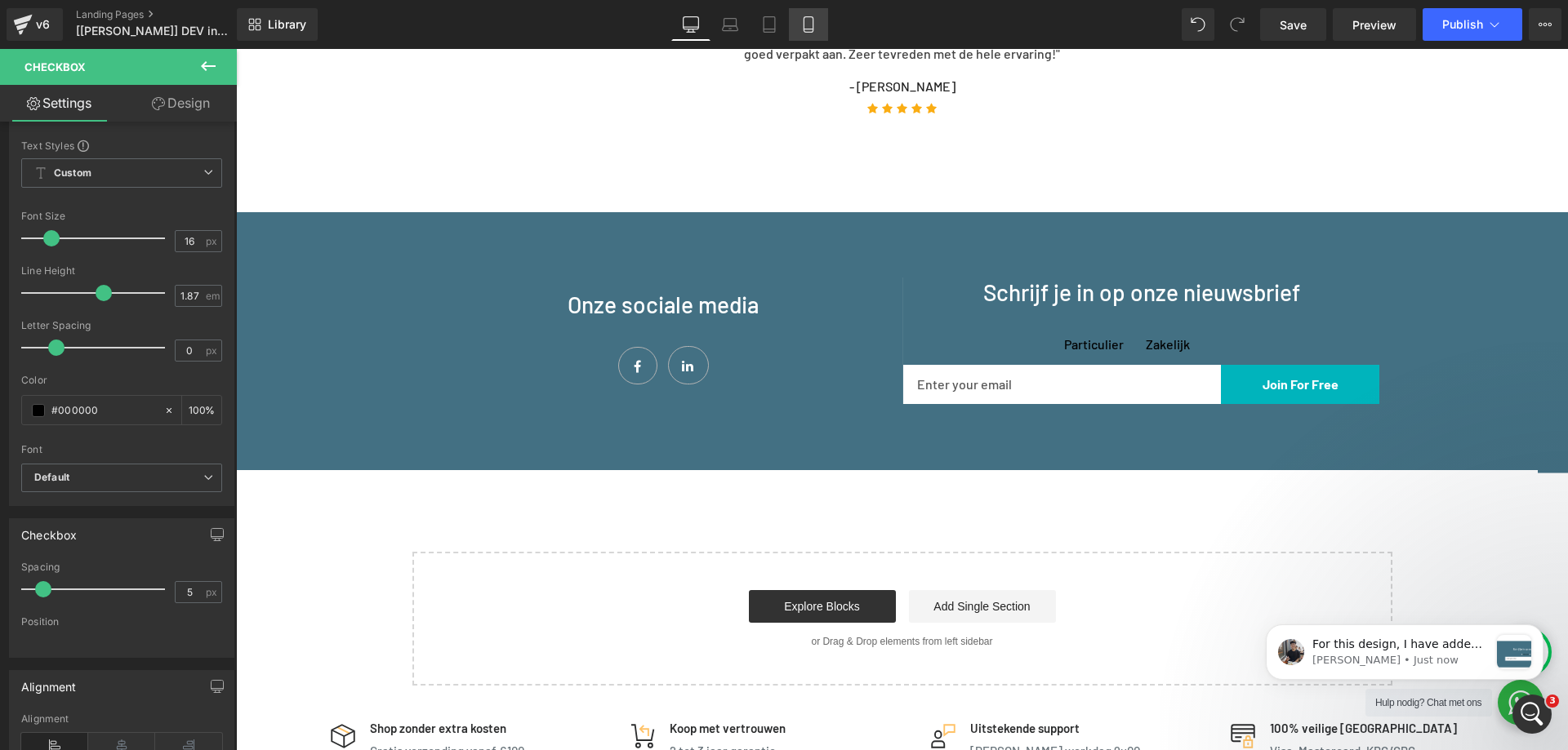
click at [813, 33] on link "Mobile" at bounding box center [808, 25] width 39 height 33
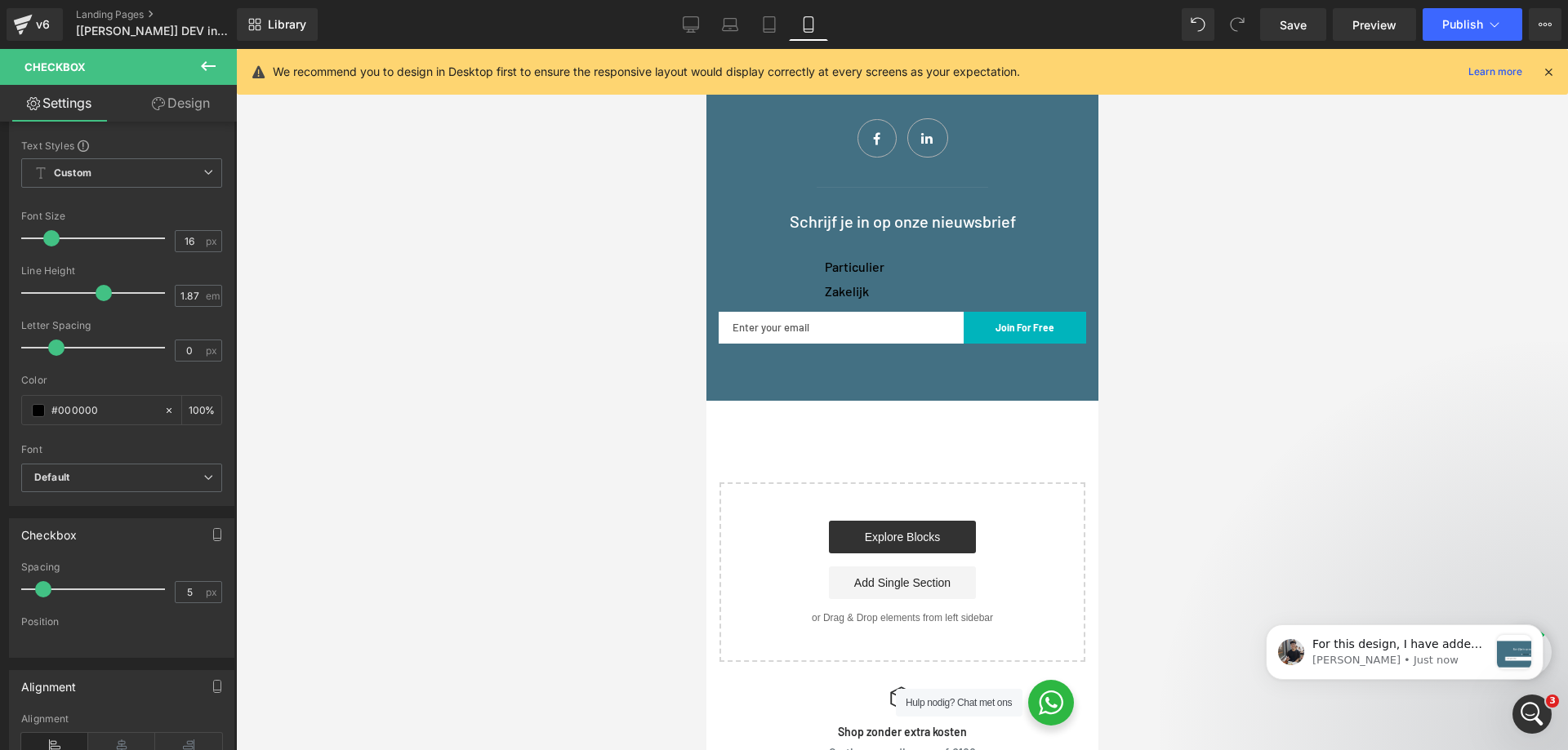
scroll to position [2350, 0]
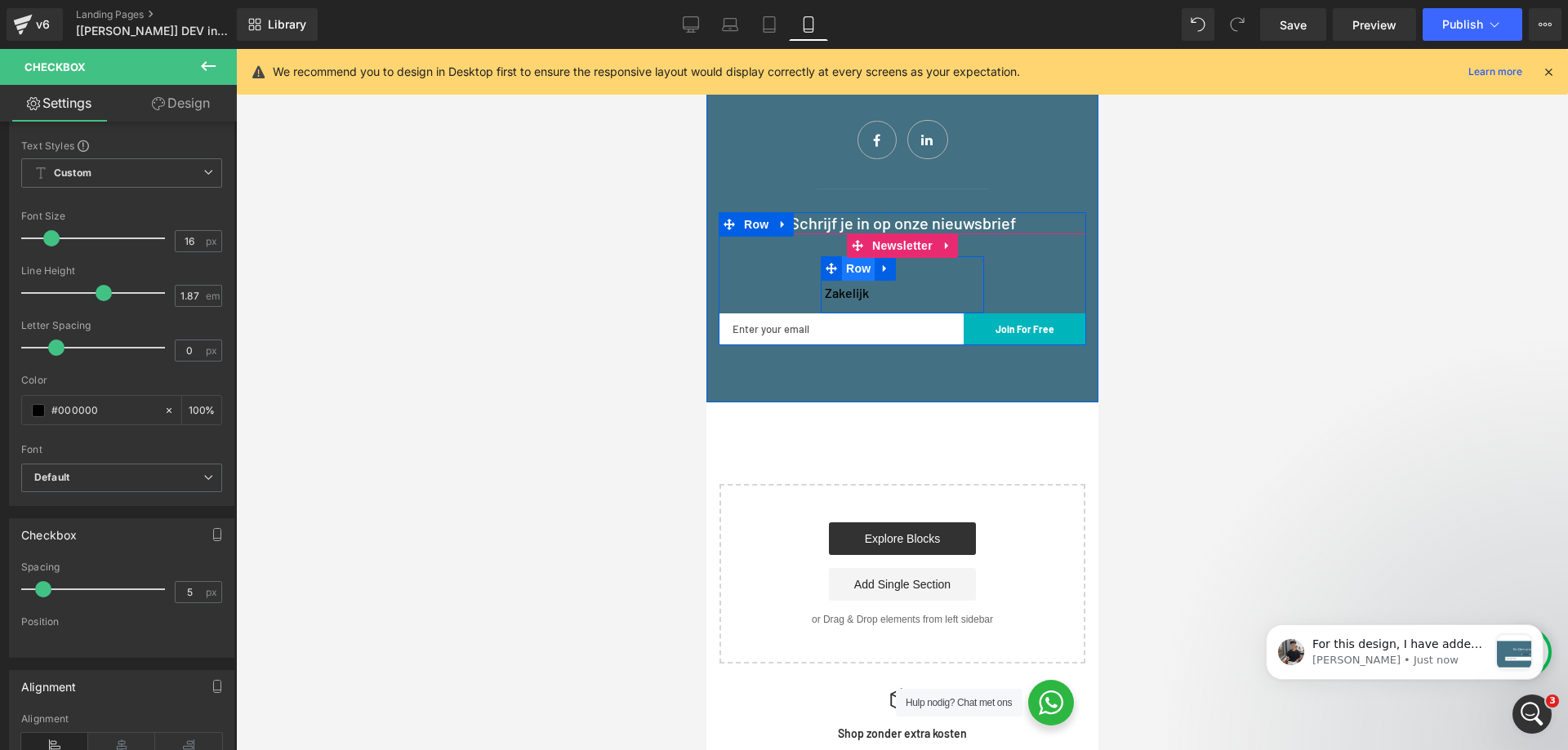
click at [850, 274] on span "Row" at bounding box center [857, 268] width 33 height 25
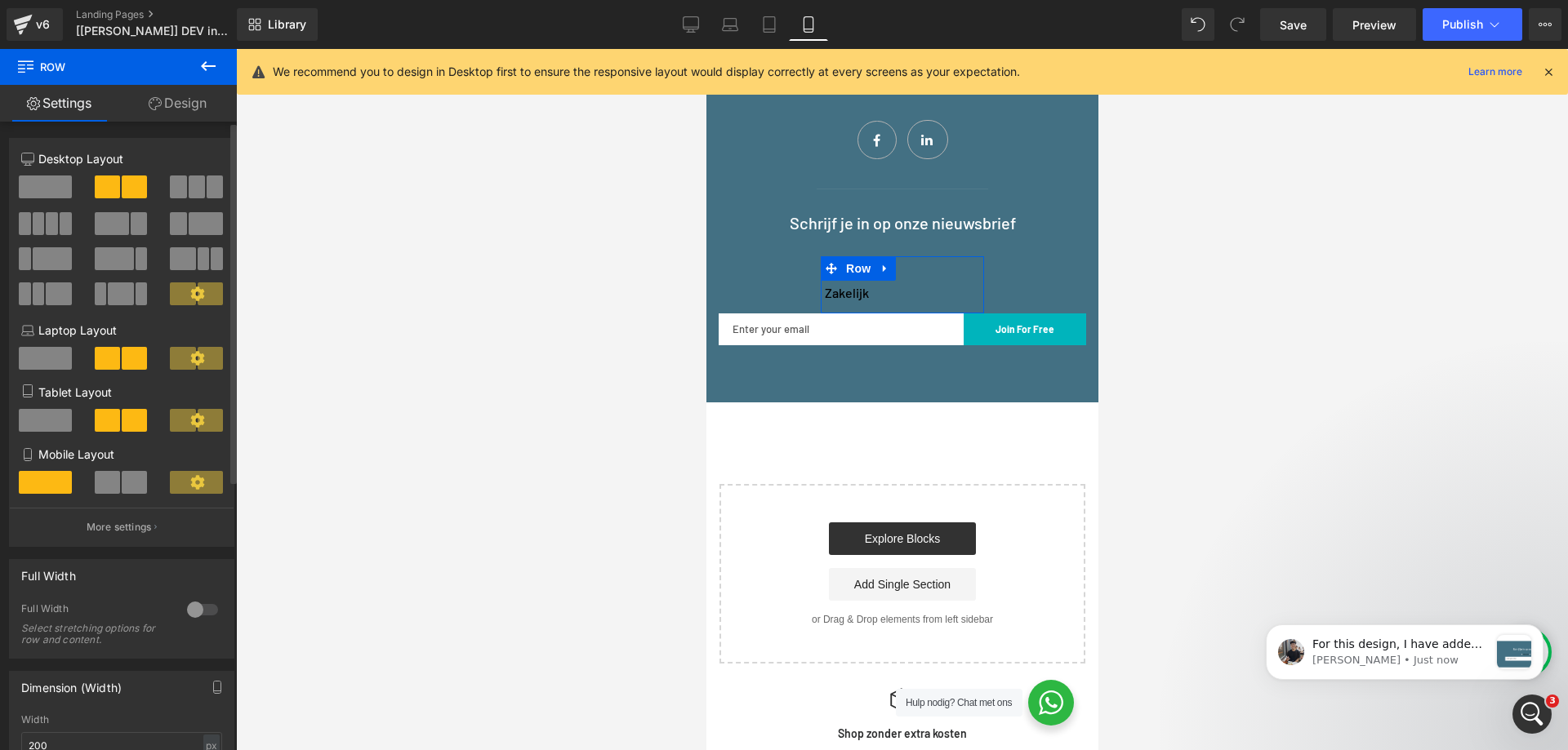
click at [122, 481] on span at bounding box center [134, 483] width 26 height 23
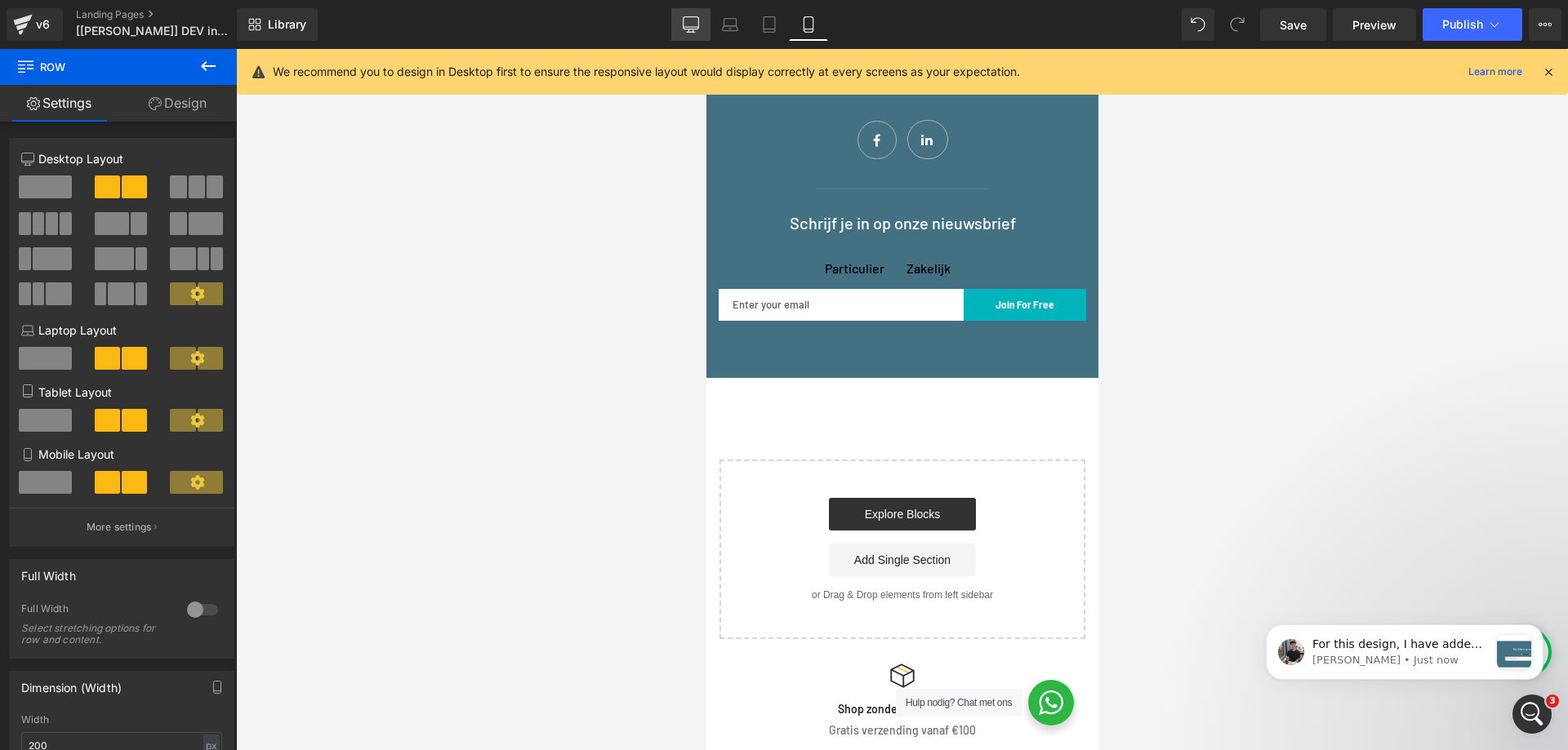
click at [686, 25] on icon at bounding box center [690, 24] width 16 height 16
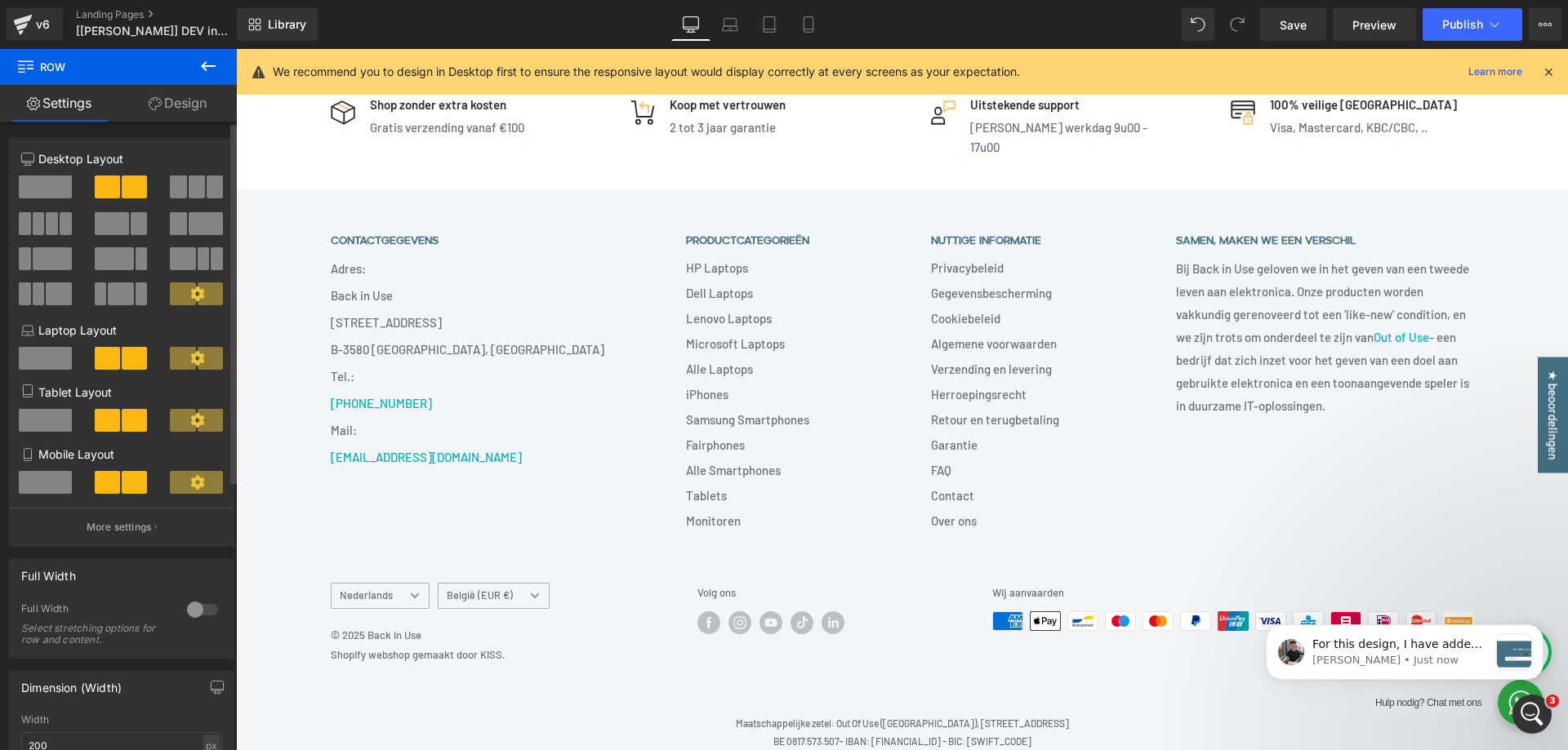
scroll to position [1734, 0]
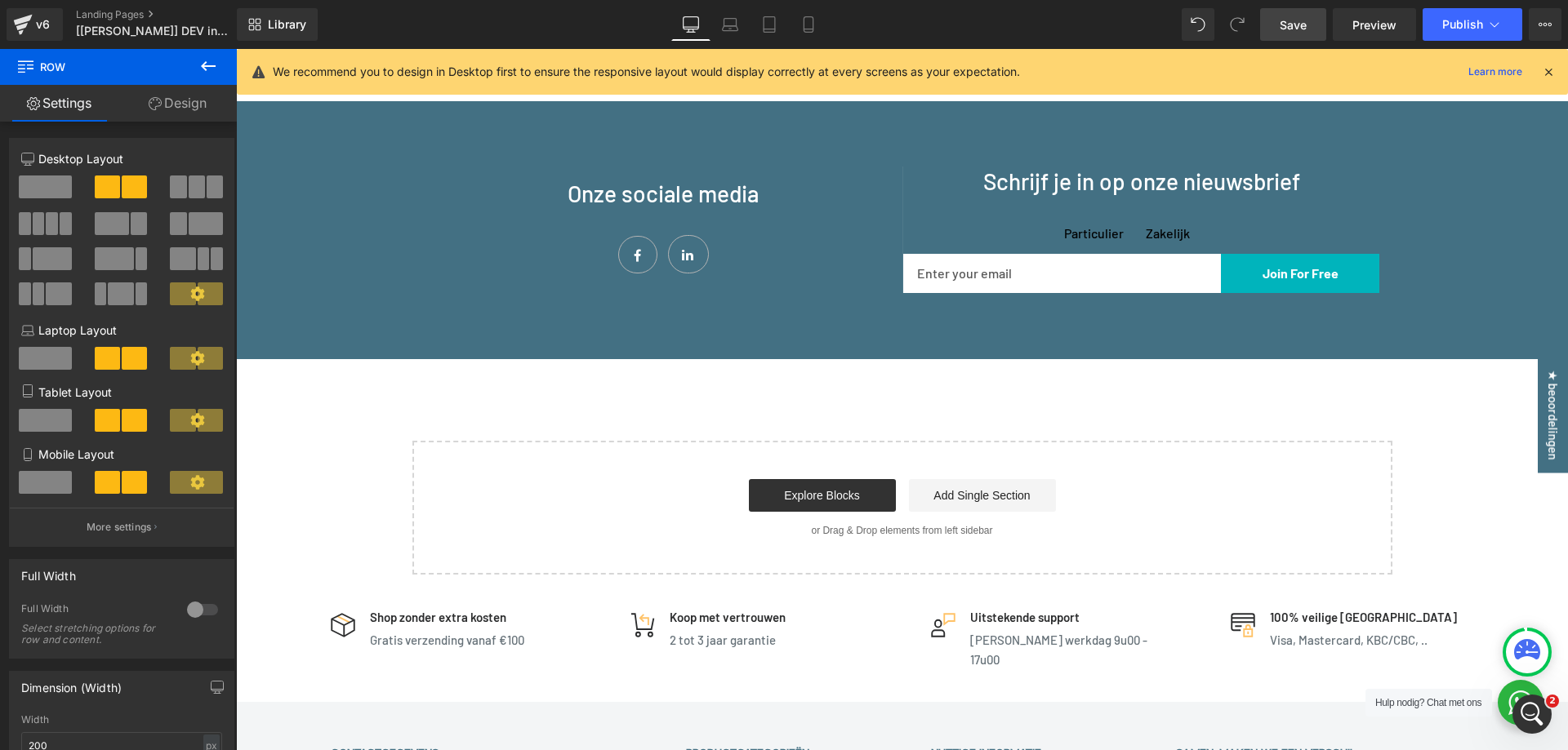
click at [1315, 22] on link "Save" at bounding box center [1293, 25] width 66 height 33
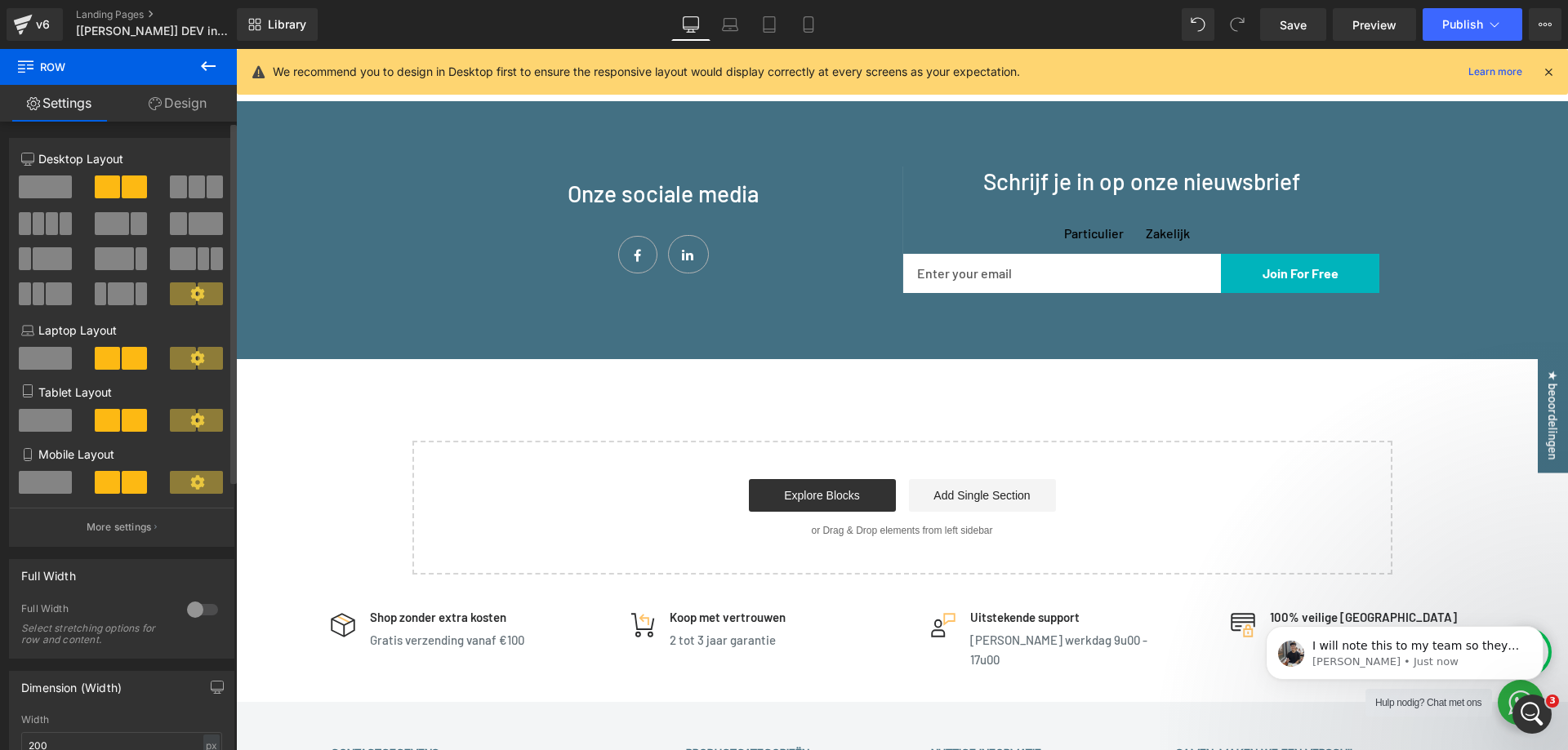
scroll to position [0, 0]
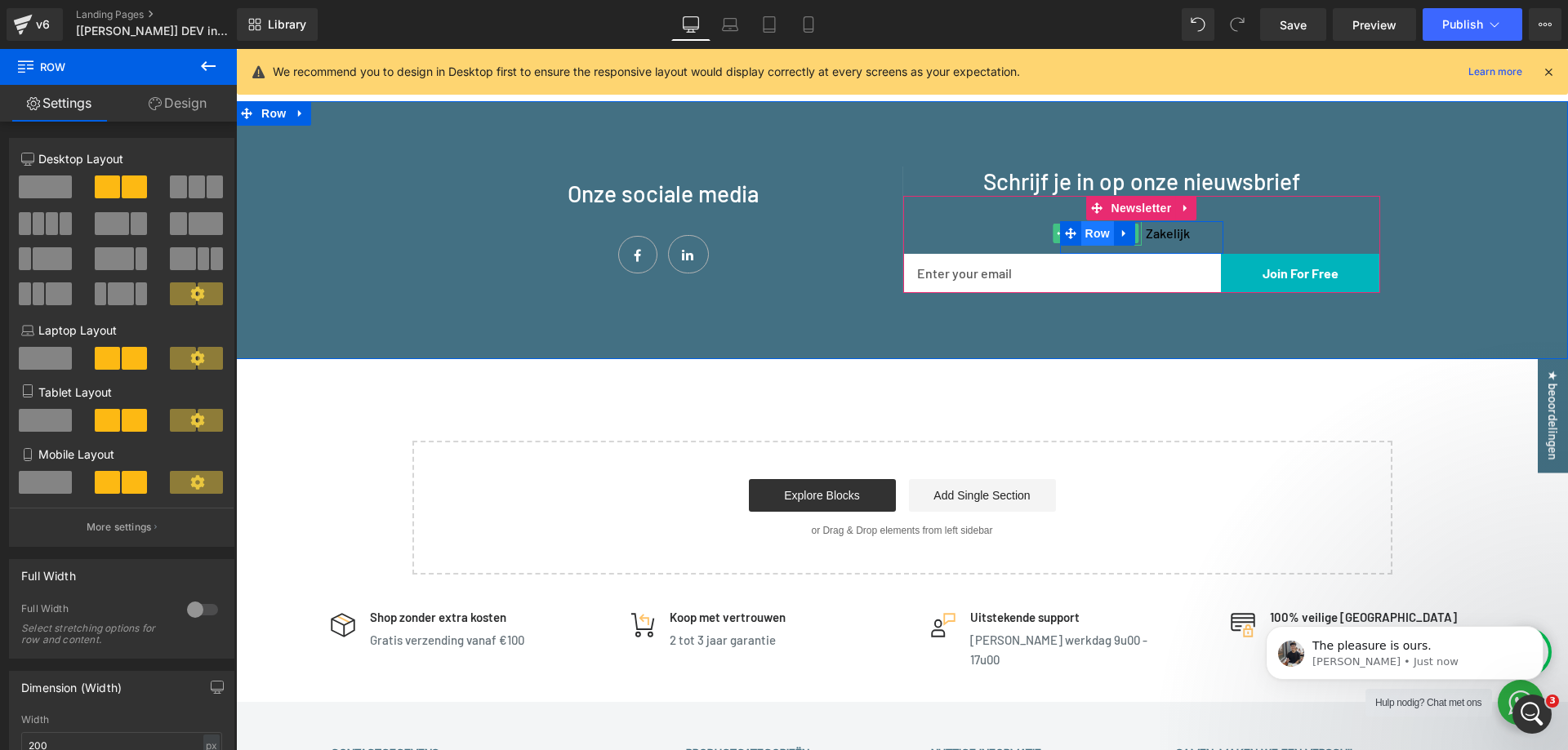
click at [1081, 221] on span "Row" at bounding box center [1097, 233] width 33 height 25
